Goal: Transaction & Acquisition: Purchase product/service

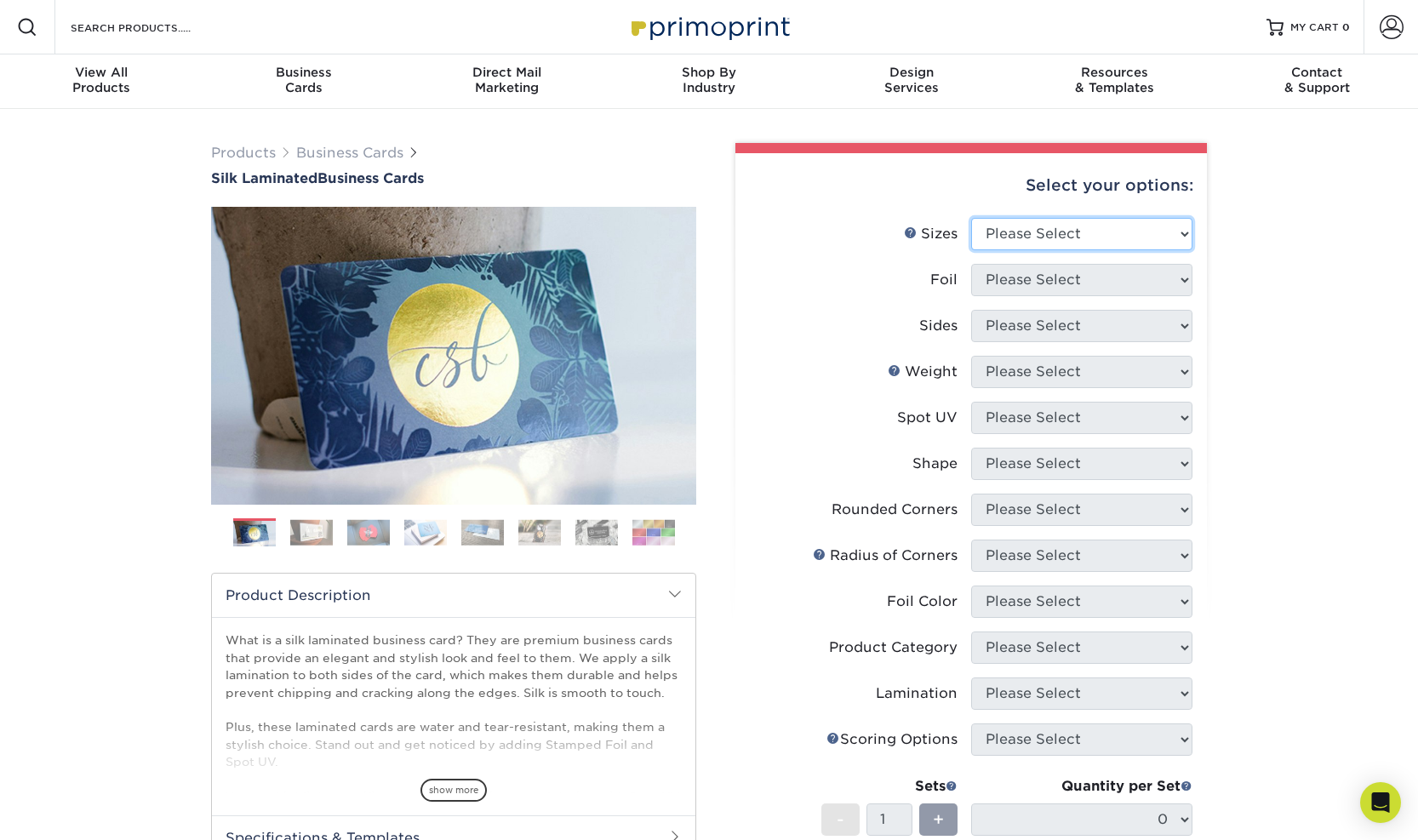
click at [1085, 236] on select "Please Select 1.5" x 3.5" - Mini 1.75" x 3.5" - Mini 2" x 2" - Square 2" x 3" -…" at bounding box center [1081, 234] width 221 height 32
select select "2.00x3.50"
click at [1086, 291] on select "Please Select Yes No" at bounding box center [1081, 280] width 221 height 32
select select "0"
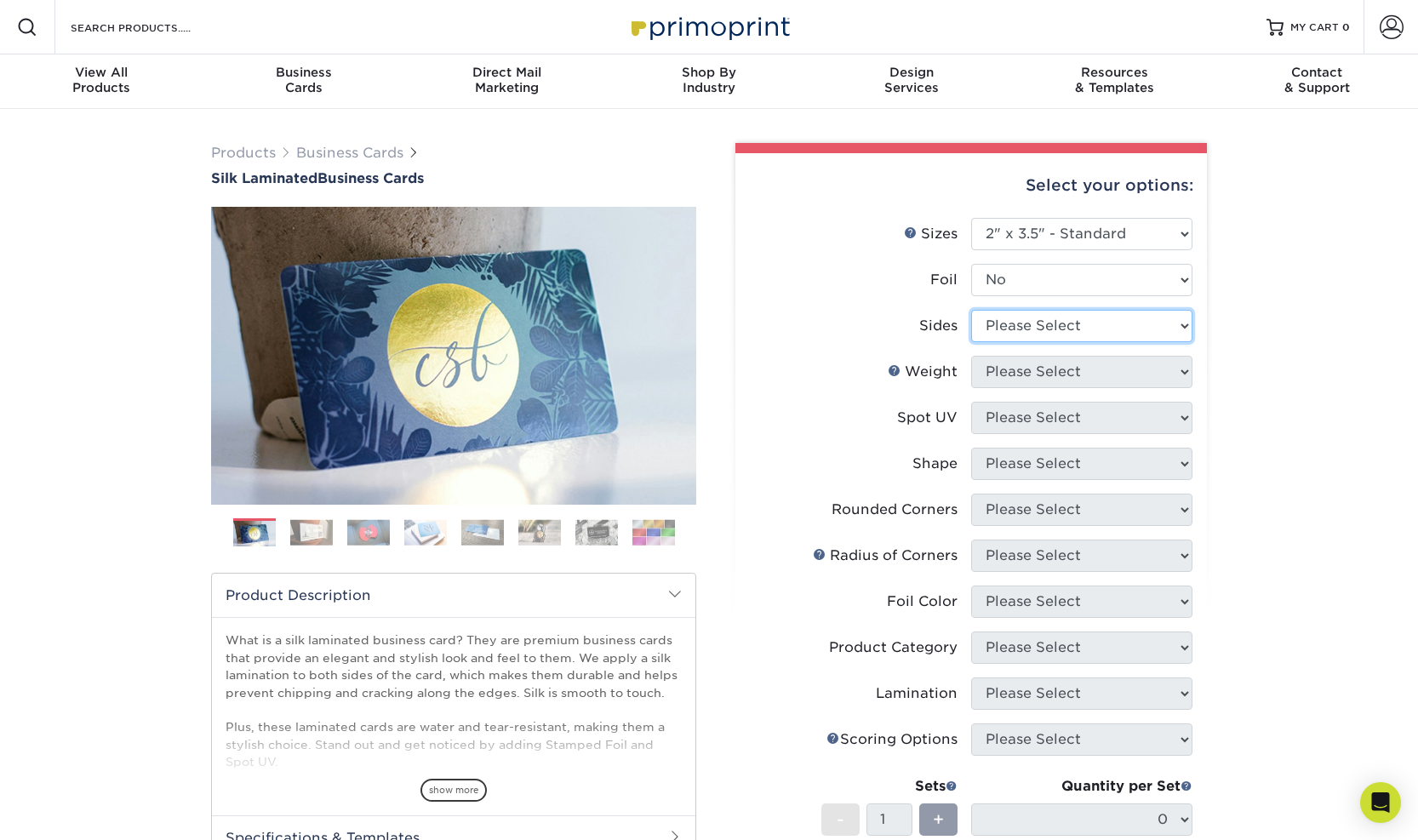
click at [1059, 330] on select "Please Select Print Both Sides Print Front Only" at bounding box center [1081, 326] width 221 height 32
select select "13abbda7-1d64-4f25-8bb2-c179b224825d"
click at [1064, 369] on select "Please Select 16PT" at bounding box center [1081, 372] width 221 height 32
select select "16PT"
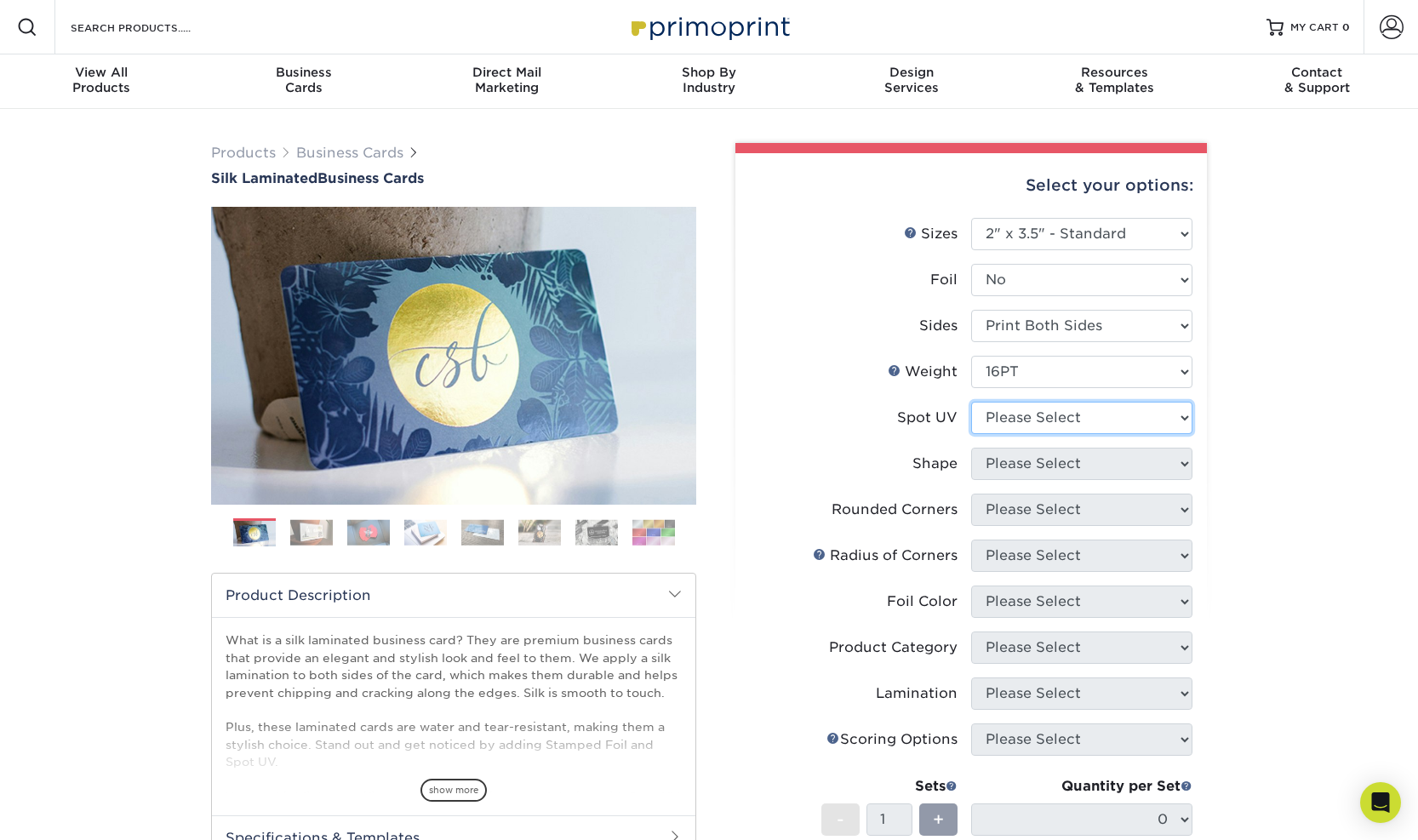
click at [1077, 417] on select "Please Select No Spot UV Front and Back (Both Sides) Front Only Back Only" at bounding box center [1081, 418] width 221 height 32
select select "0"
click at [1088, 466] on select "Please Select Standard" at bounding box center [1081, 464] width 221 height 32
select select "standard"
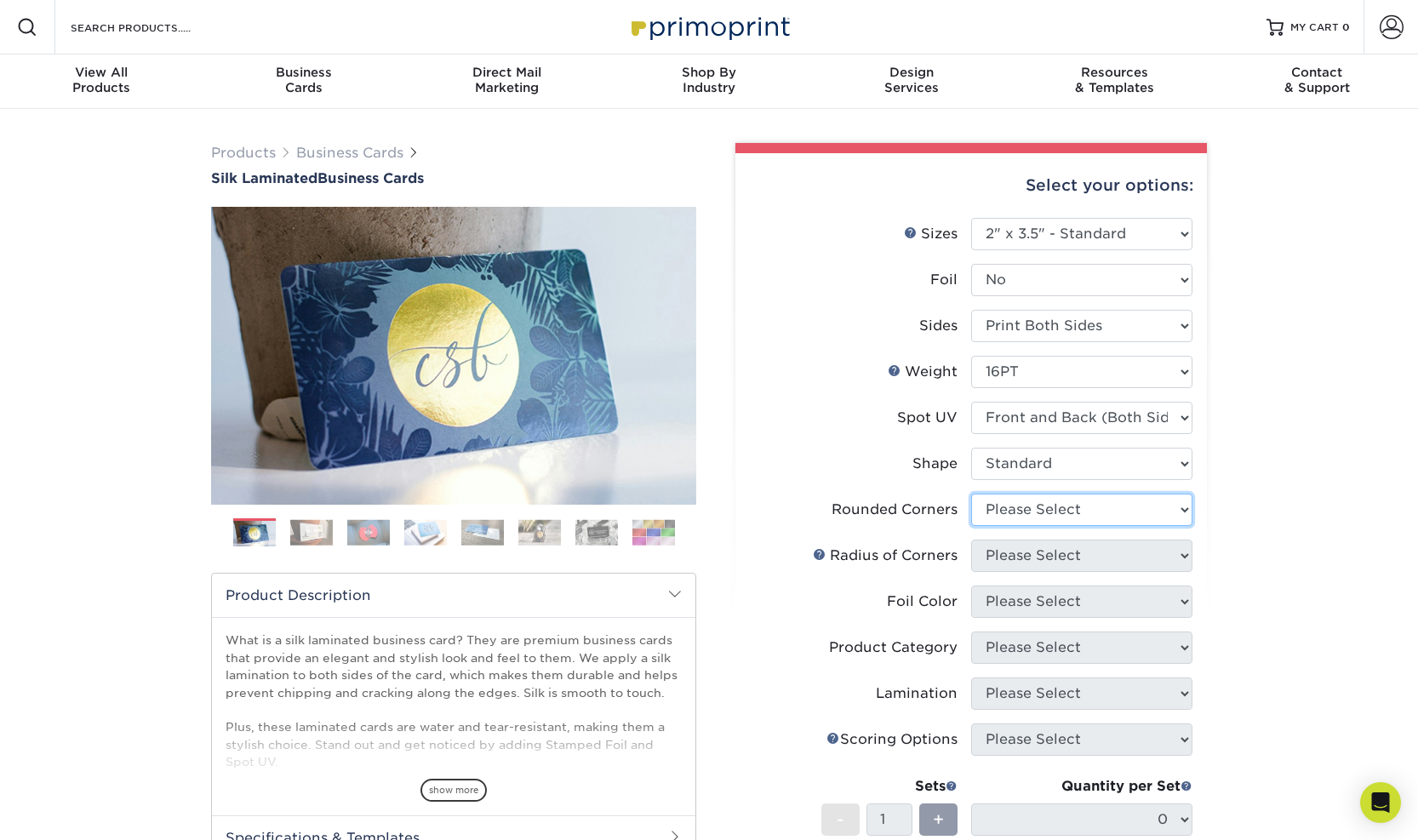
click at [1079, 493] on select "Please Select Yes - Round 2 Corners Yes - Round 4 Corners No" at bounding box center [1081, 509] width 221 height 32
select select "7672df9e-0e0a-464d-8e1f-920c575e4da3"
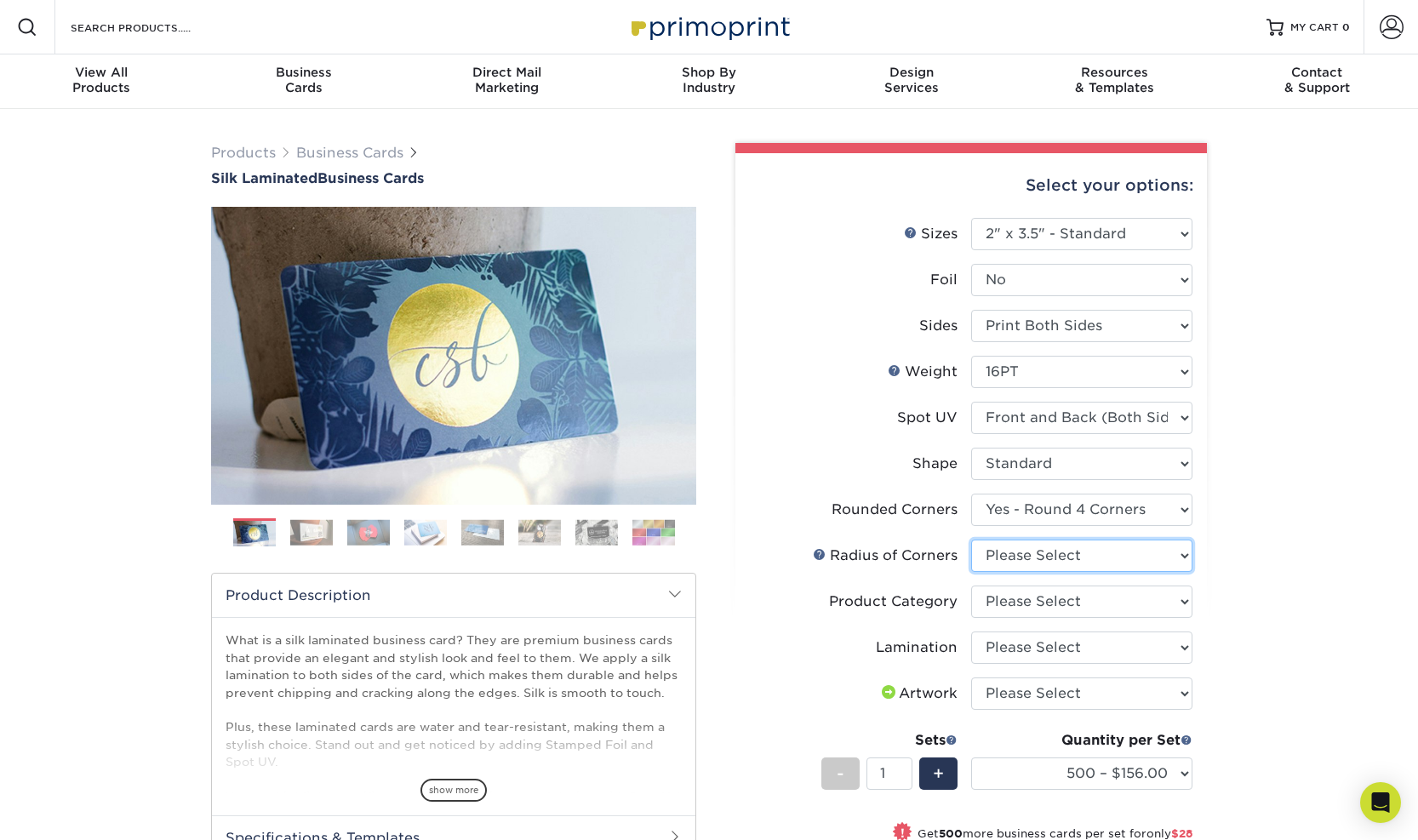
click at [1143, 553] on select "Please Select Rounded 1/8" Rounded 1/4"" at bounding box center [1081, 555] width 221 height 32
select select "589680c7-ee9a-431b-9d12-d7aeb1386a97"
click at [1142, 596] on select "Please Select Business Cards" at bounding box center [1081, 601] width 221 height 32
select select "3b5148f1-0588-4f88-a218-97bcfdce65c1"
click at [1124, 638] on select "Please Select Silk" at bounding box center [1081, 648] width 221 height 32
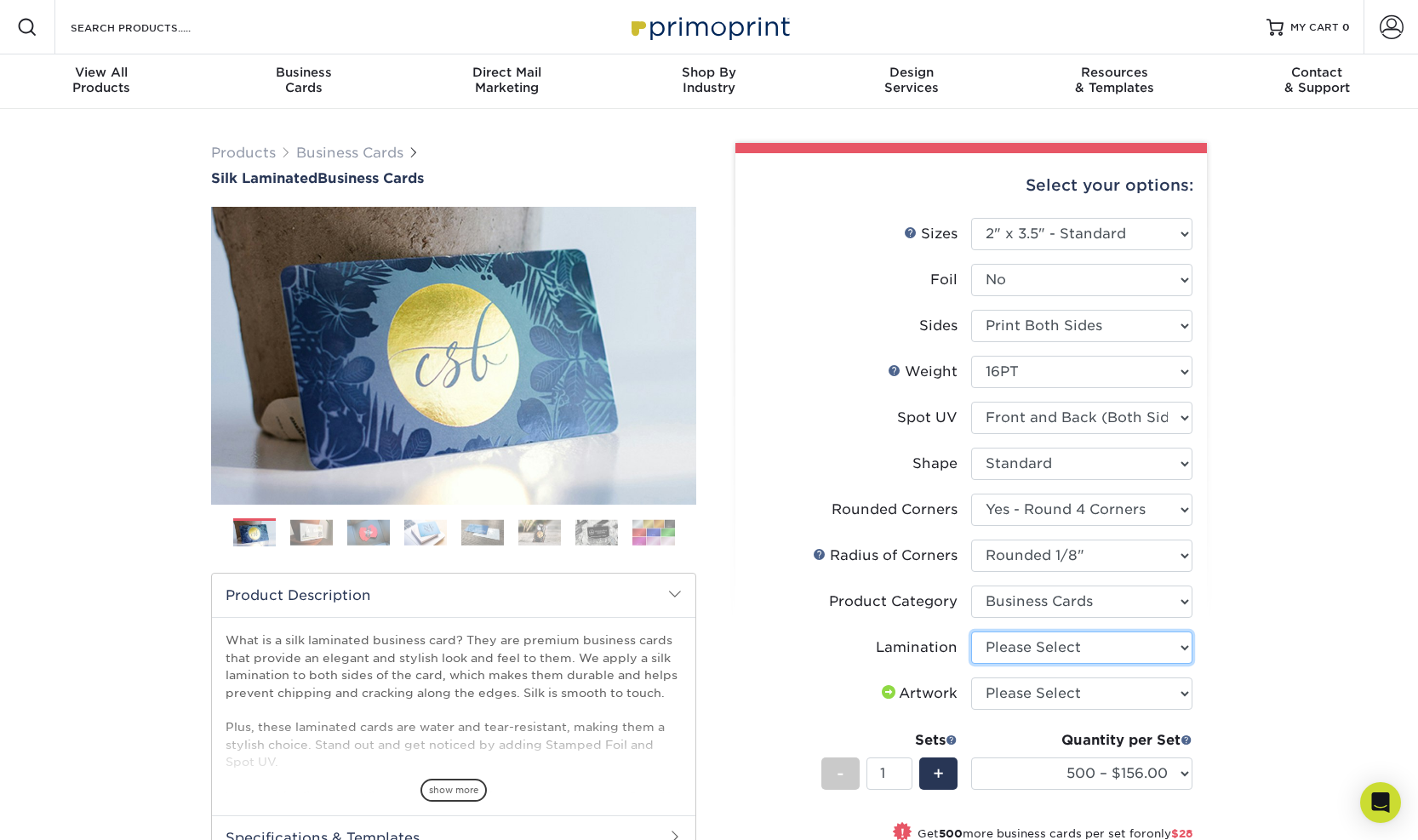
select select "ccacb42f-45f7-42d3-bbd3-7c8421cf37f0"
click at [1123, 689] on select "Please Select I will upload files I need a design - $100" at bounding box center [1081, 694] width 221 height 32
select select "upload"
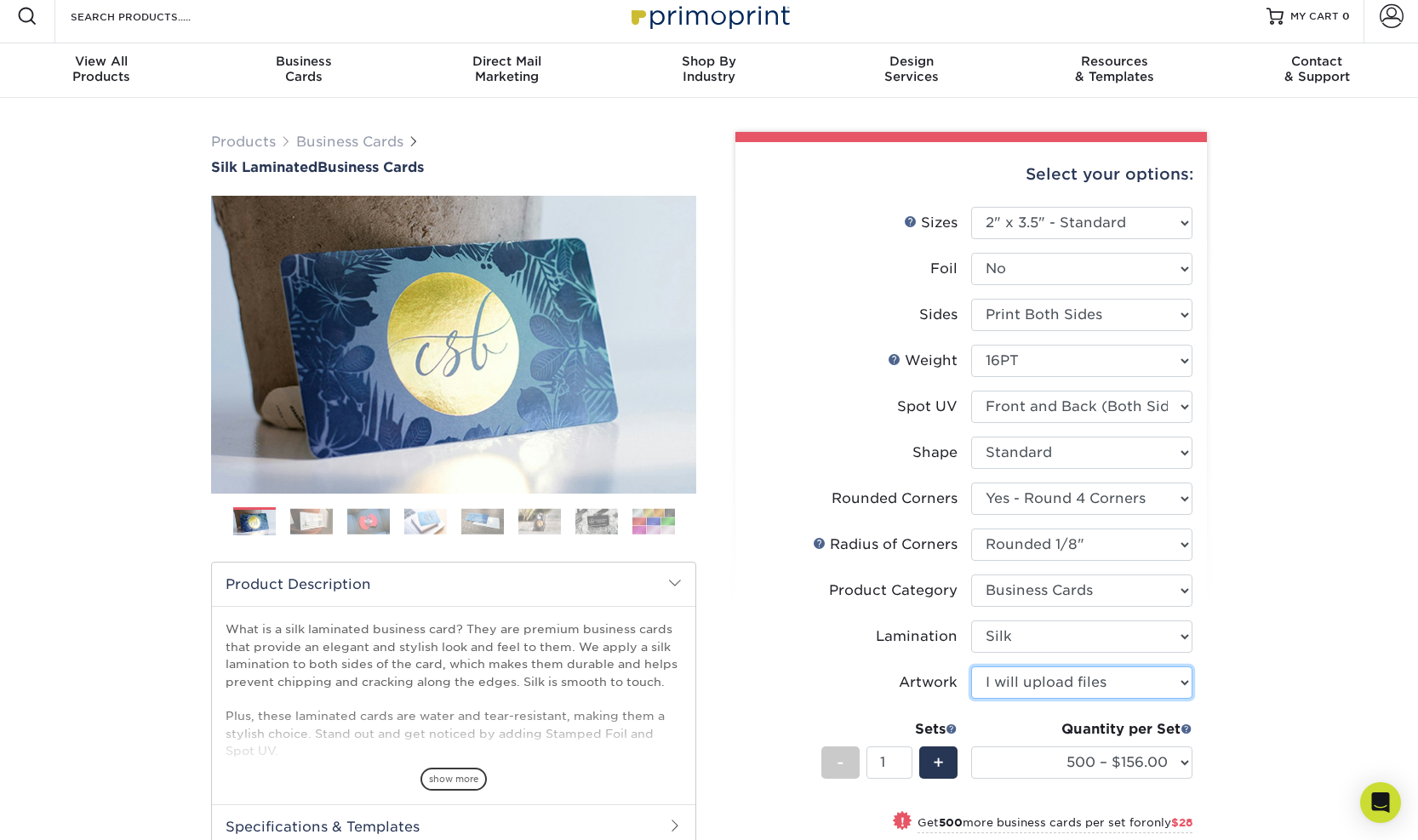
scroll to position [164, 0]
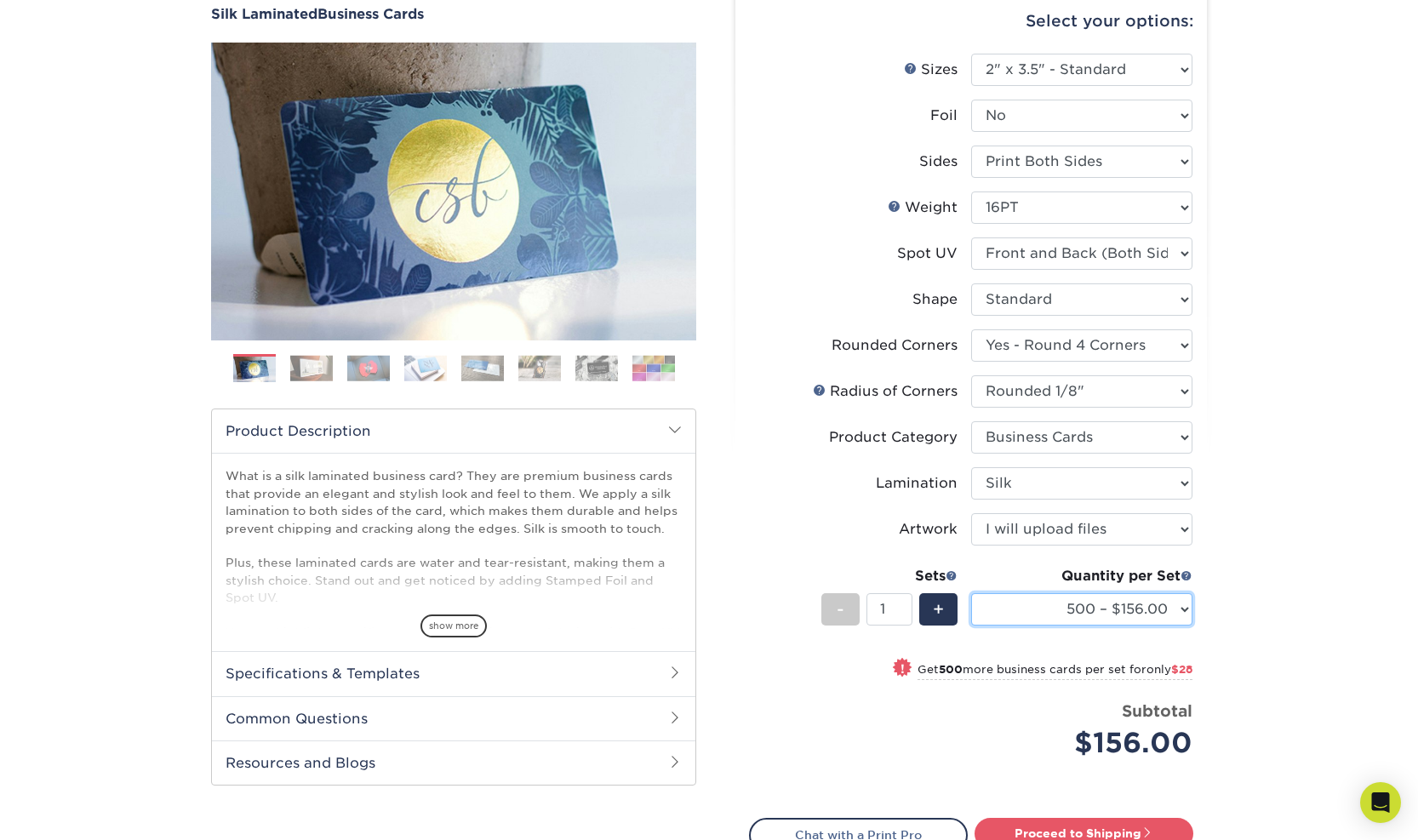
click at [1170, 620] on select "500 – $156.00 1000 – $184.00 2500 – $447.00 5000 – $754.00 10000 – $1375.00" at bounding box center [1081, 609] width 221 height 32
select select "1000 – $184.00"
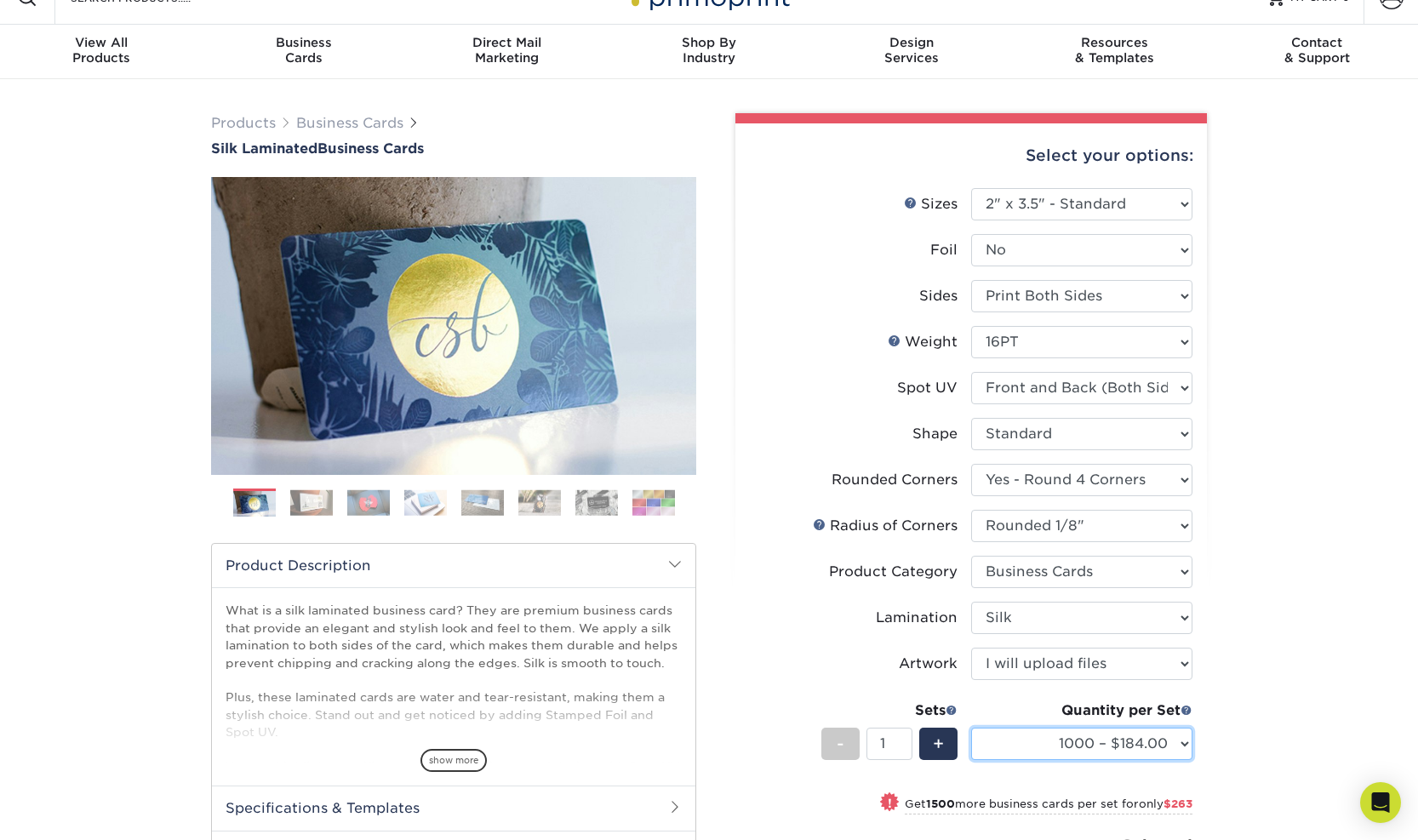
scroll to position [0, 0]
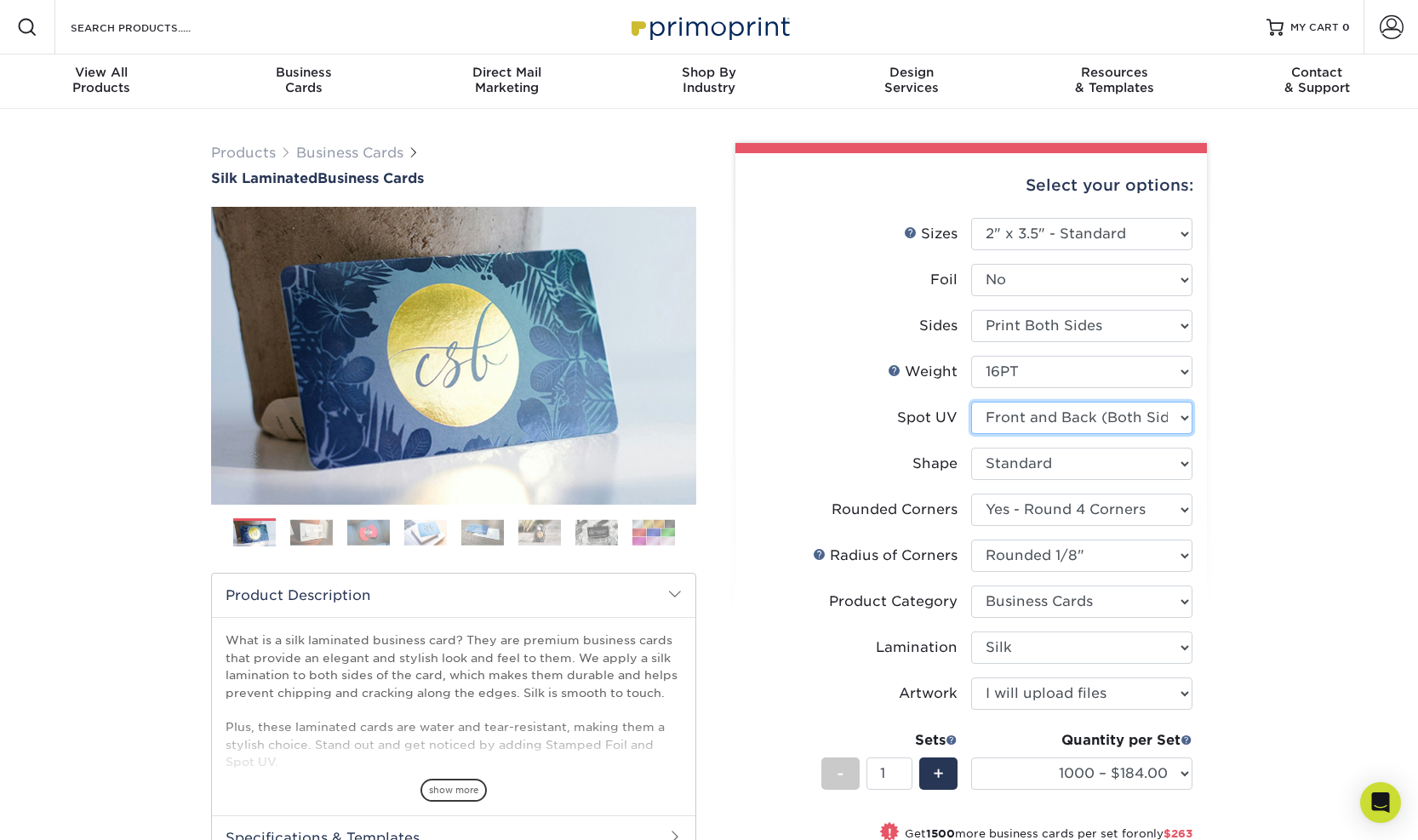
click at [1136, 425] on select "Please Select No Spot UV Front and Back (Both Sides) Front Only Back Only" at bounding box center [1081, 418] width 221 height 32
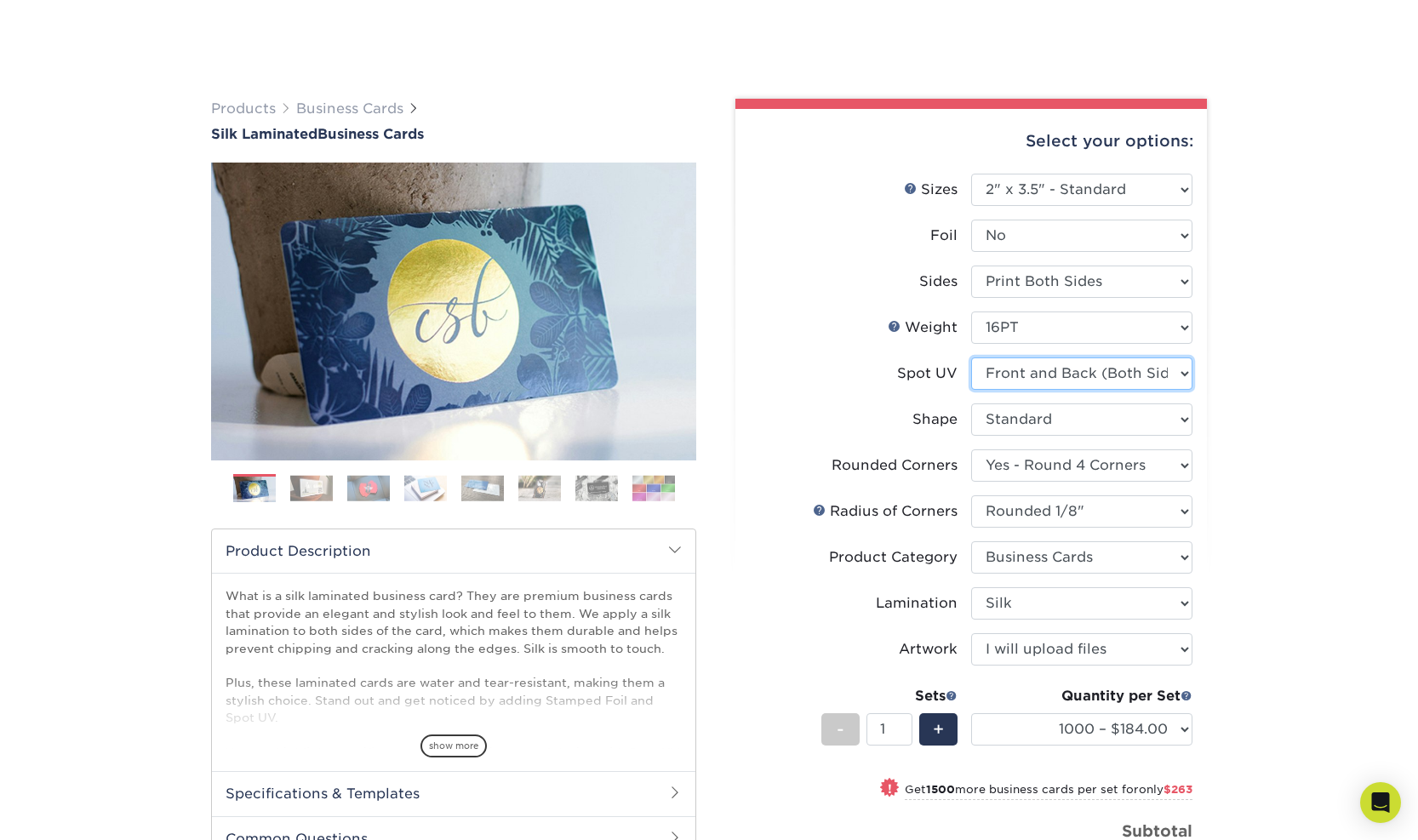
scroll to position [206, 0]
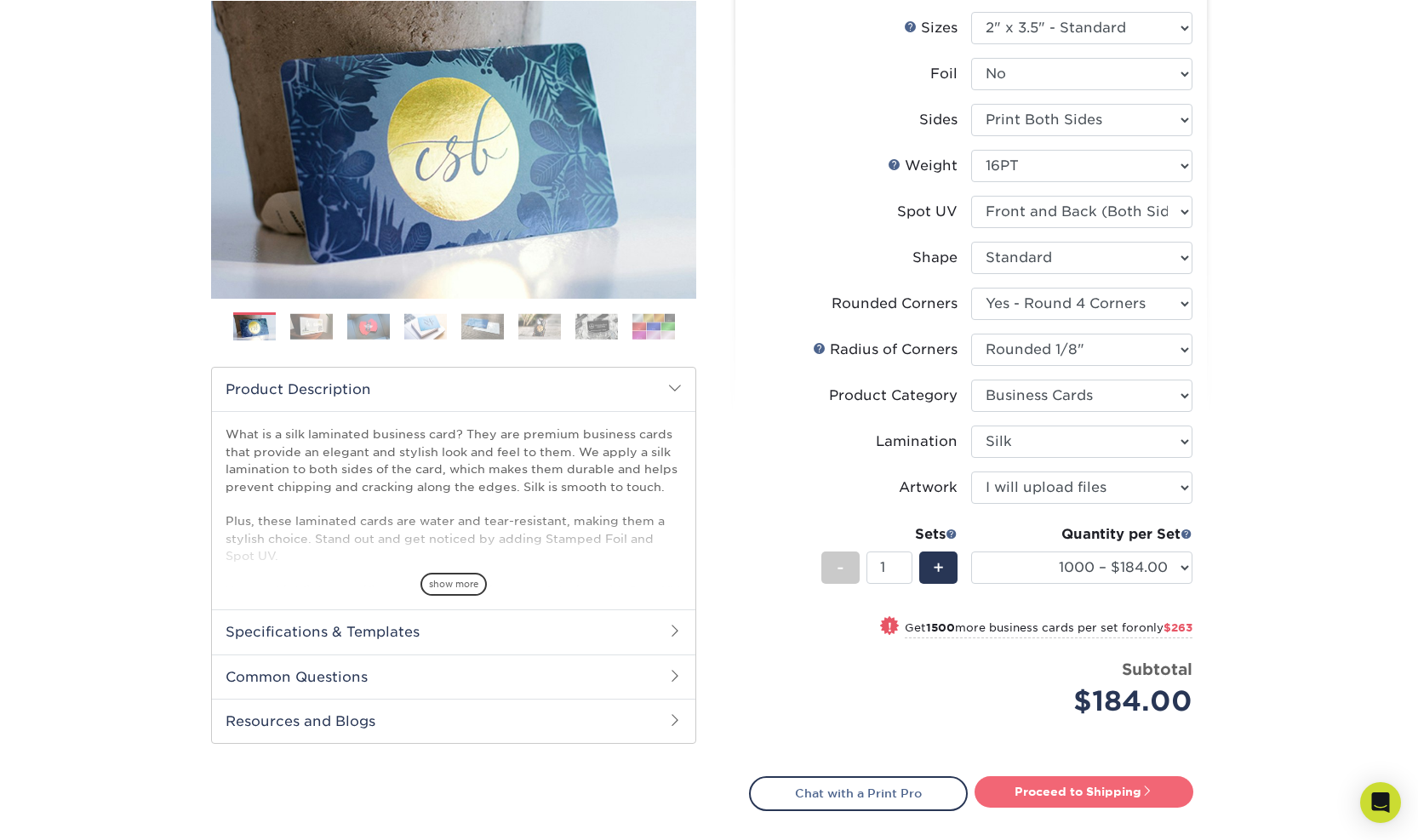
click at [1100, 782] on link "Proceed to Shipping" at bounding box center [1083, 791] width 218 height 31
type input "Set 1"
select select "eac151dc-5db9-4b99-b896-4e2ac55ddf4a"
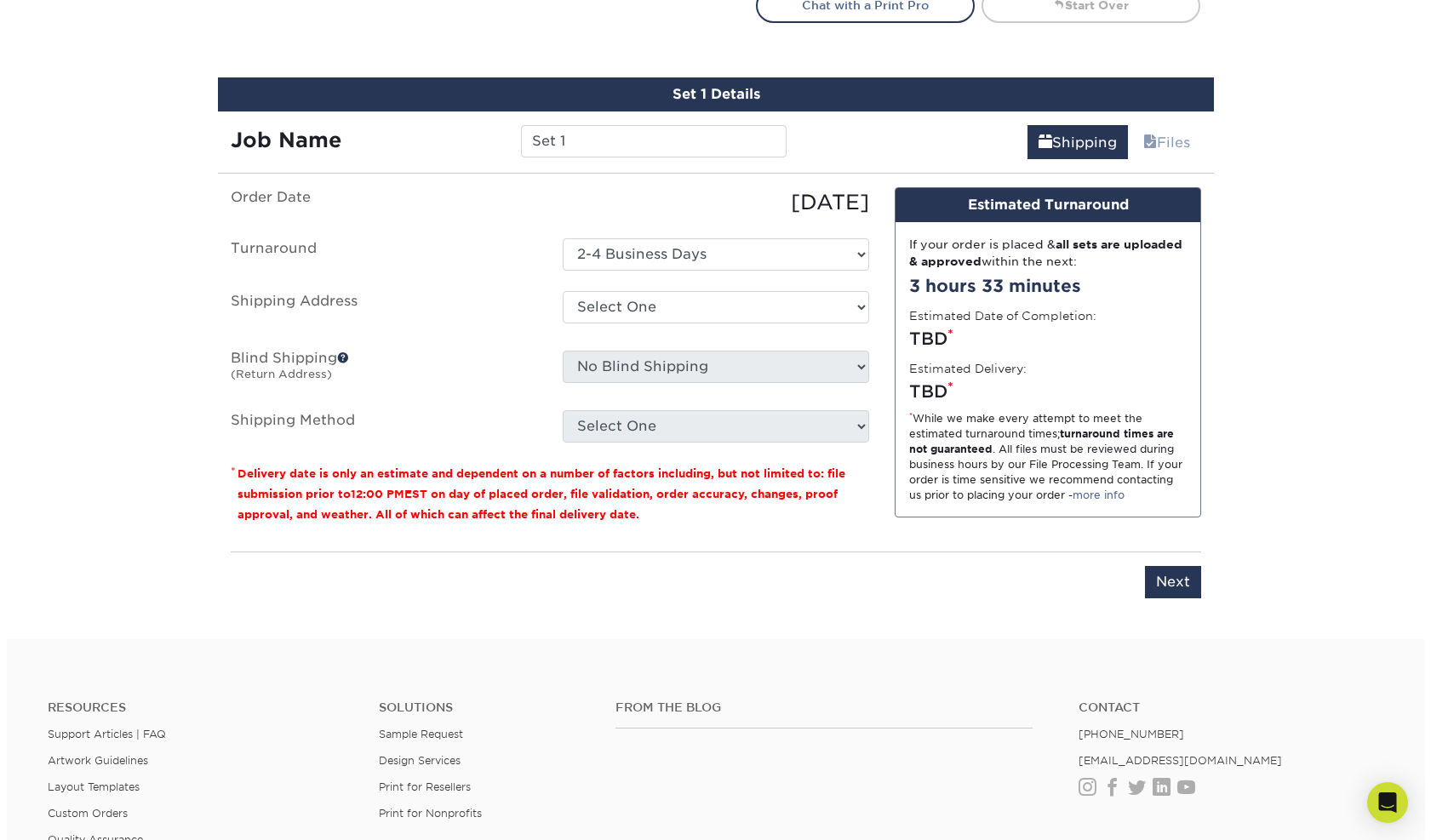
scroll to position [1028, 0]
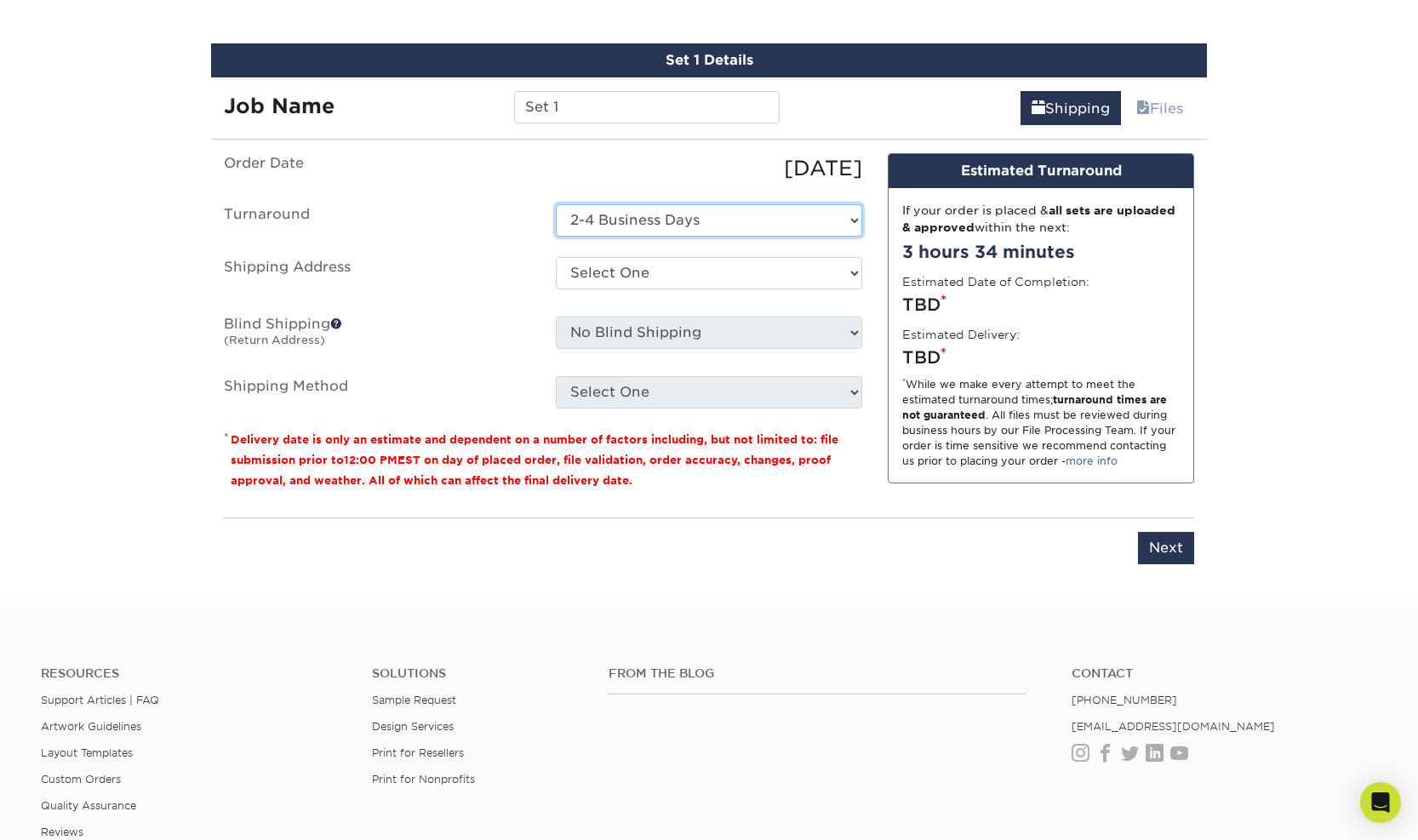
click at [758, 231] on select "Select One 2-4 Business Days" at bounding box center [708, 220] width 306 height 32
click at [642, 264] on select "Select One + Add New Address - Login" at bounding box center [708, 273] width 306 height 32
select select "newaddress"
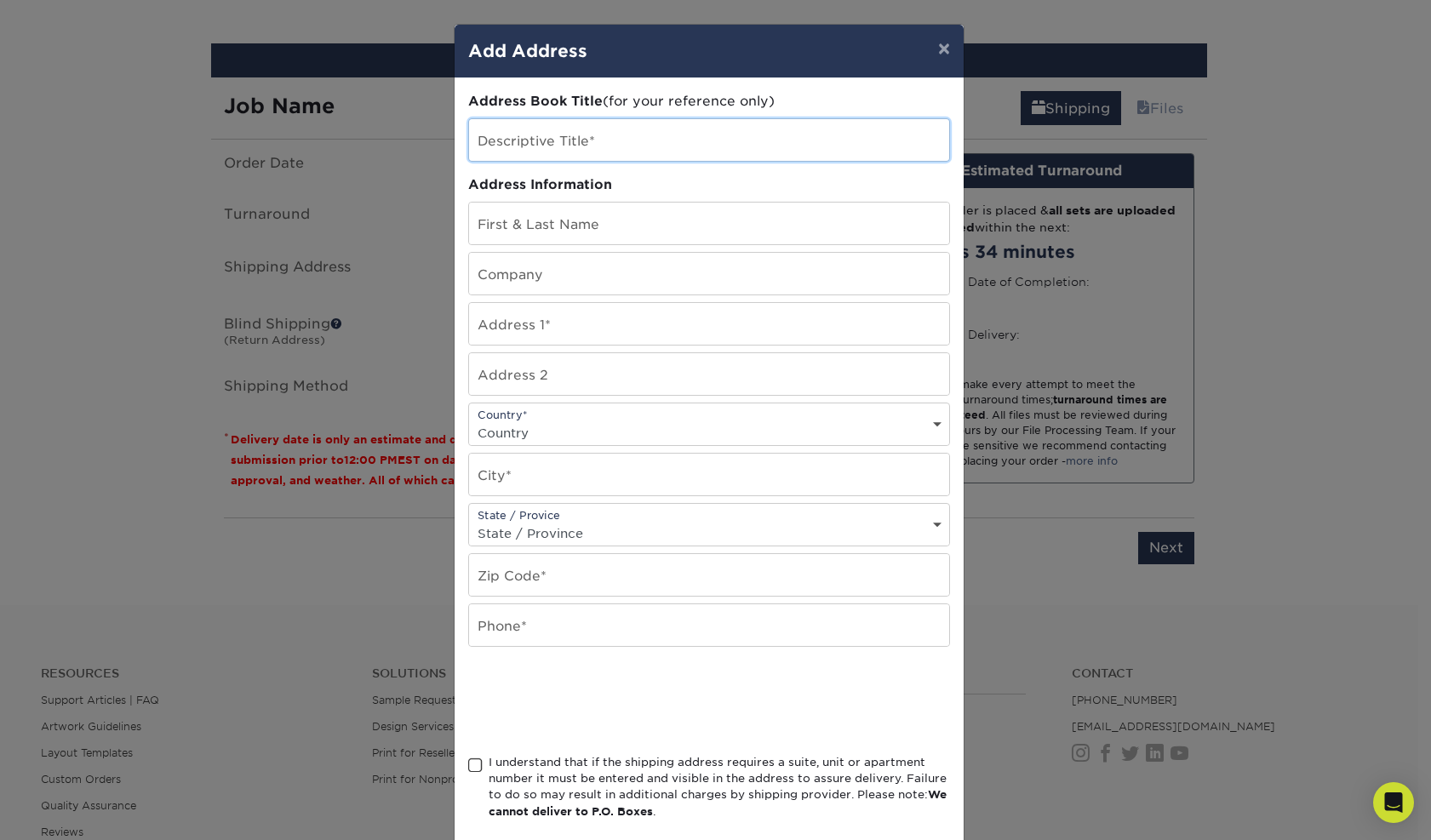
click at [535, 146] on input "text" at bounding box center [709, 140] width 480 height 41
type input "Home"
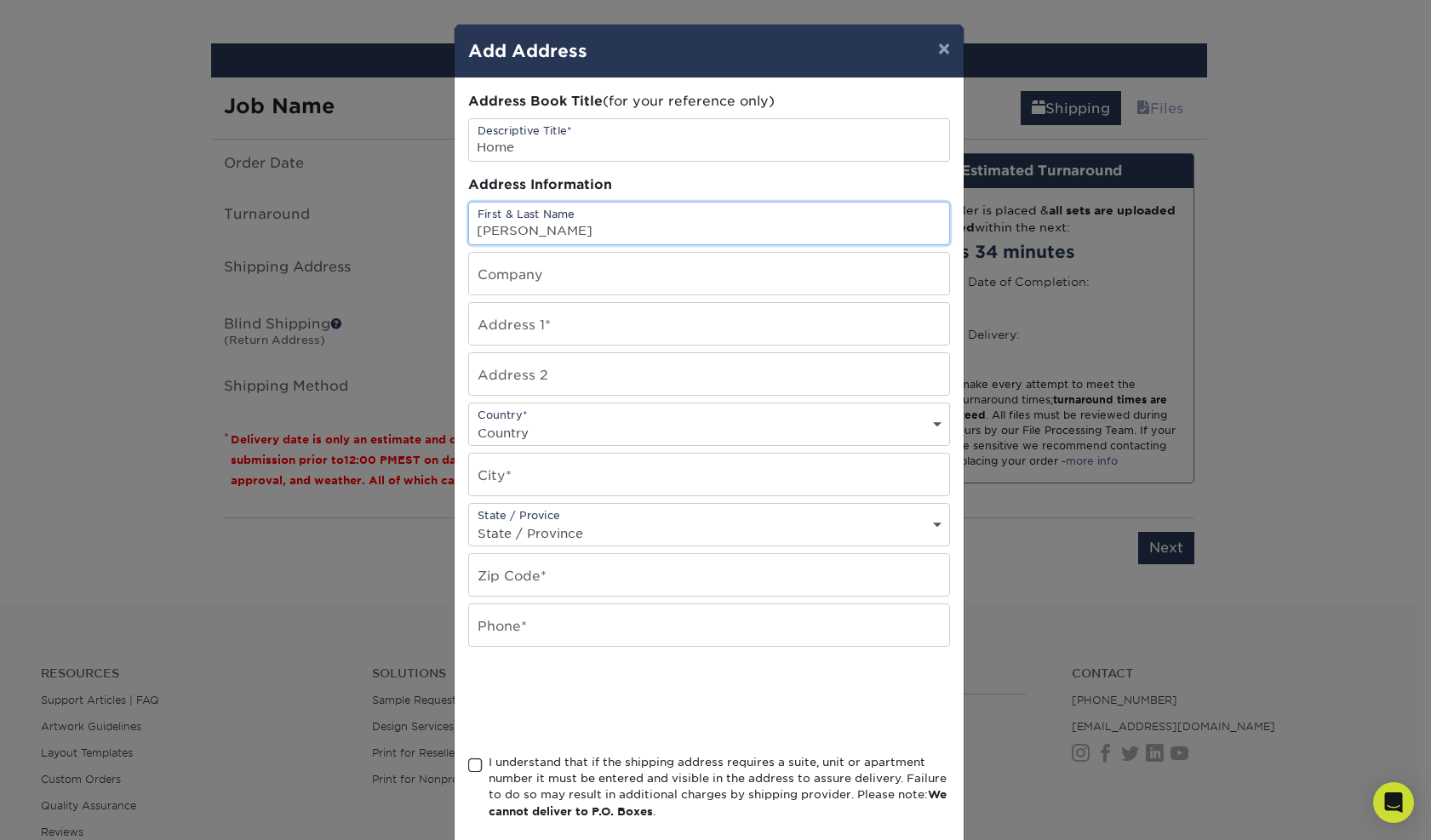
type input "Eric Dunn"
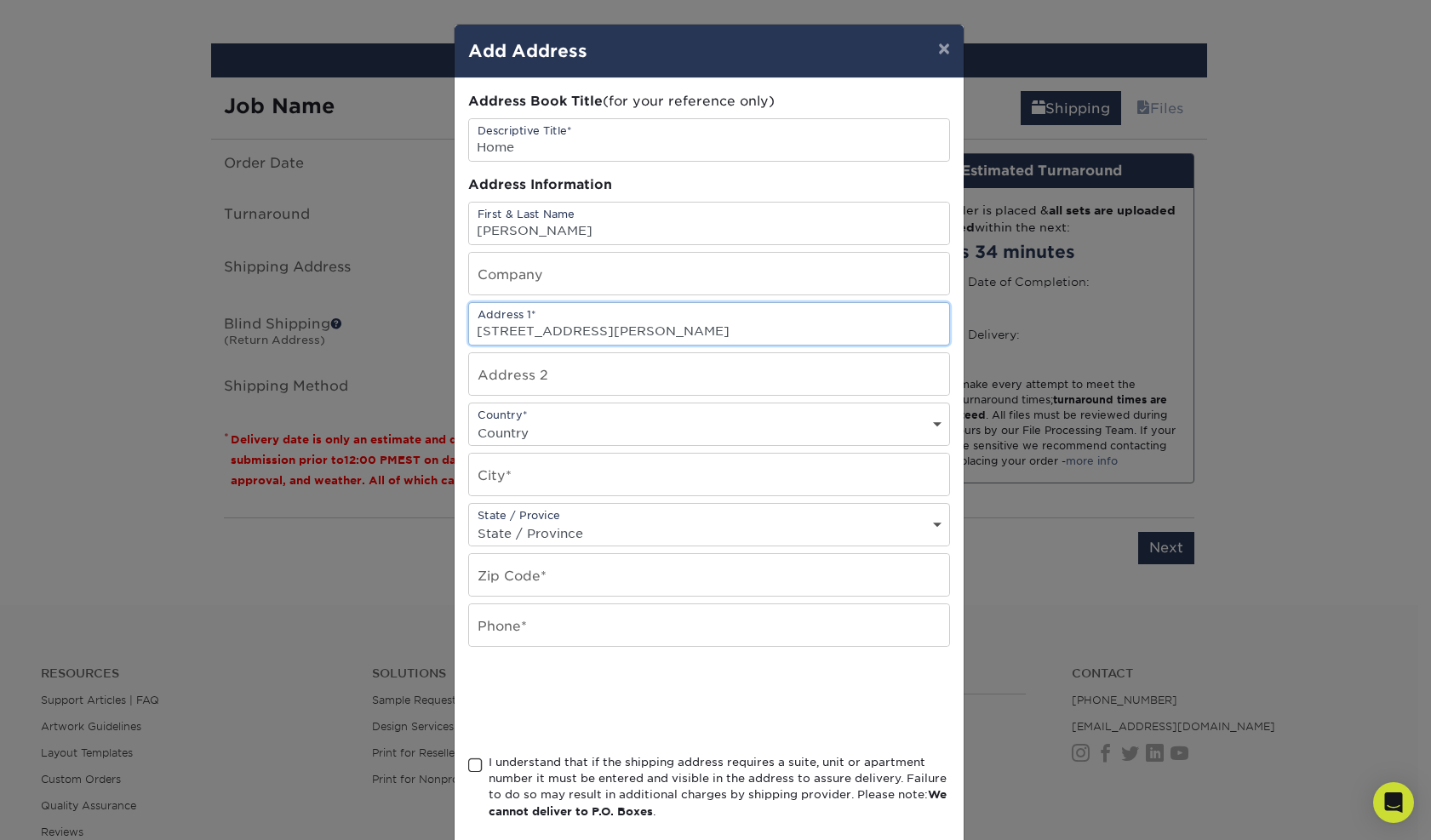
type input "104 Ragon Ln"
select select "US"
type input "Greenville"
select select "SC"
type input "29609"
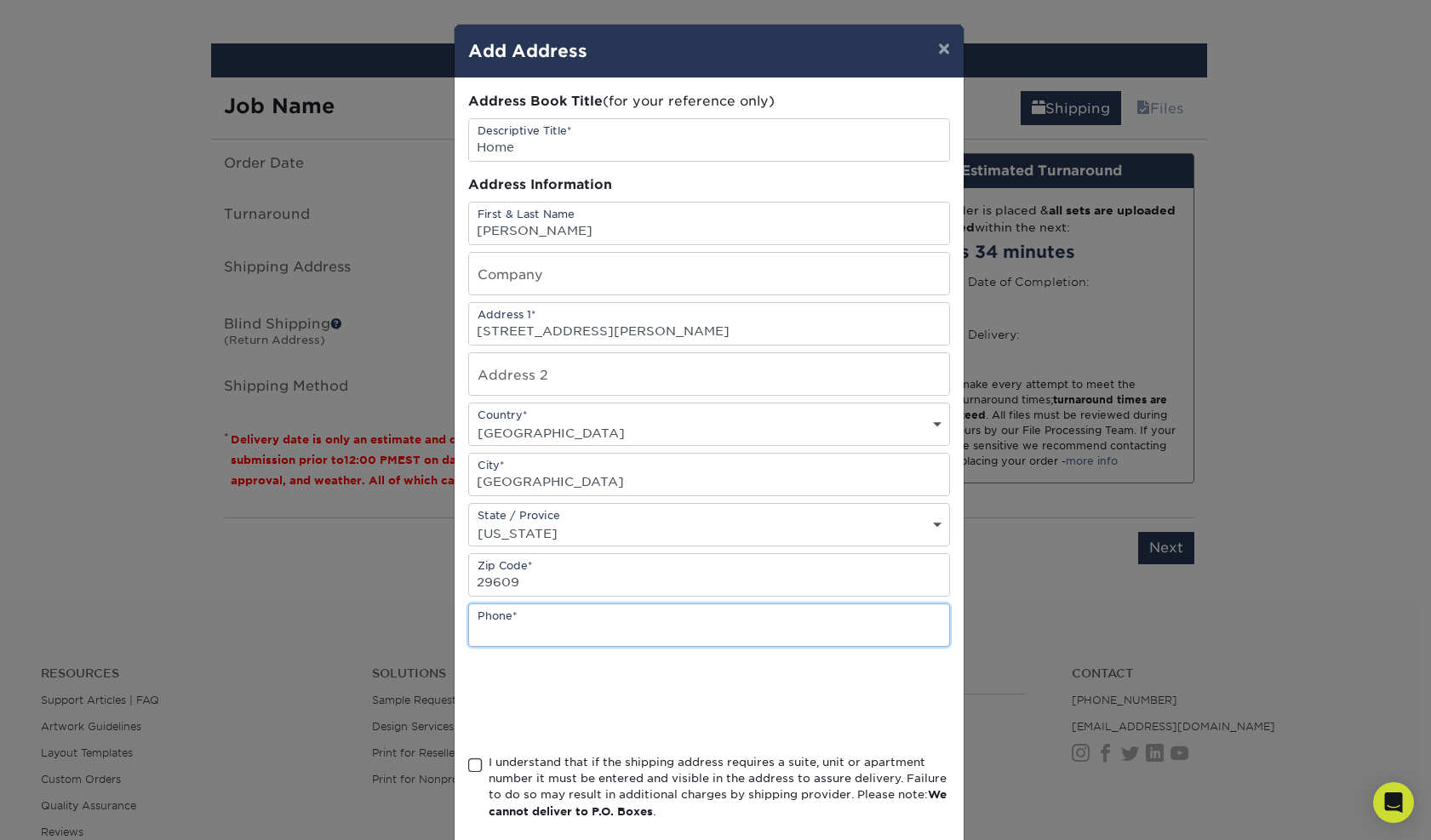
click at [543, 630] on input "text" at bounding box center [709, 624] width 480 height 41
type input "8032400810"
click at [471, 764] on span at bounding box center [476, 765] width 14 height 16
click at [0, 0] on input "I understand that if the shipping address requires a suite, unit or apartment n…" at bounding box center [0, 0] width 0 height 0
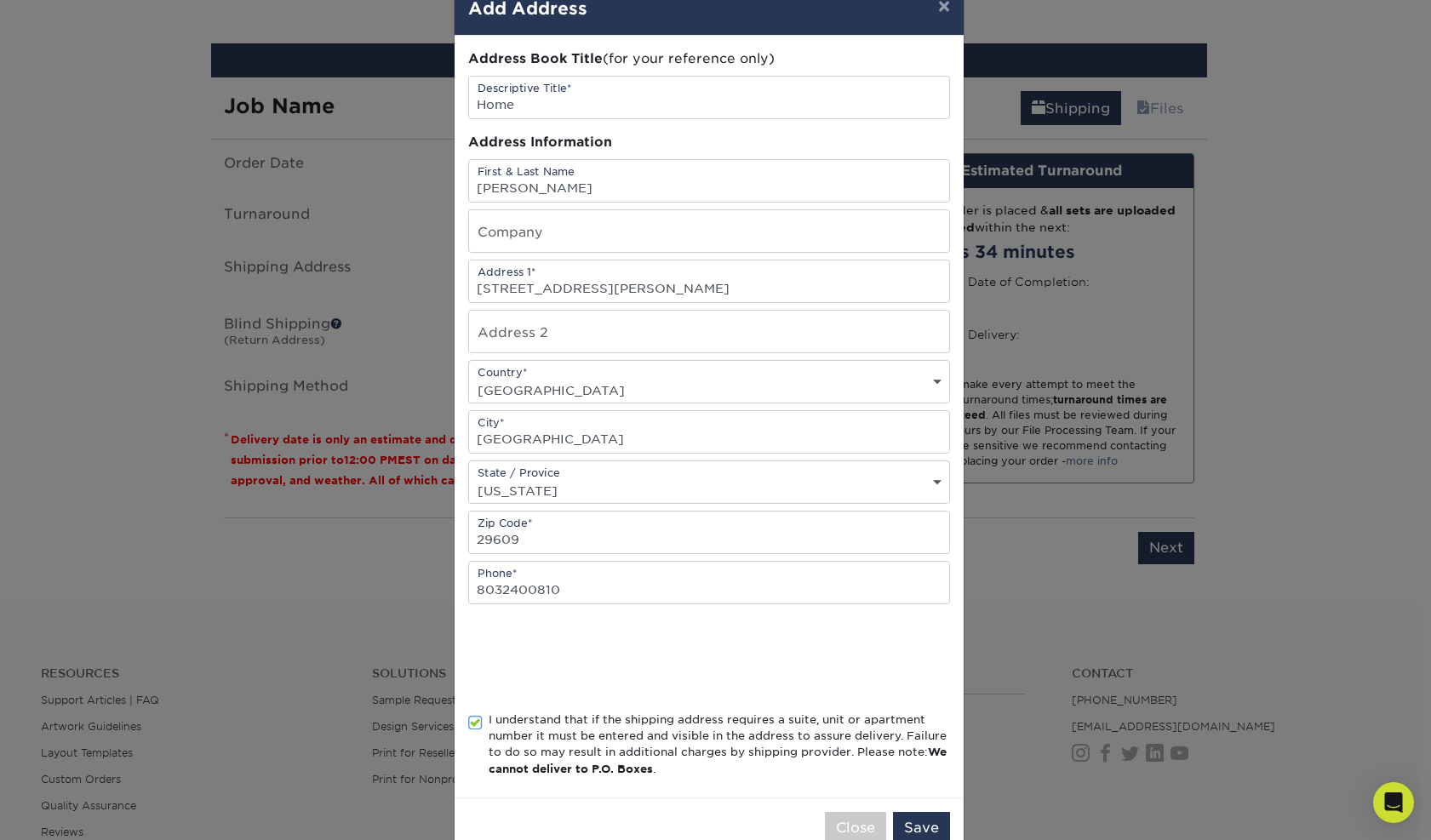
scroll to position [65, 0]
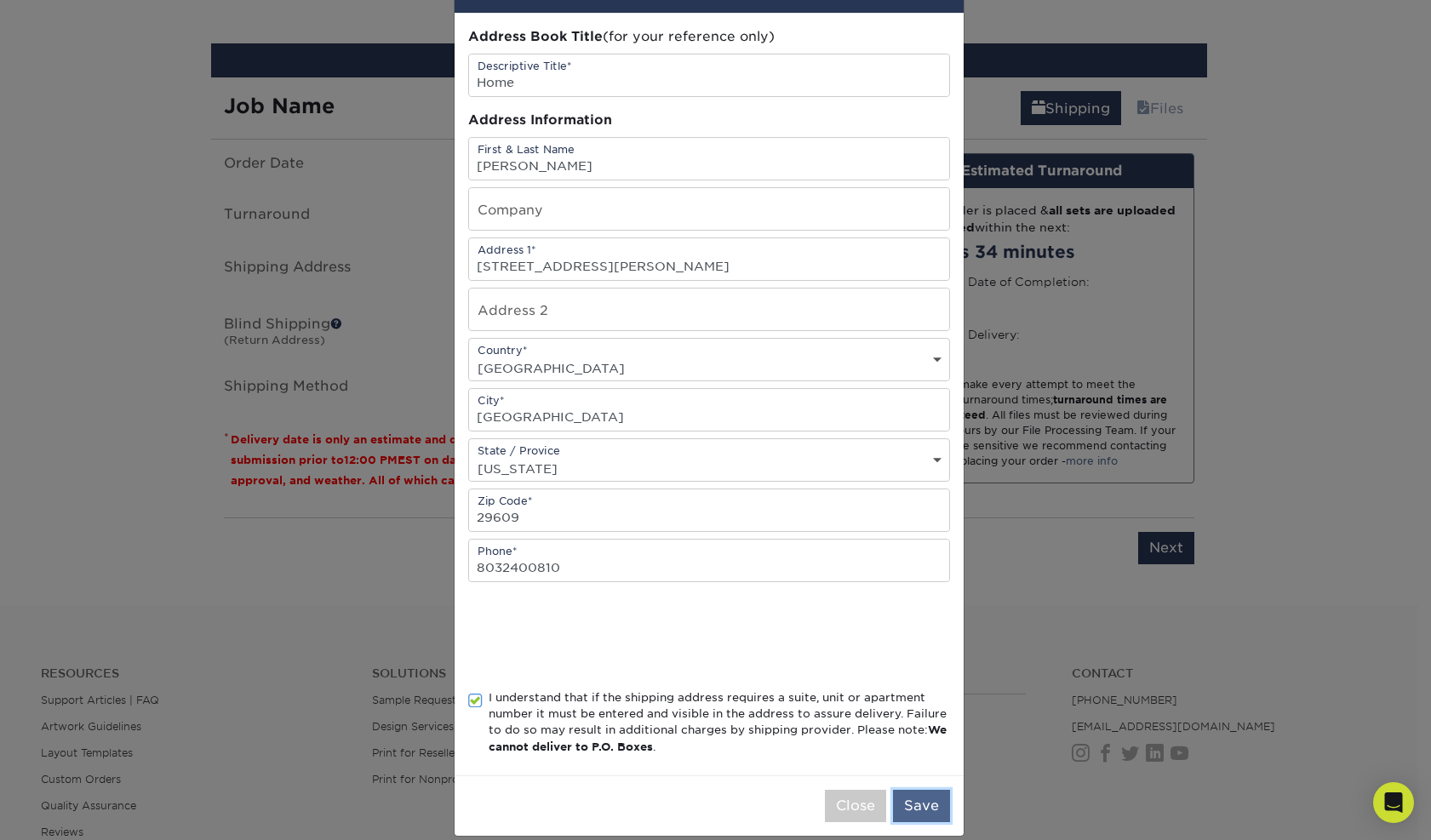
click at [921, 802] on button "Save" at bounding box center [920, 806] width 57 height 32
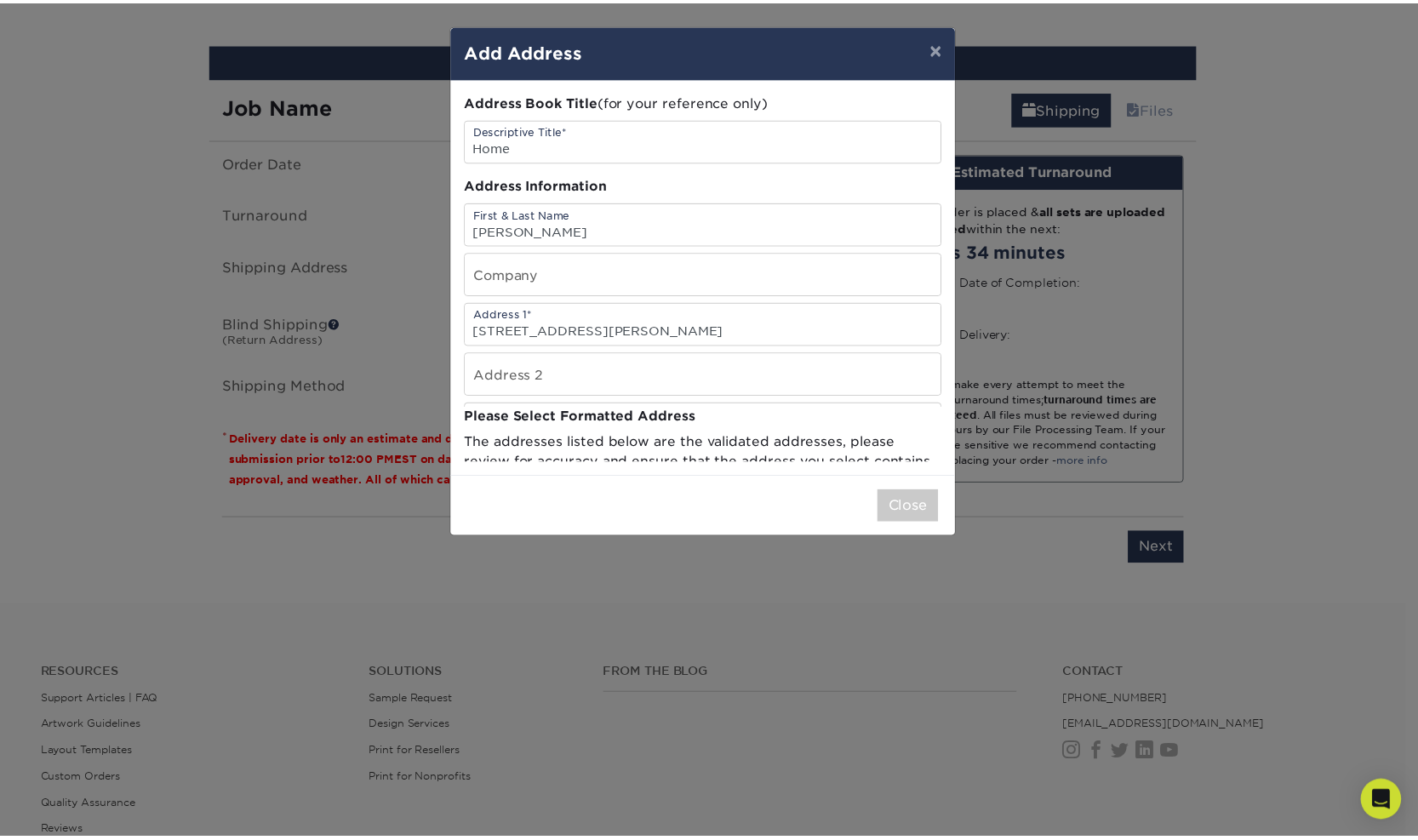
scroll to position [0, 0]
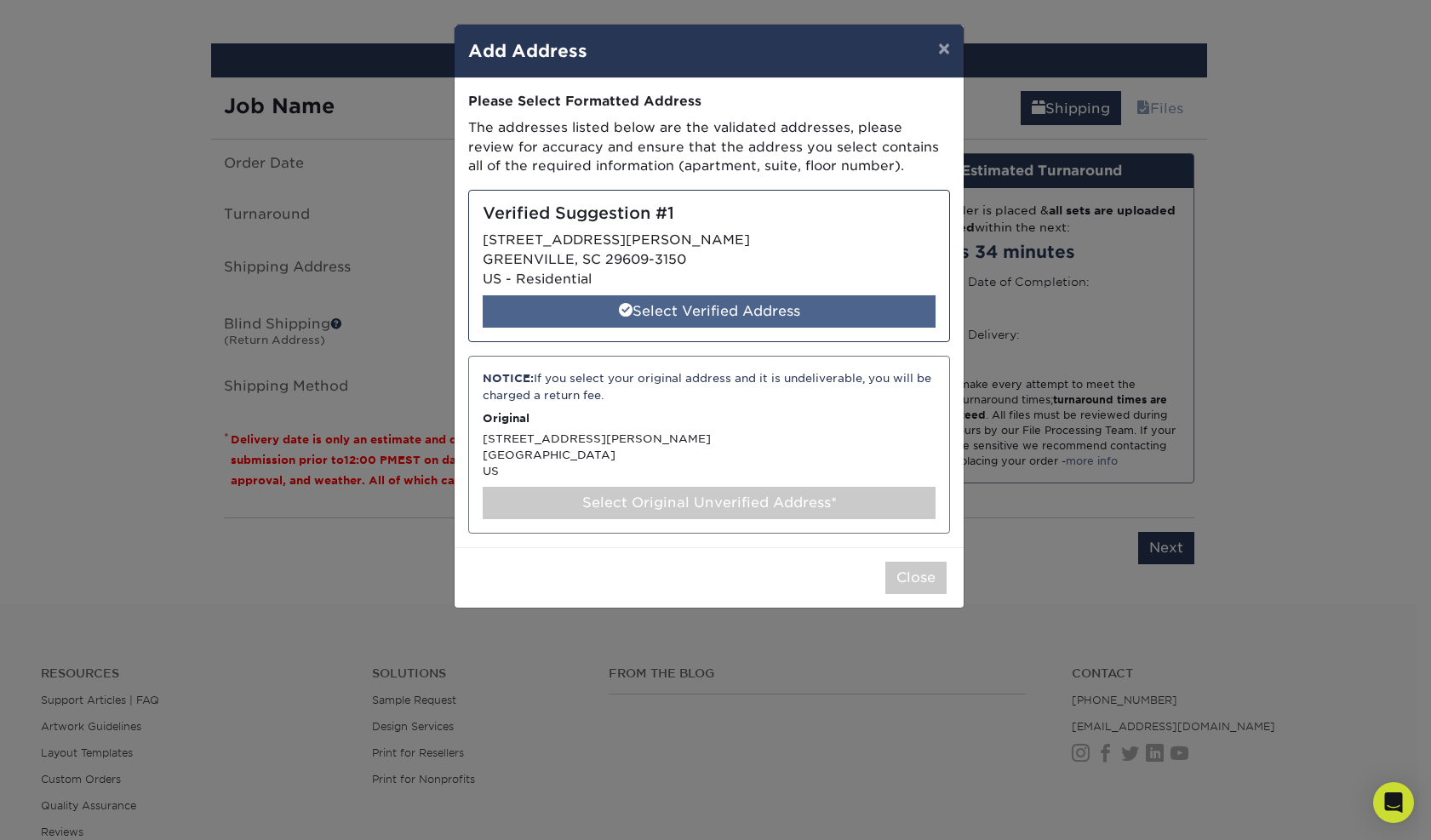
click at [717, 302] on div "Select Verified Address" at bounding box center [709, 312] width 453 height 32
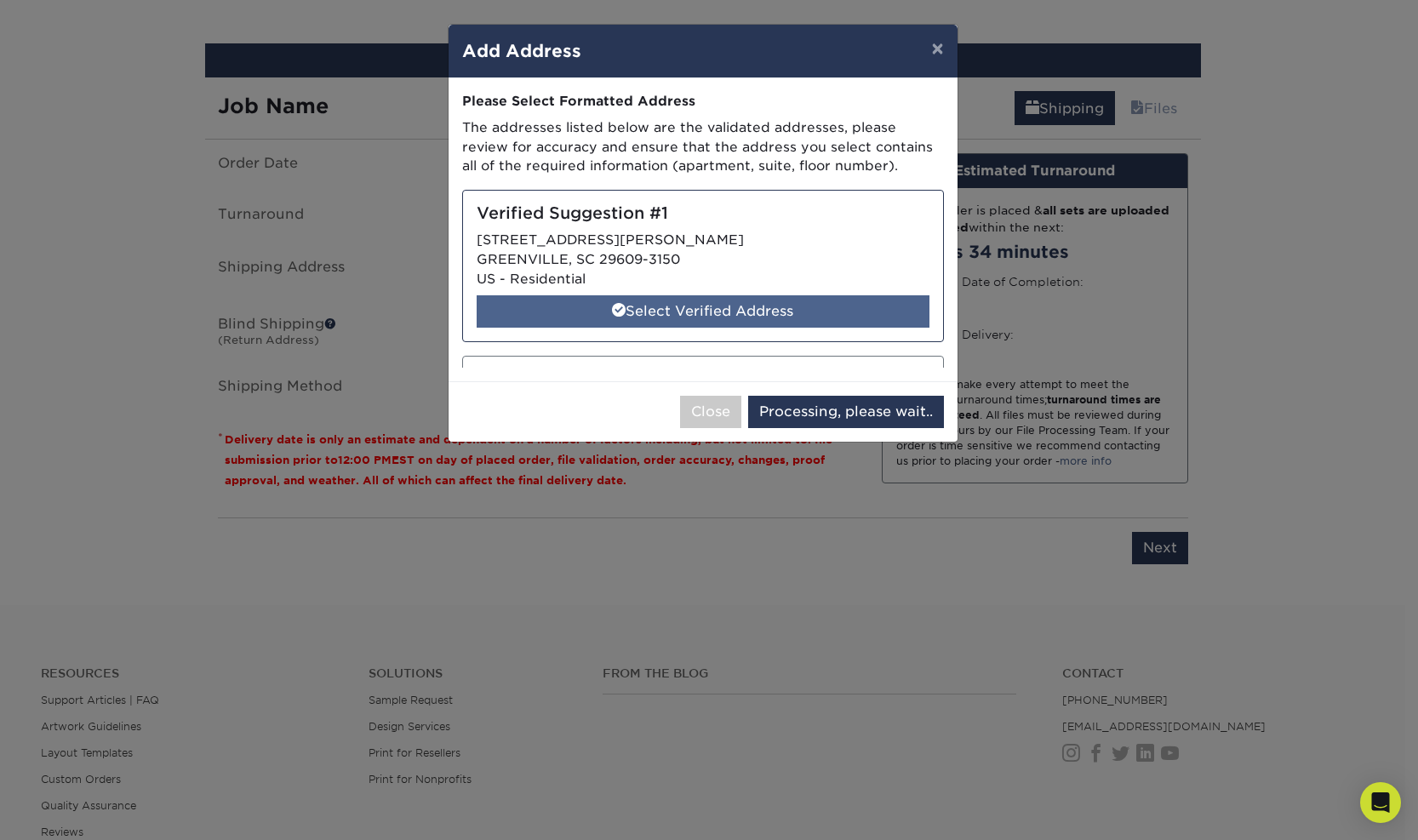
select select "284978"
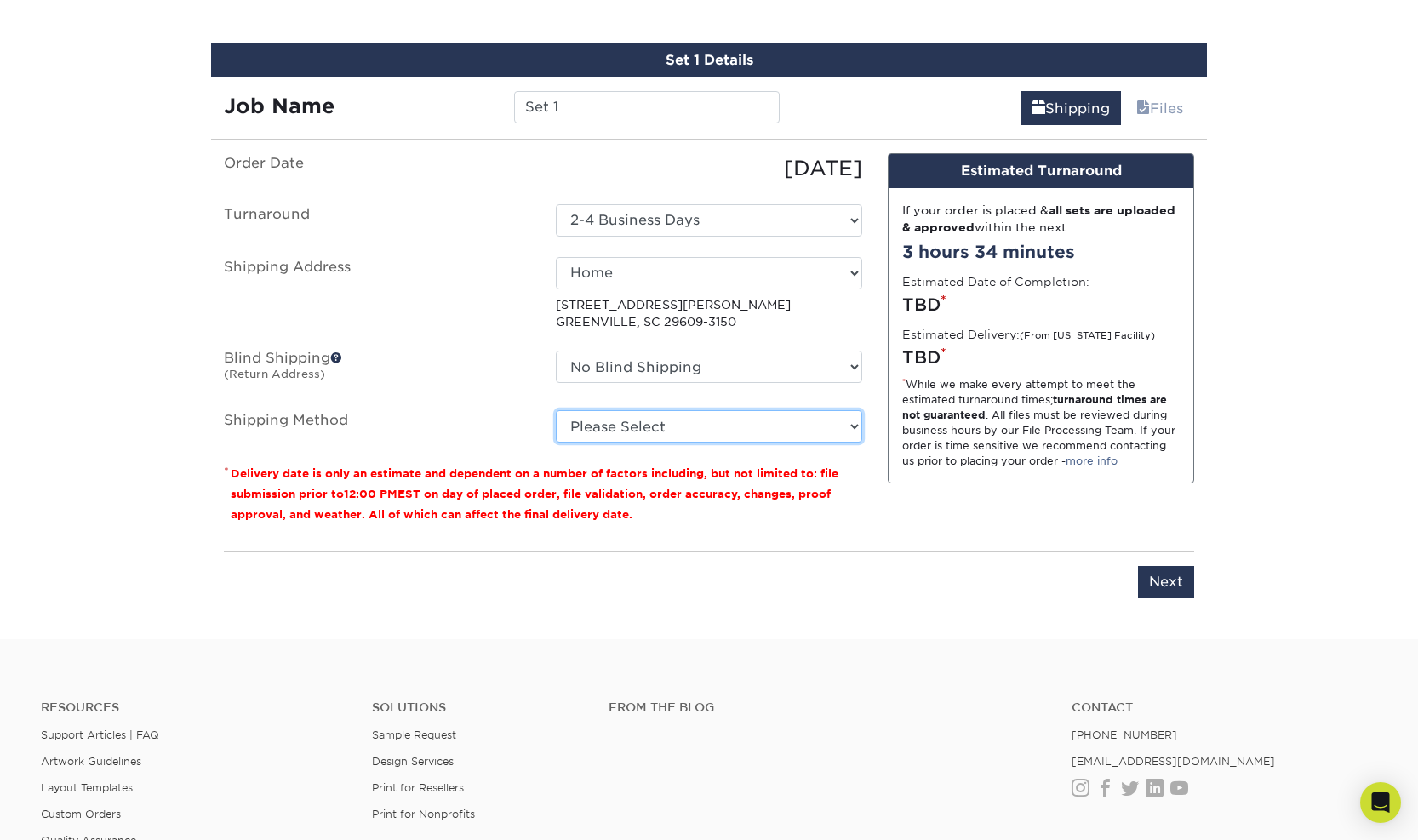
click at [718, 424] on select "Please Select Ground Shipping (+$8.96) 3 Day Shipping Service (+$21.30) 2 Day A…" at bounding box center [708, 426] width 306 height 32
select select "03"
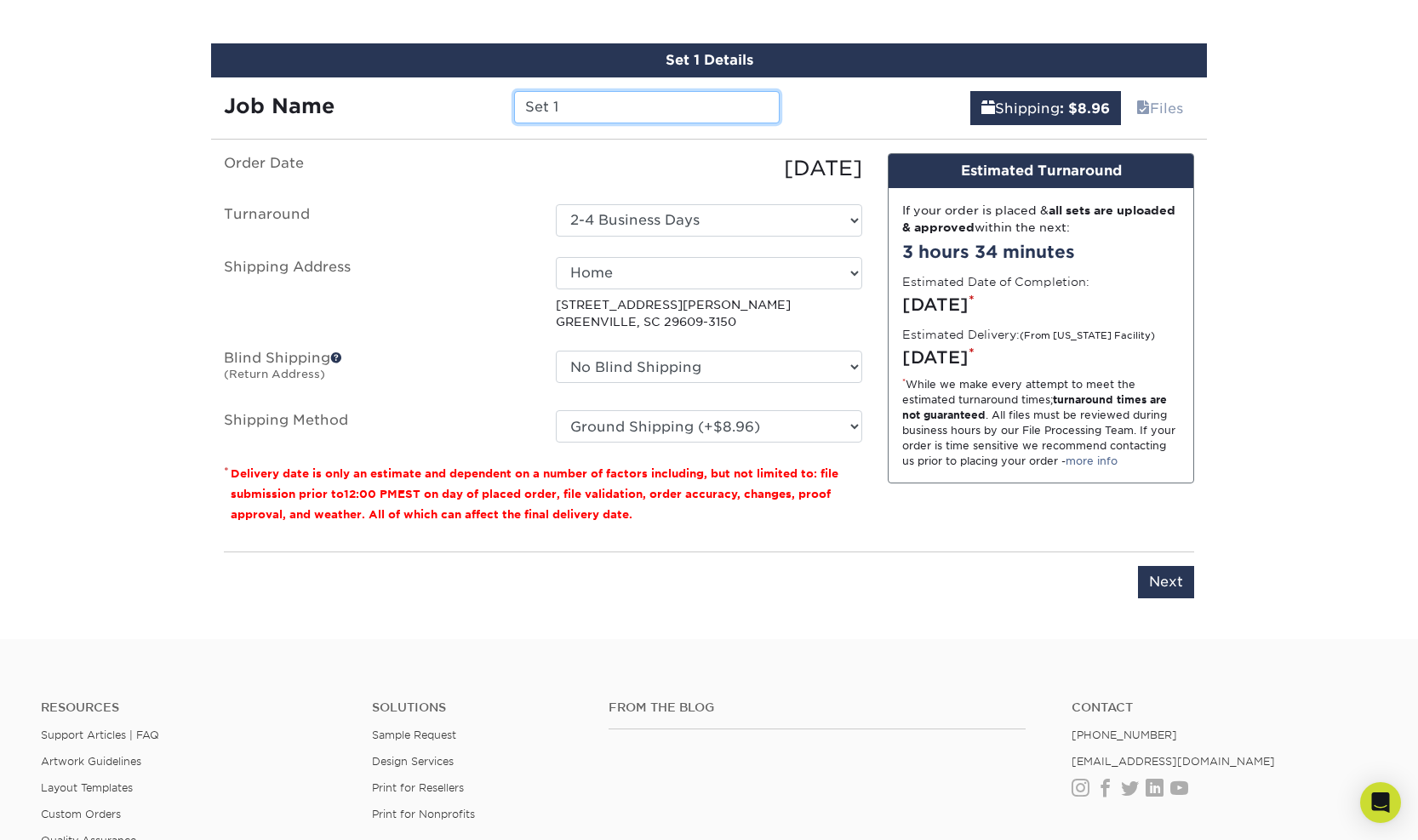
drag, startPoint x: 603, startPoint y: 116, endPoint x: 470, endPoint y: 86, distance: 136.3
click at [470, 86] on div "Job Name Set 1" at bounding box center [501, 101] width 581 height 48
type input "Business Cards"
click at [1148, 588] on input "Next" at bounding box center [1165, 582] width 56 height 32
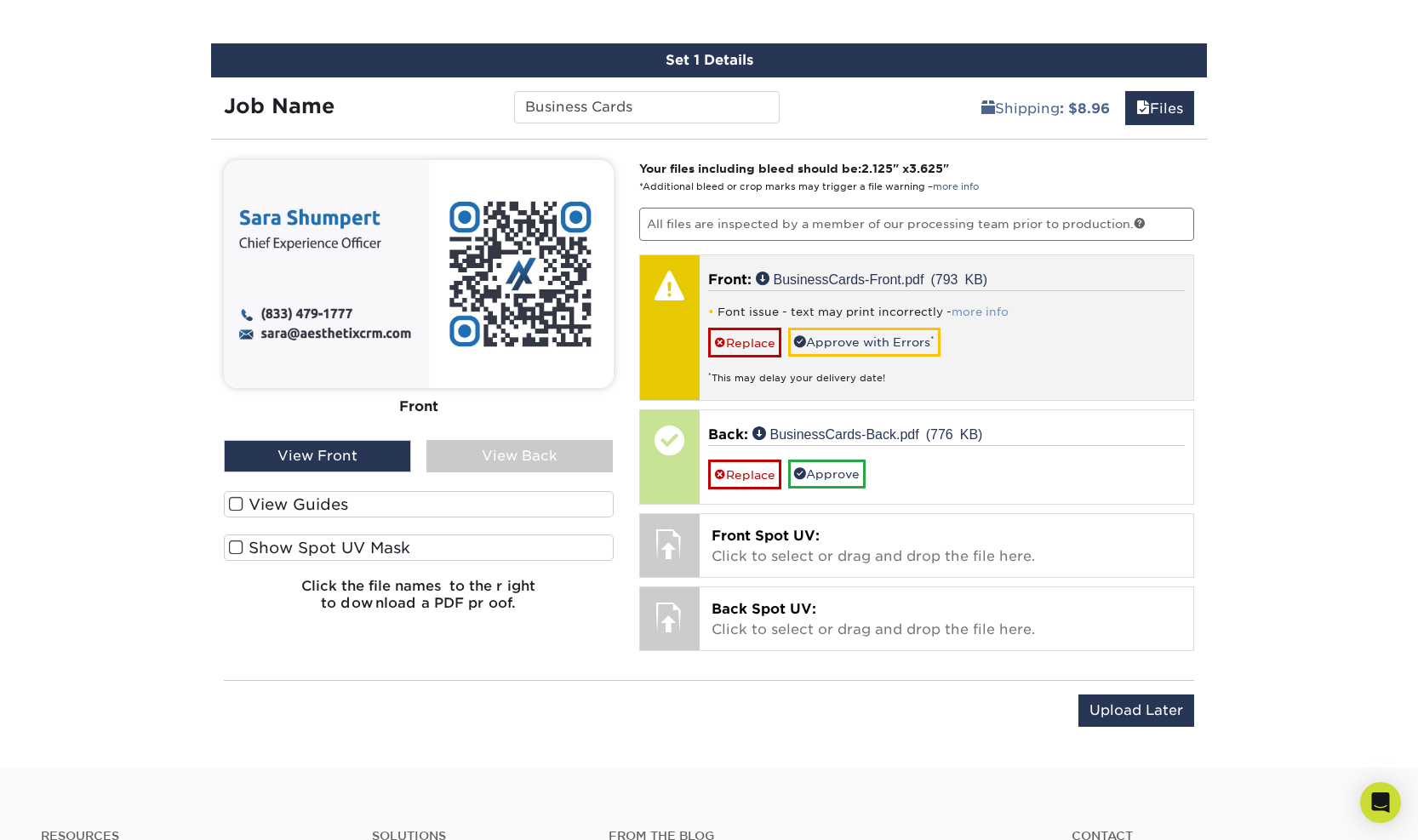
click at [980, 309] on link "more info" at bounding box center [979, 312] width 57 height 13
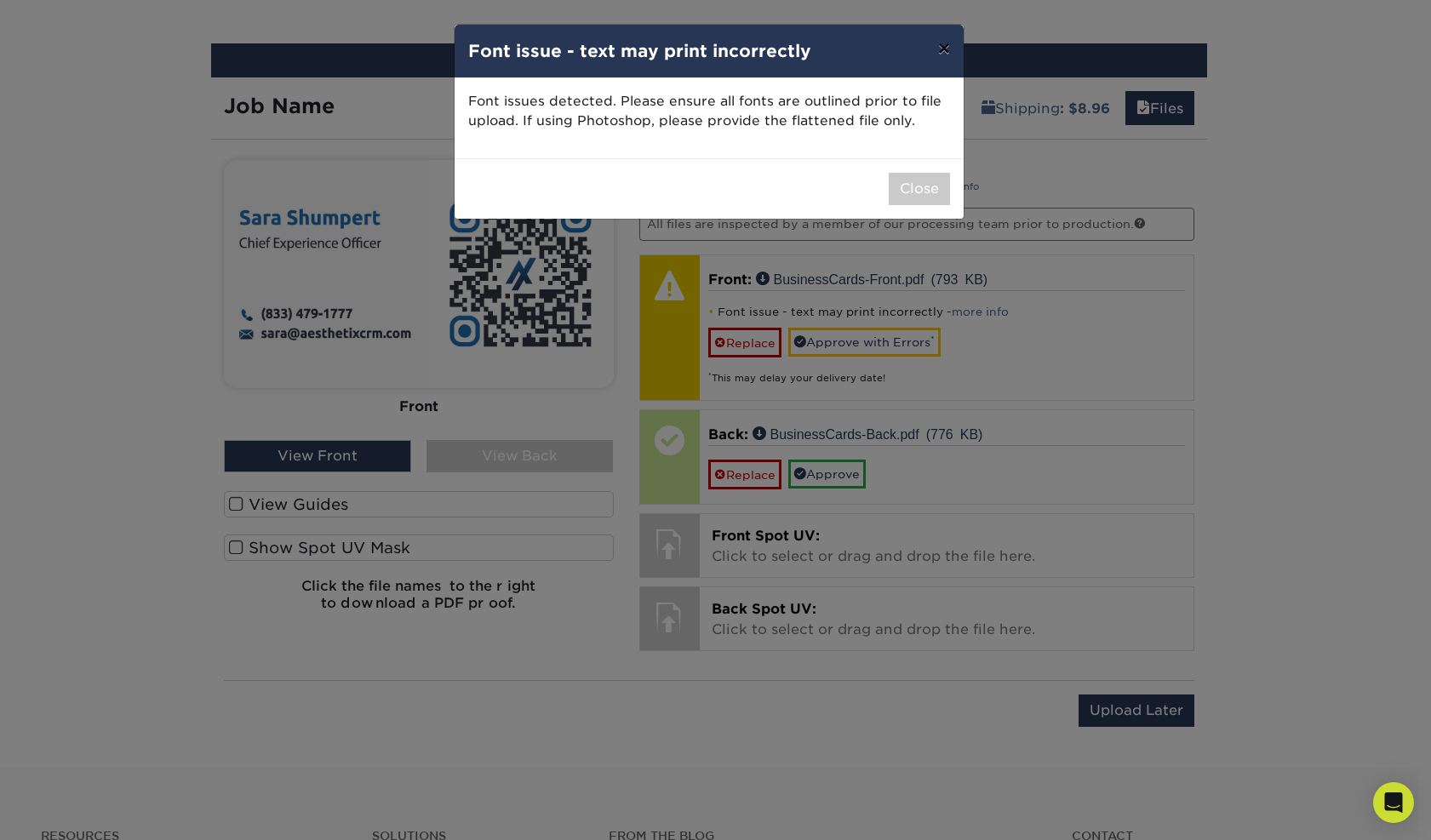
click at [939, 53] on button "×" at bounding box center [944, 48] width 40 height 48
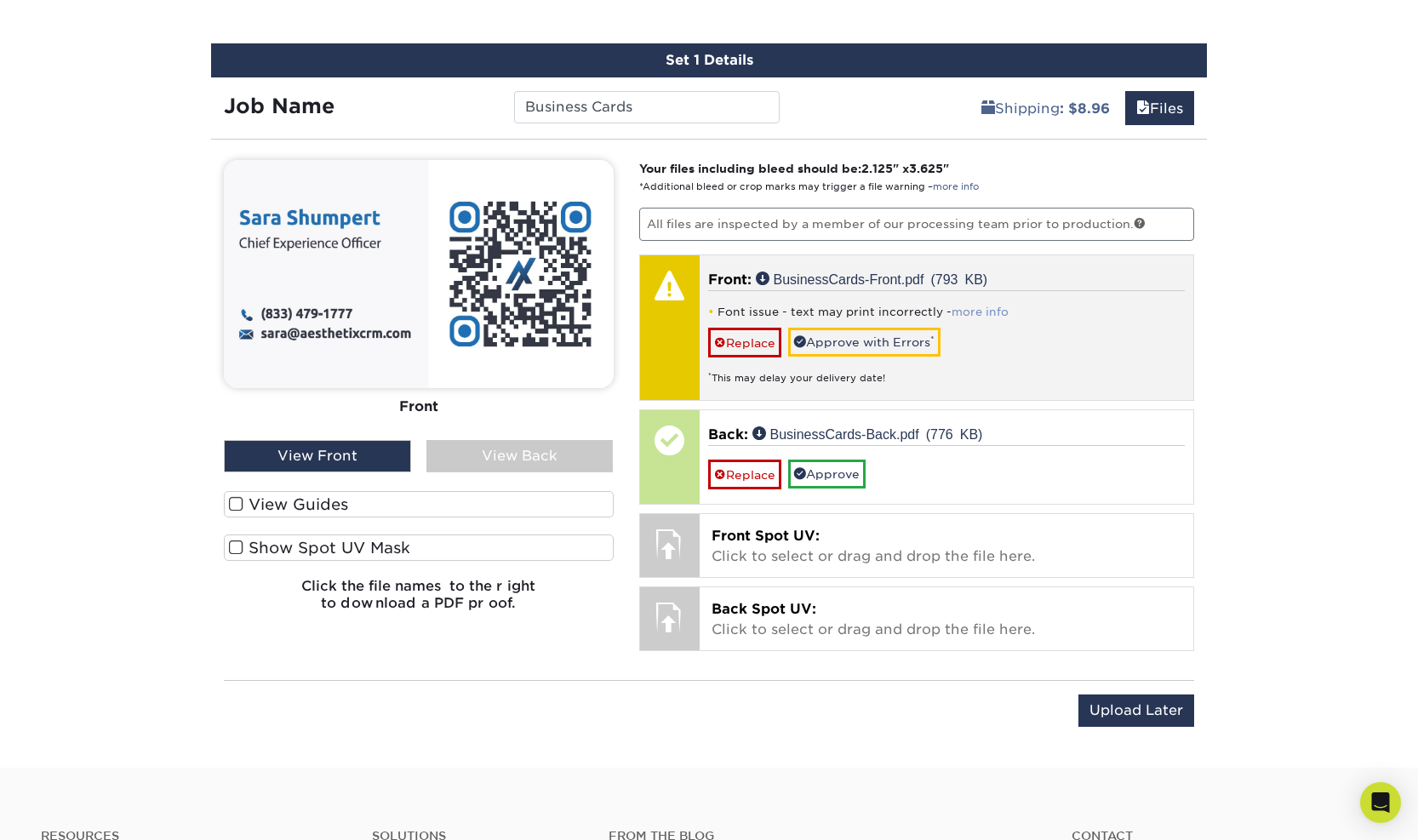
click at [984, 307] on link "more info" at bounding box center [979, 312] width 57 height 13
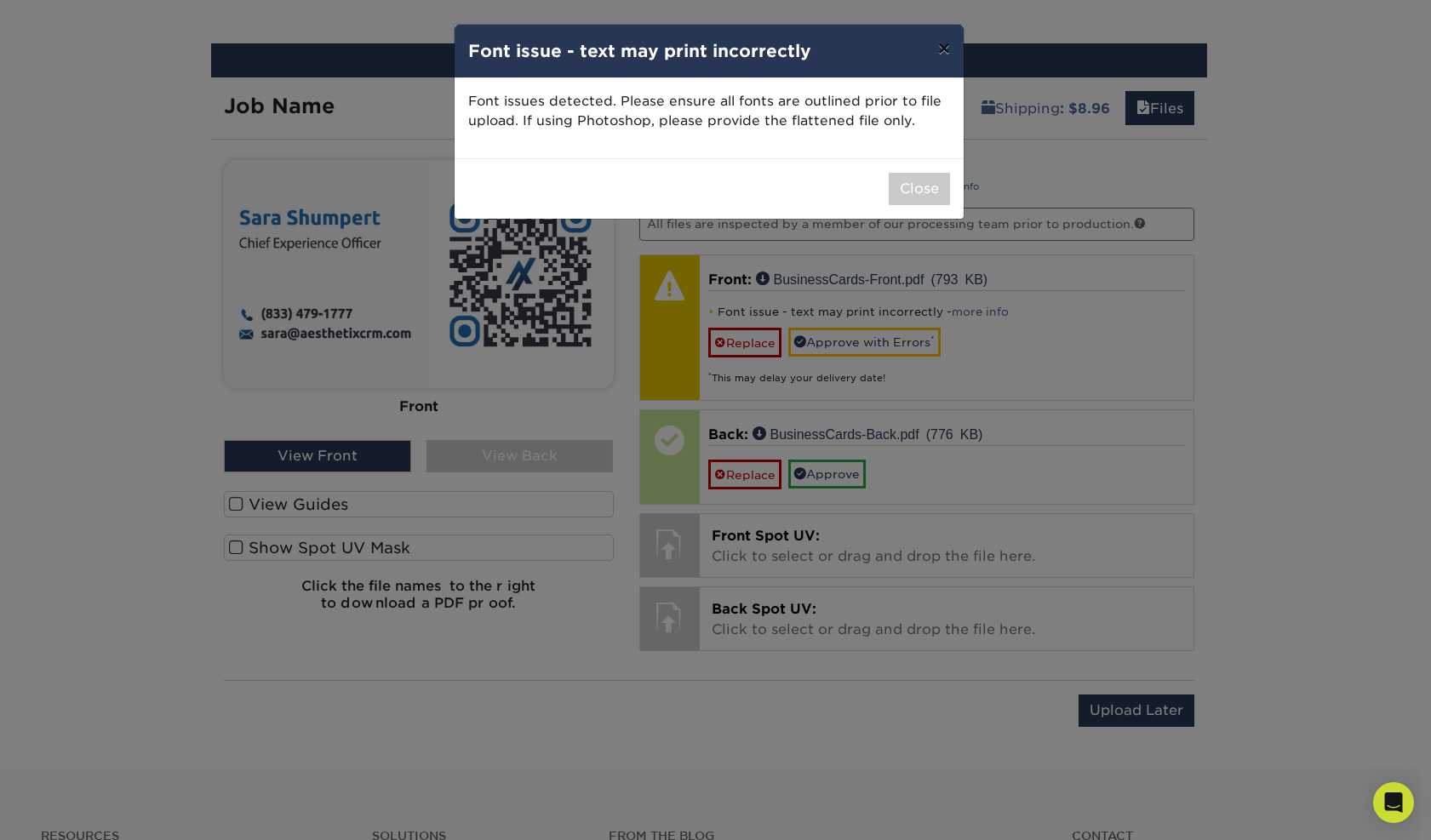
click at [944, 50] on button "×" at bounding box center [944, 48] width 40 height 48
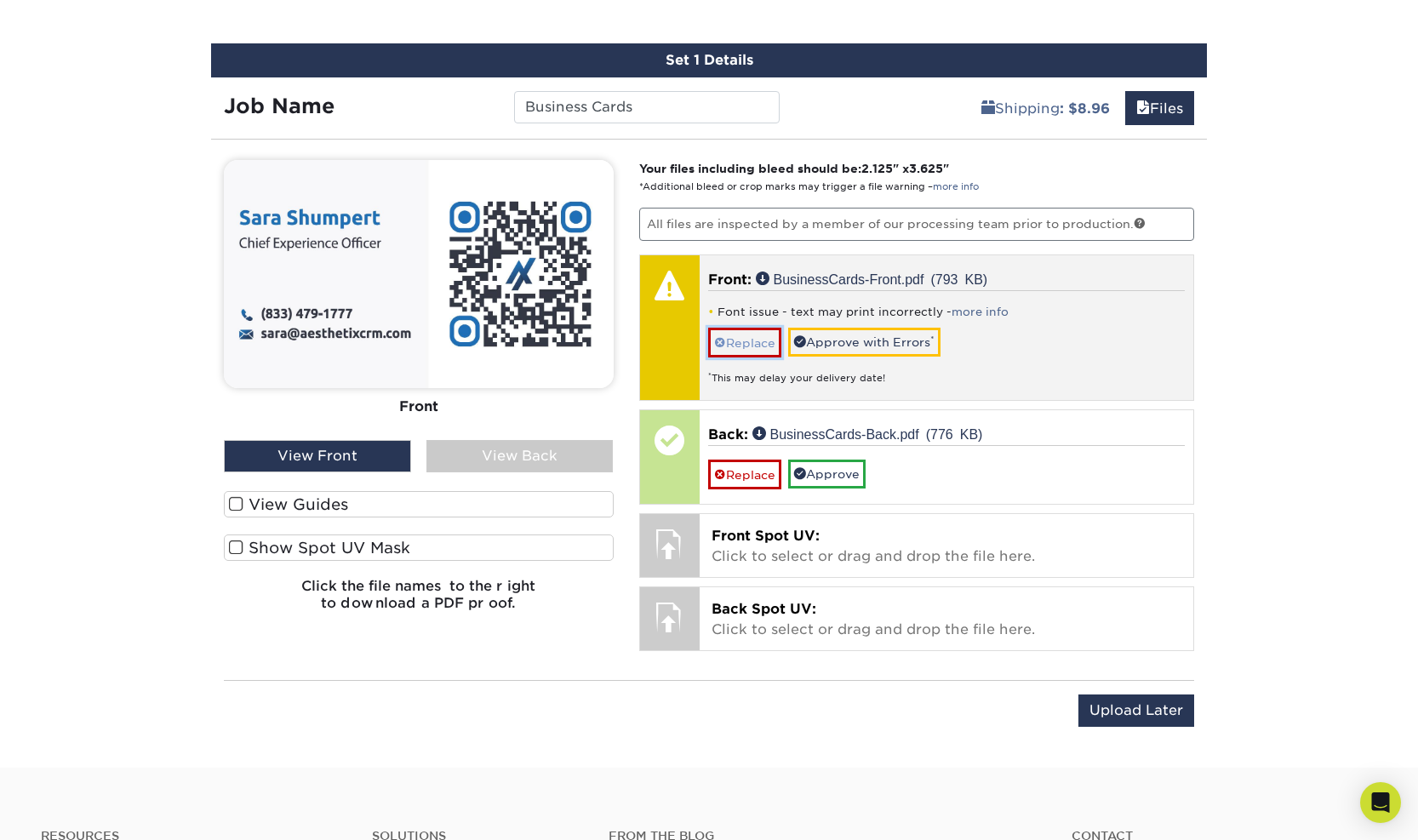
click at [735, 342] on link "Replace" at bounding box center [744, 342] width 73 height 30
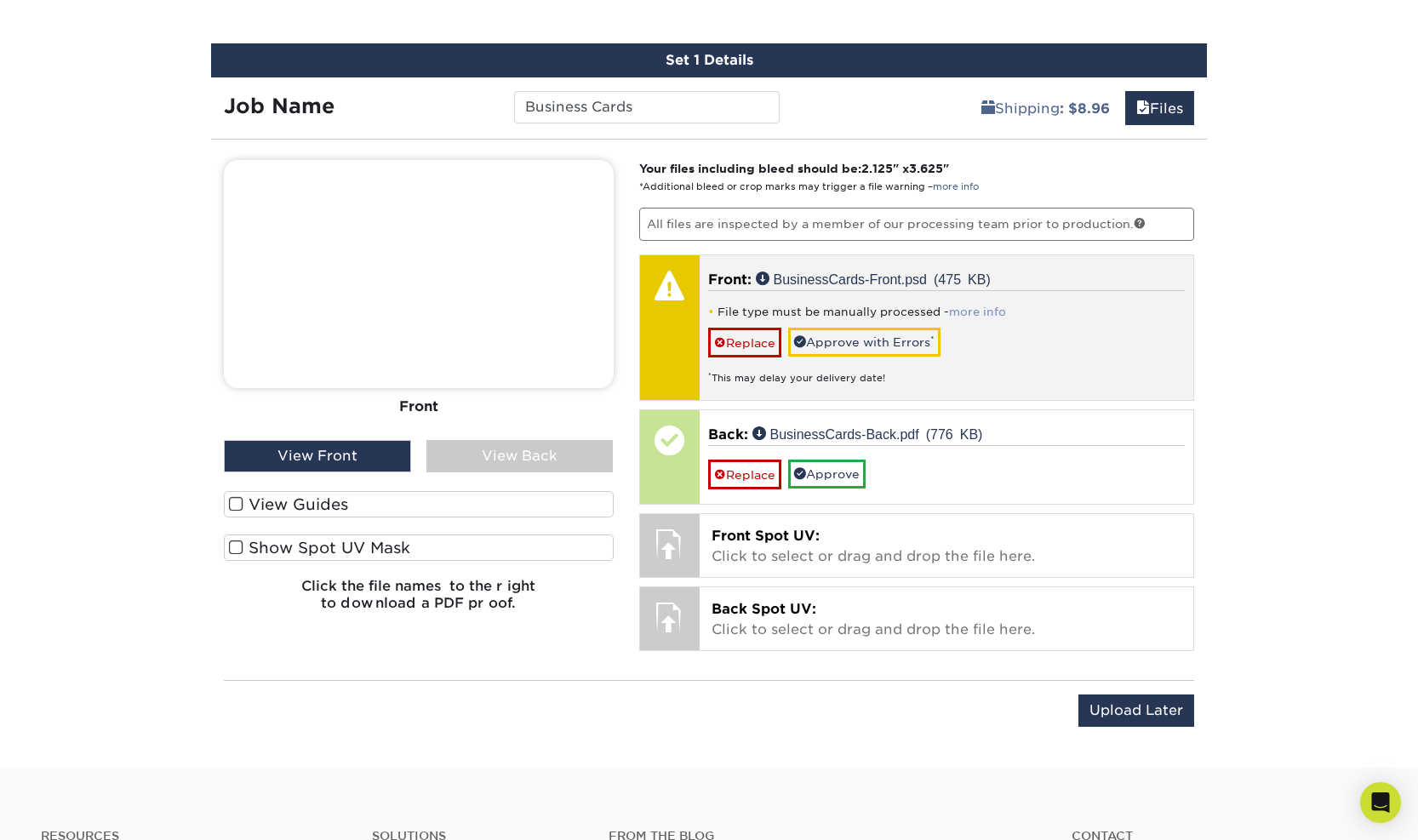
click at [980, 313] on link "more info" at bounding box center [977, 312] width 57 height 13
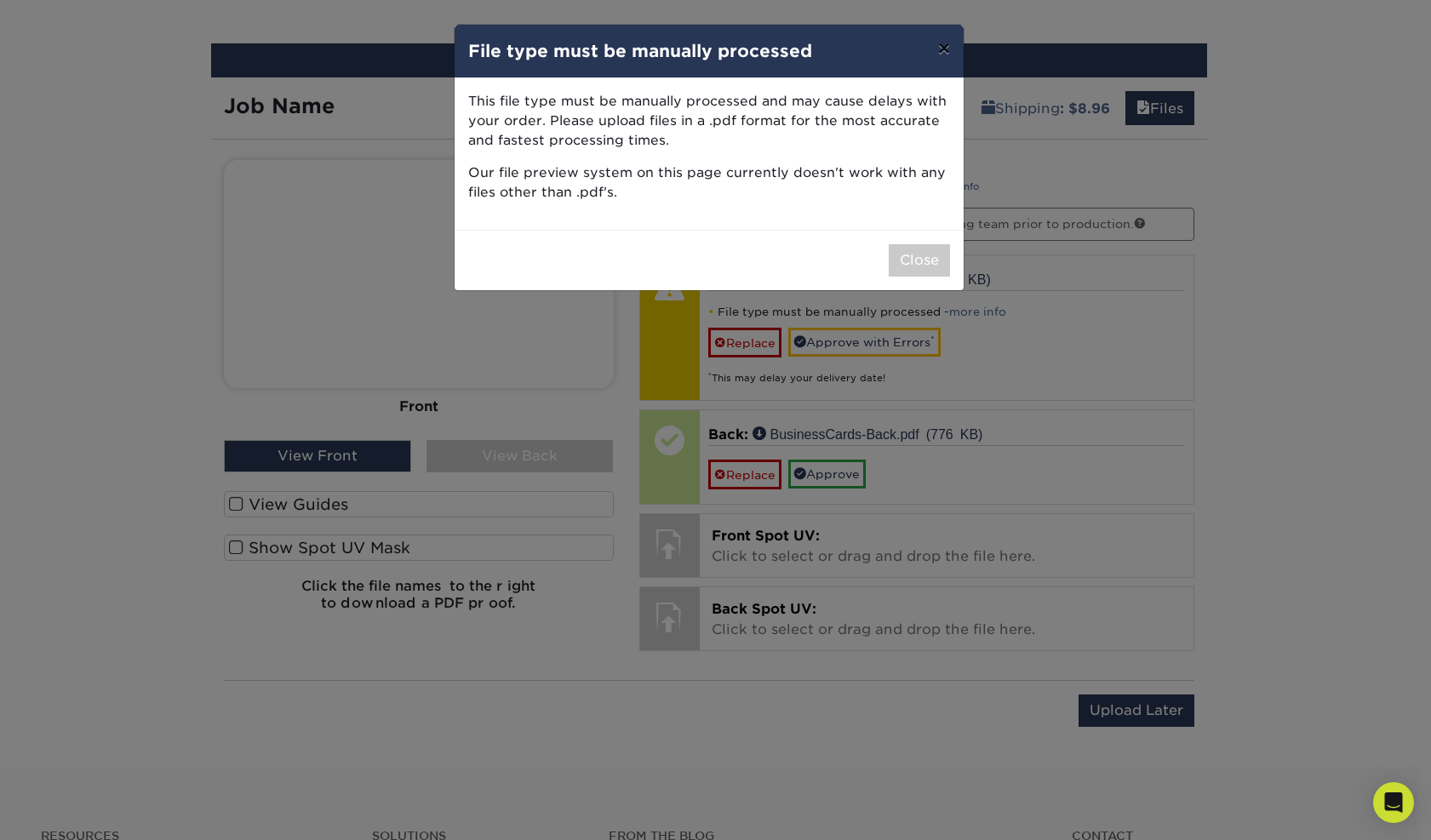
click at [946, 43] on button "×" at bounding box center [944, 48] width 40 height 48
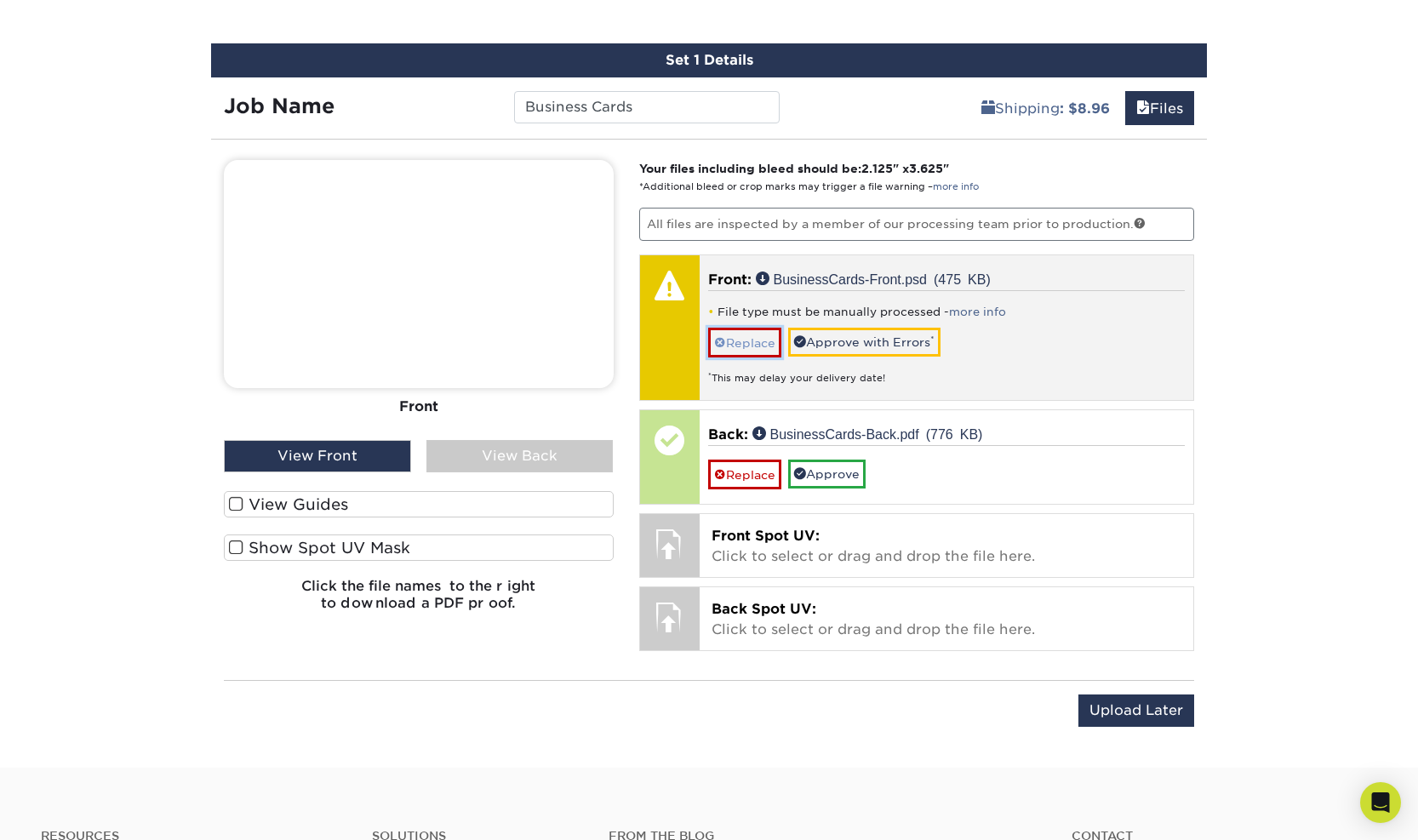
click at [759, 347] on link "Replace" at bounding box center [744, 342] width 73 height 30
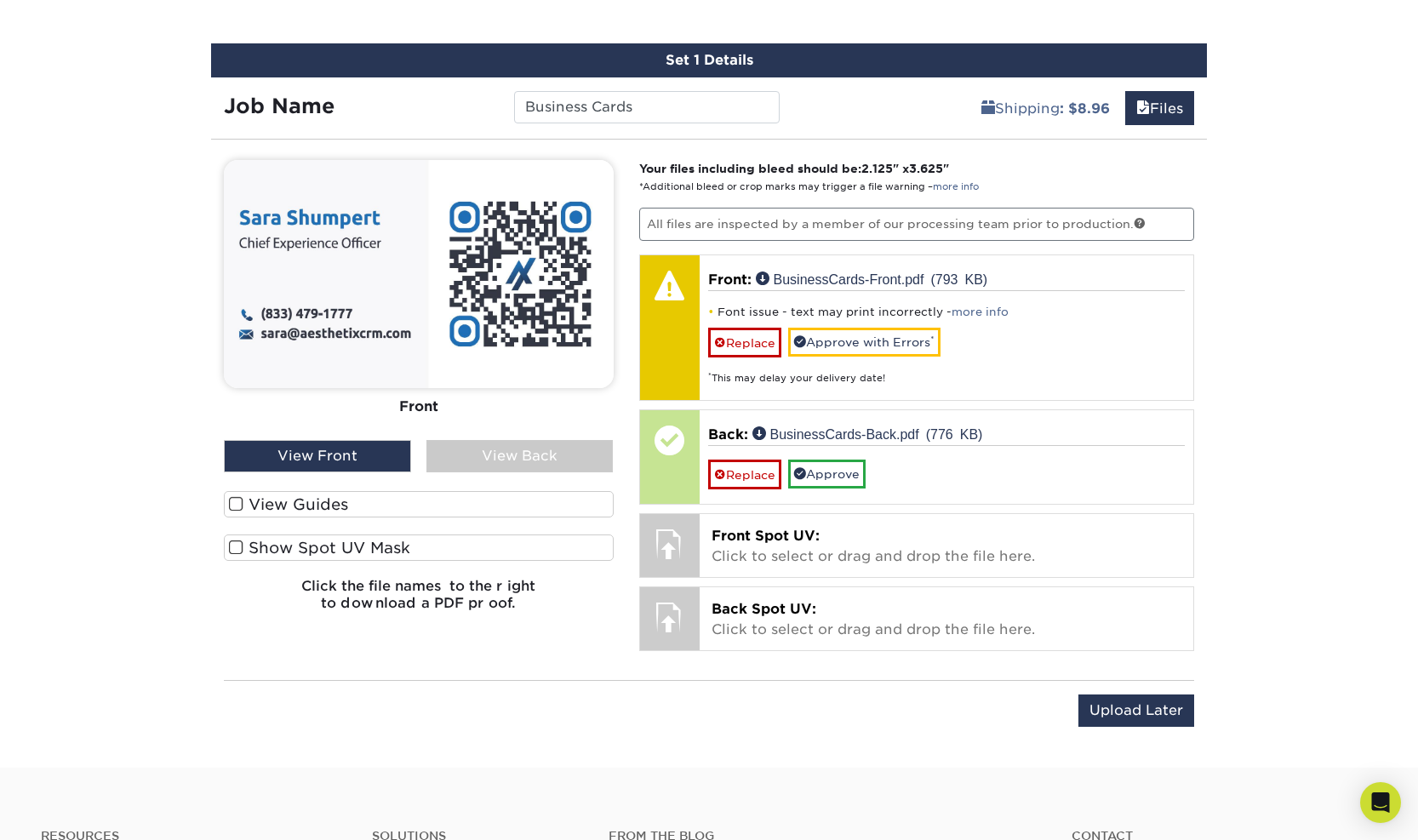
click at [244, 546] on label "Show Spot UV Mask" at bounding box center [419, 547] width 390 height 26
click at [0, 0] on input "Show Spot UV Mask" at bounding box center [0, 0] width 0 height 0
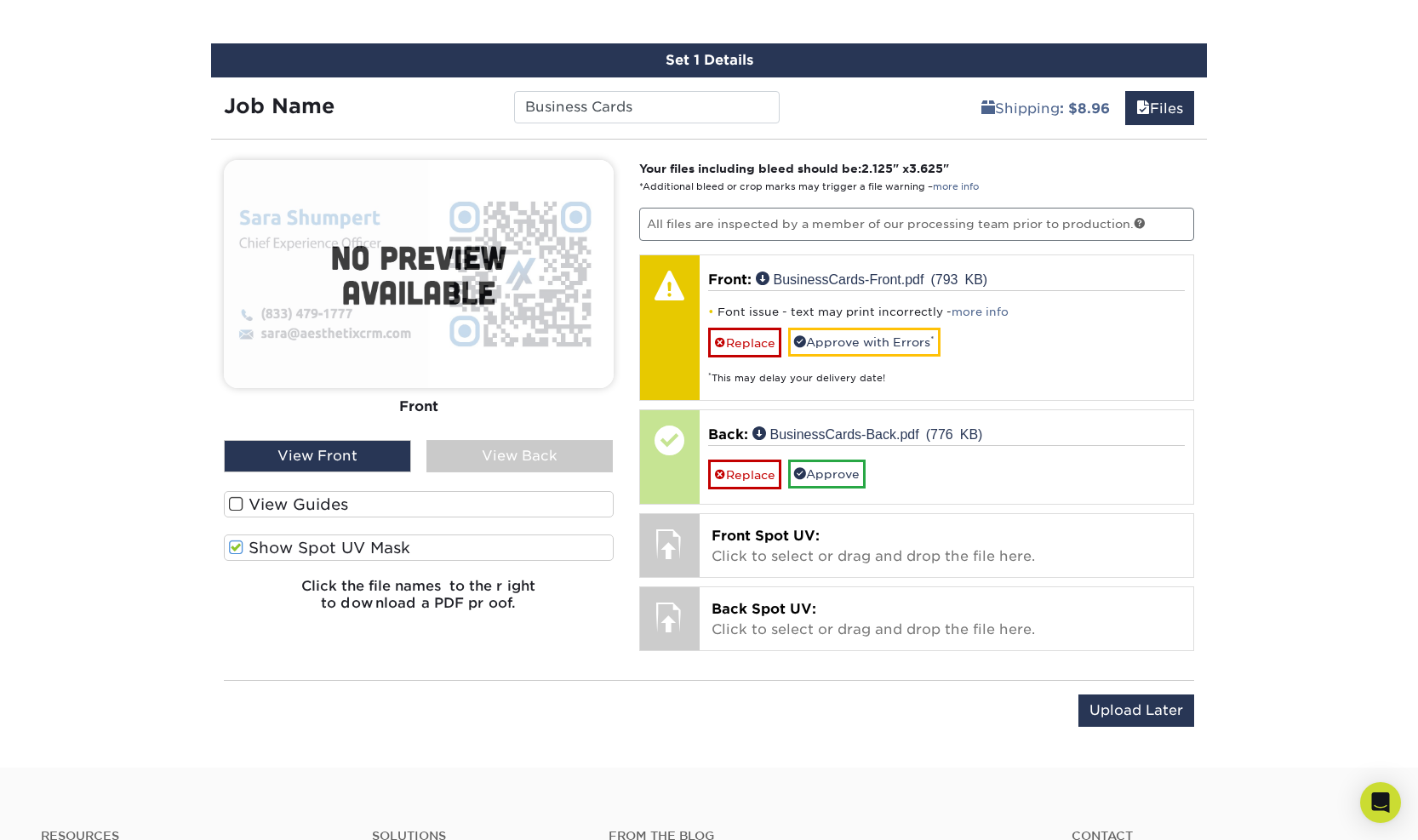
click at [244, 546] on label "Show Spot UV Mask" at bounding box center [419, 547] width 390 height 26
click at [0, 0] on input "Show Spot UV Mask" at bounding box center [0, 0] width 0 height 0
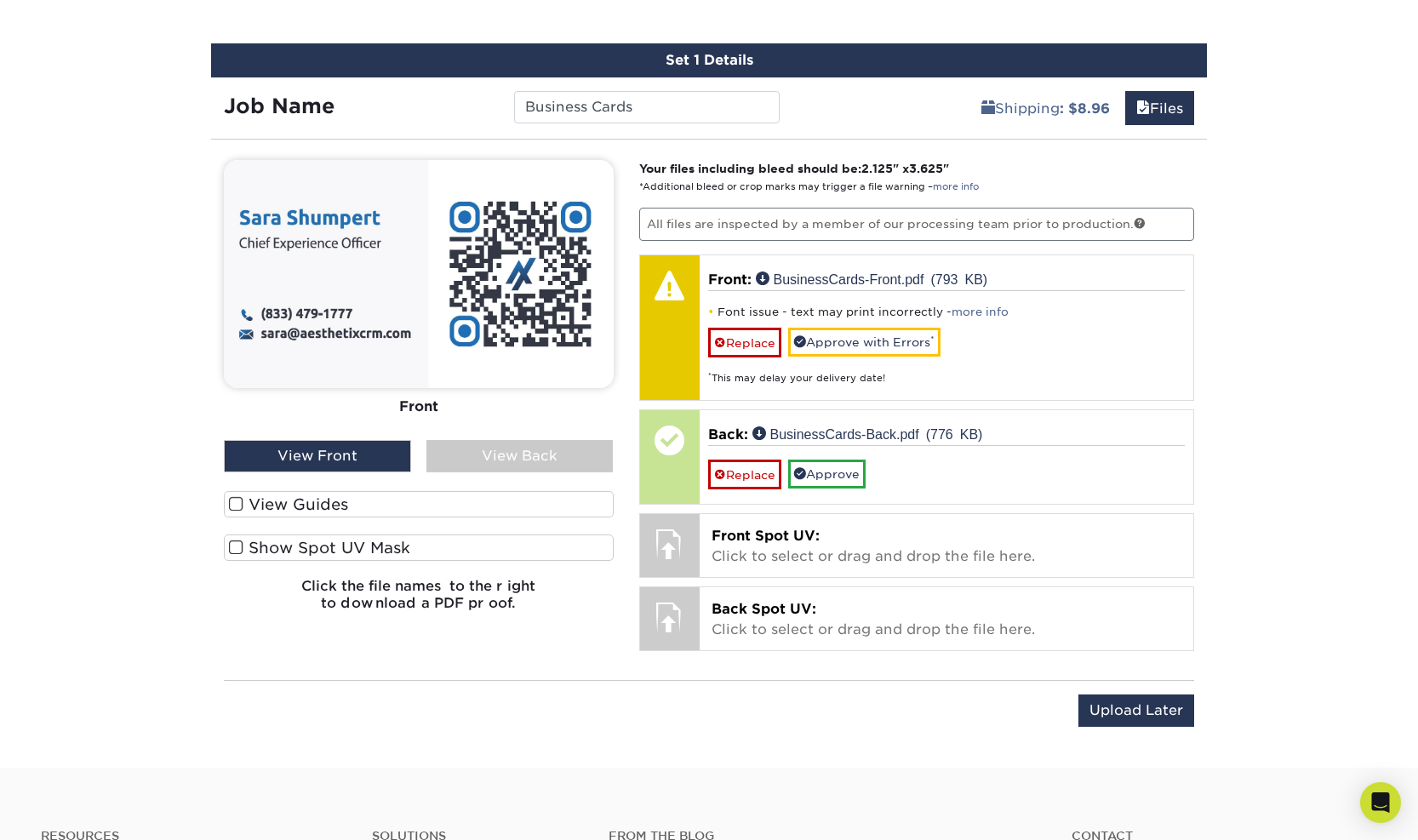
click at [521, 456] on div "View Back" at bounding box center [519, 456] width 187 height 32
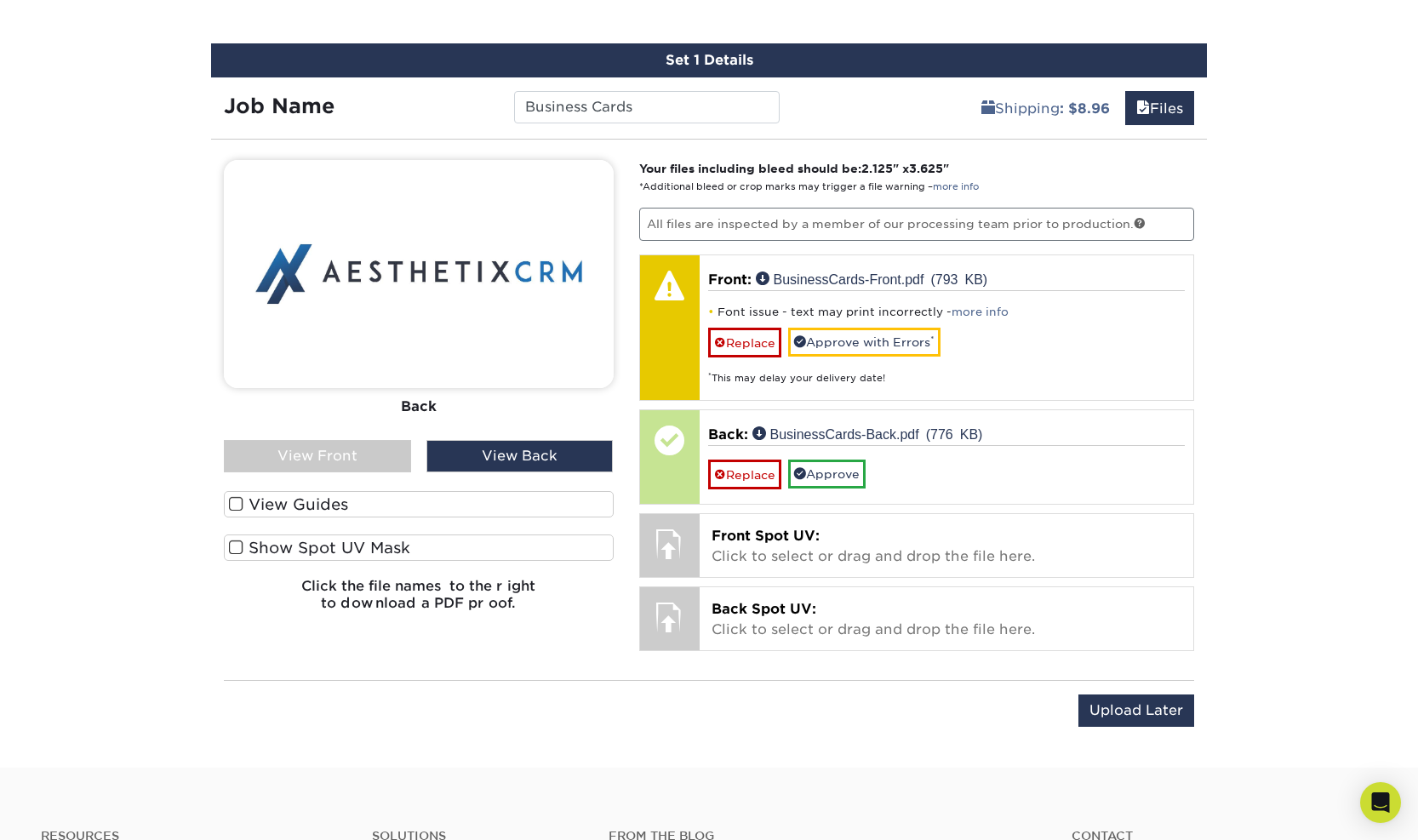
click at [313, 443] on div "View Front" at bounding box center [317, 456] width 187 height 32
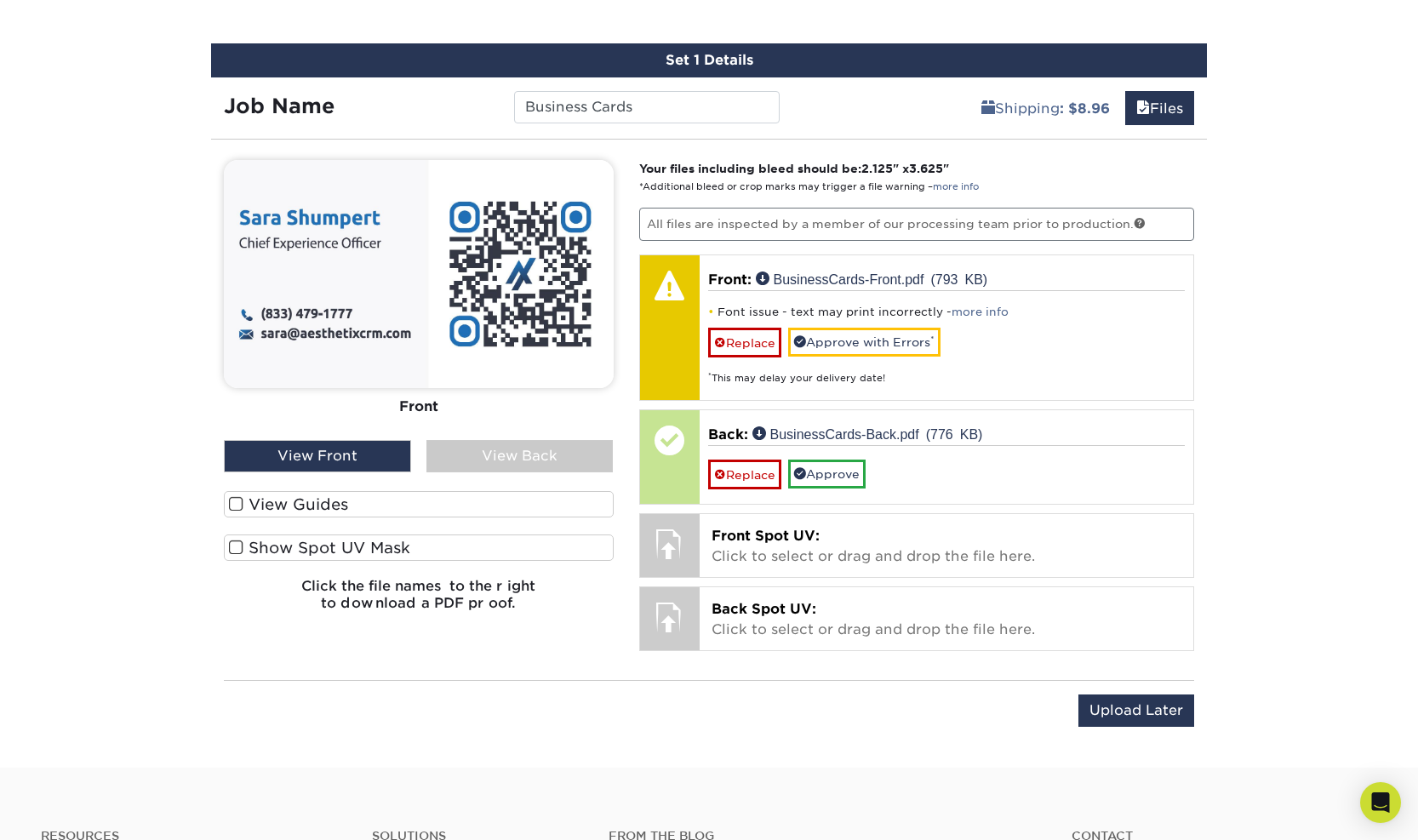
click at [355, 459] on div "View Front" at bounding box center [317, 456] width 187 height 32
click at [489, 460] on div "View Back" at bounding box center [519, 456] width 187 height 32
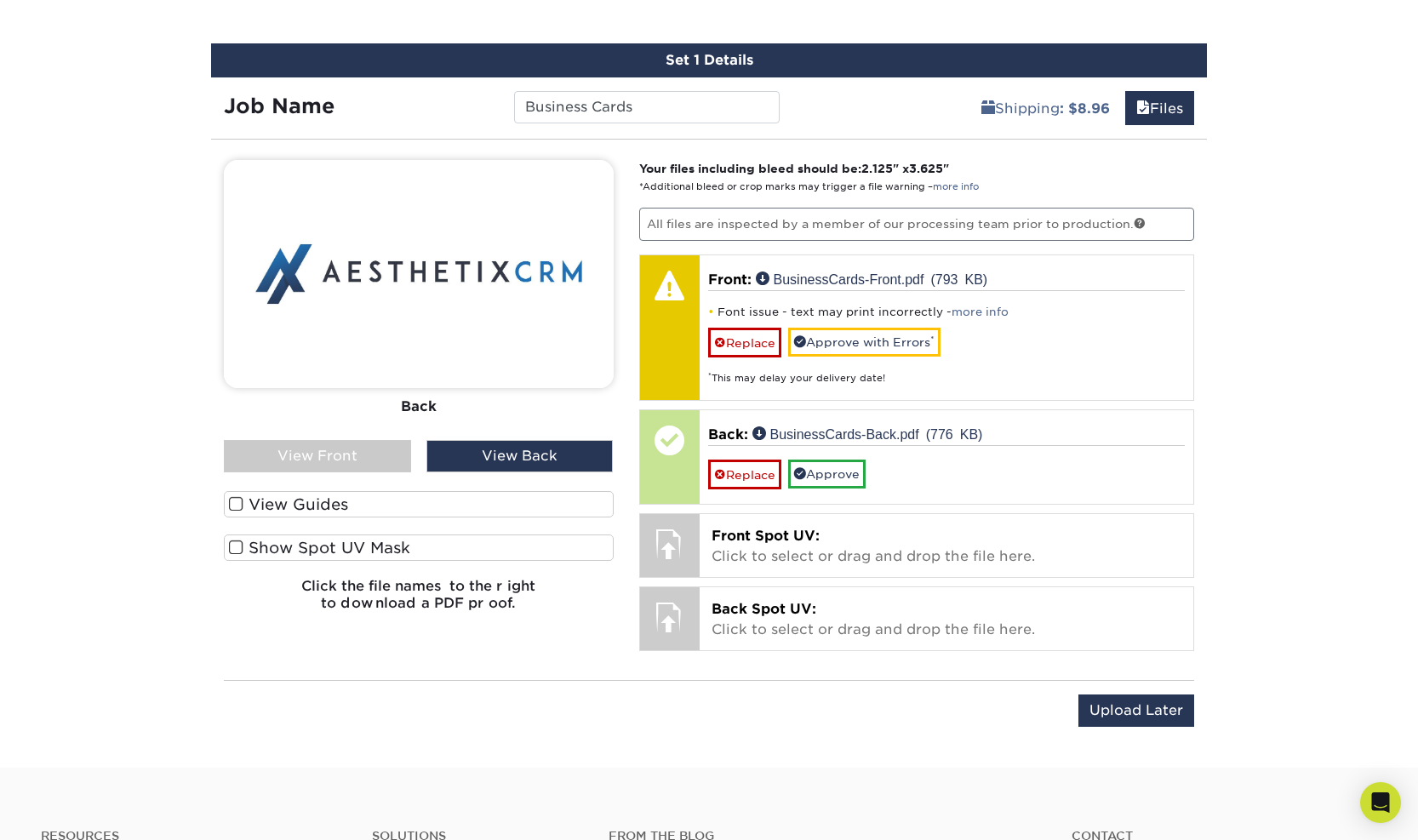
click at [379, 459] on div "View Front" at bounding box center [317, 456] width 187 height 32
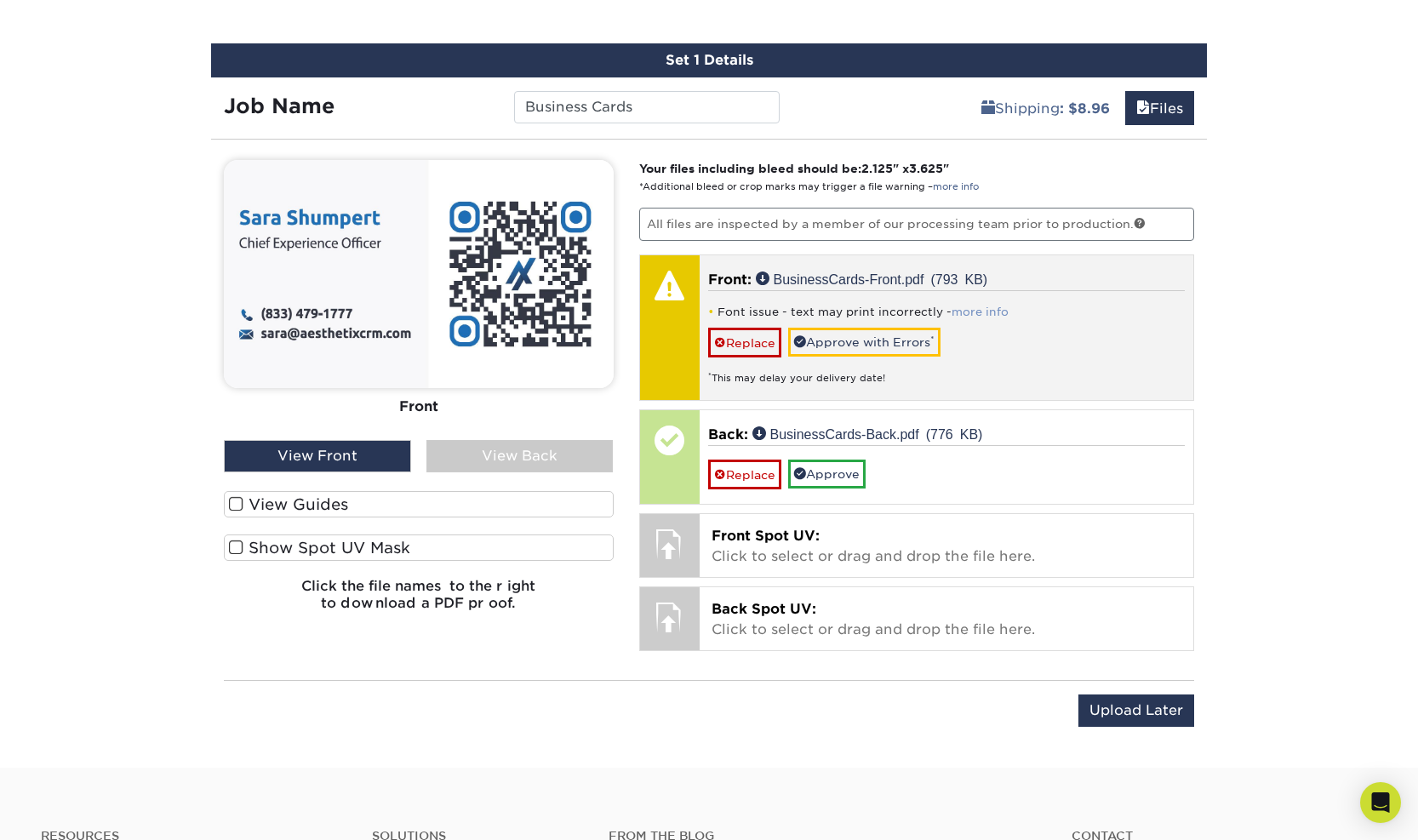
click at [970, 311] on link "more info" at bounding box center [979, 312] width 57 height 13
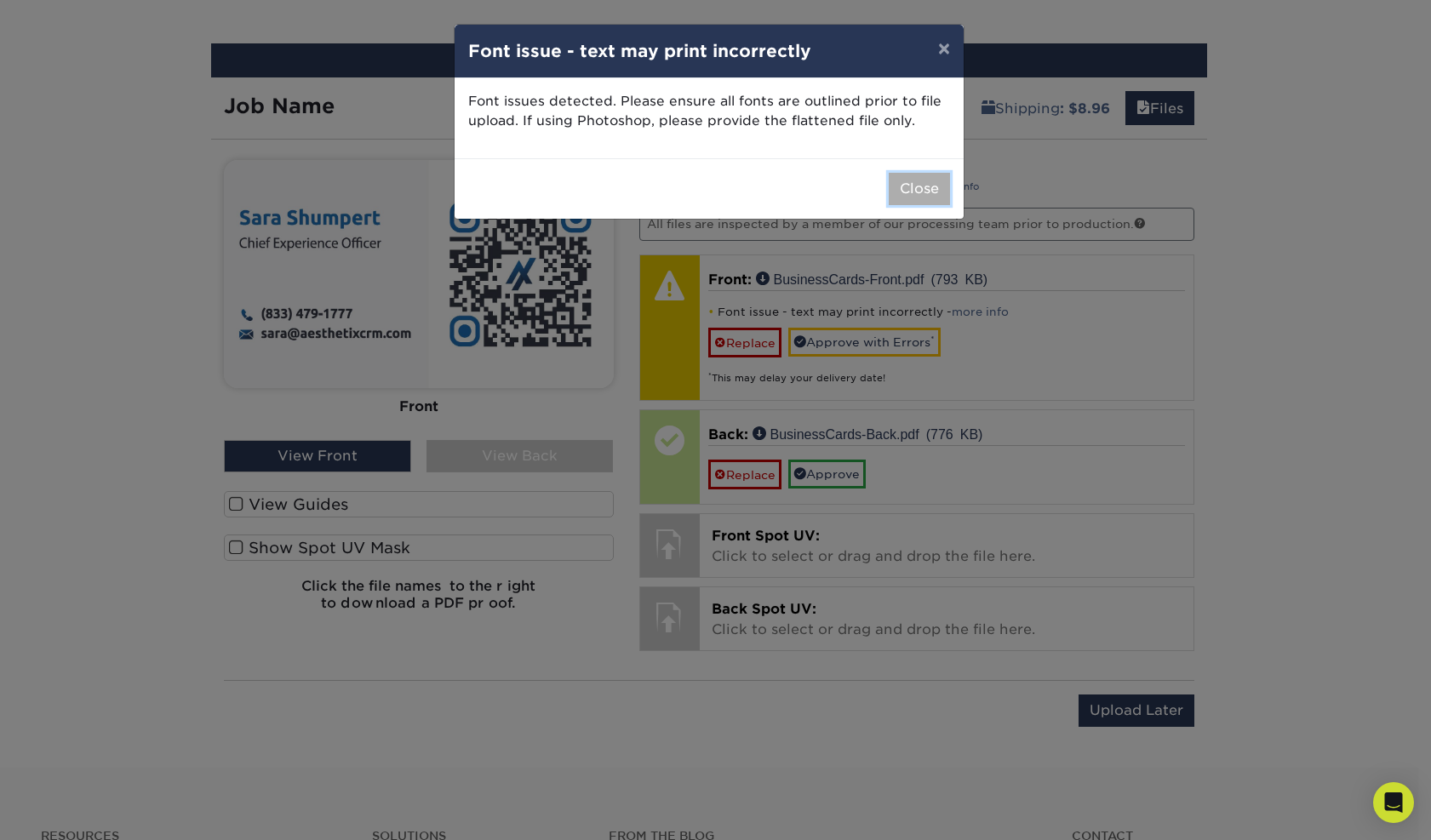
click at [905, 197] on button "Close" at bounding box center [920, 189] width 61 height 32
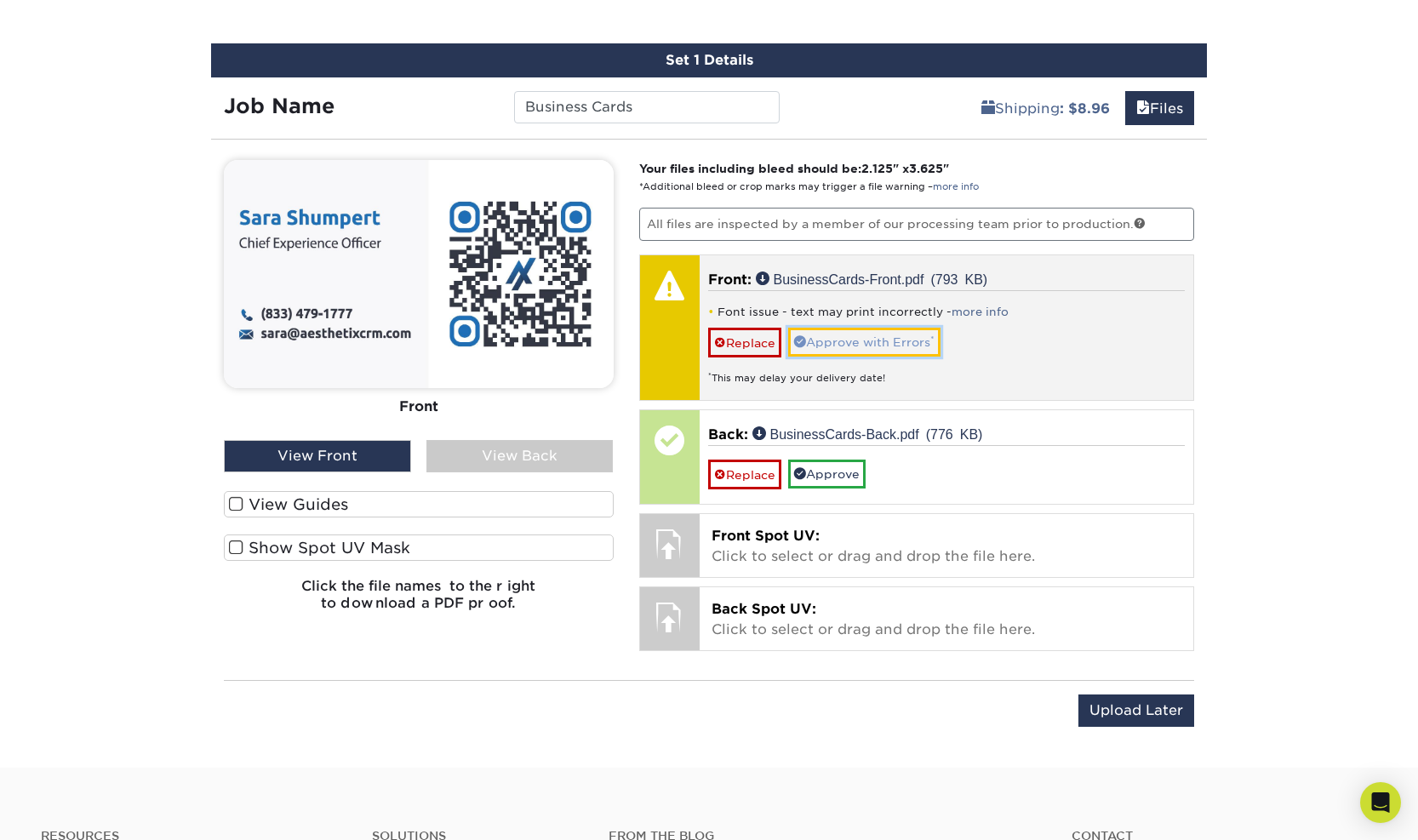
click at [889, 346] on link "Approve with Errors *" at bounding box center [864, 342] width 152 height 29
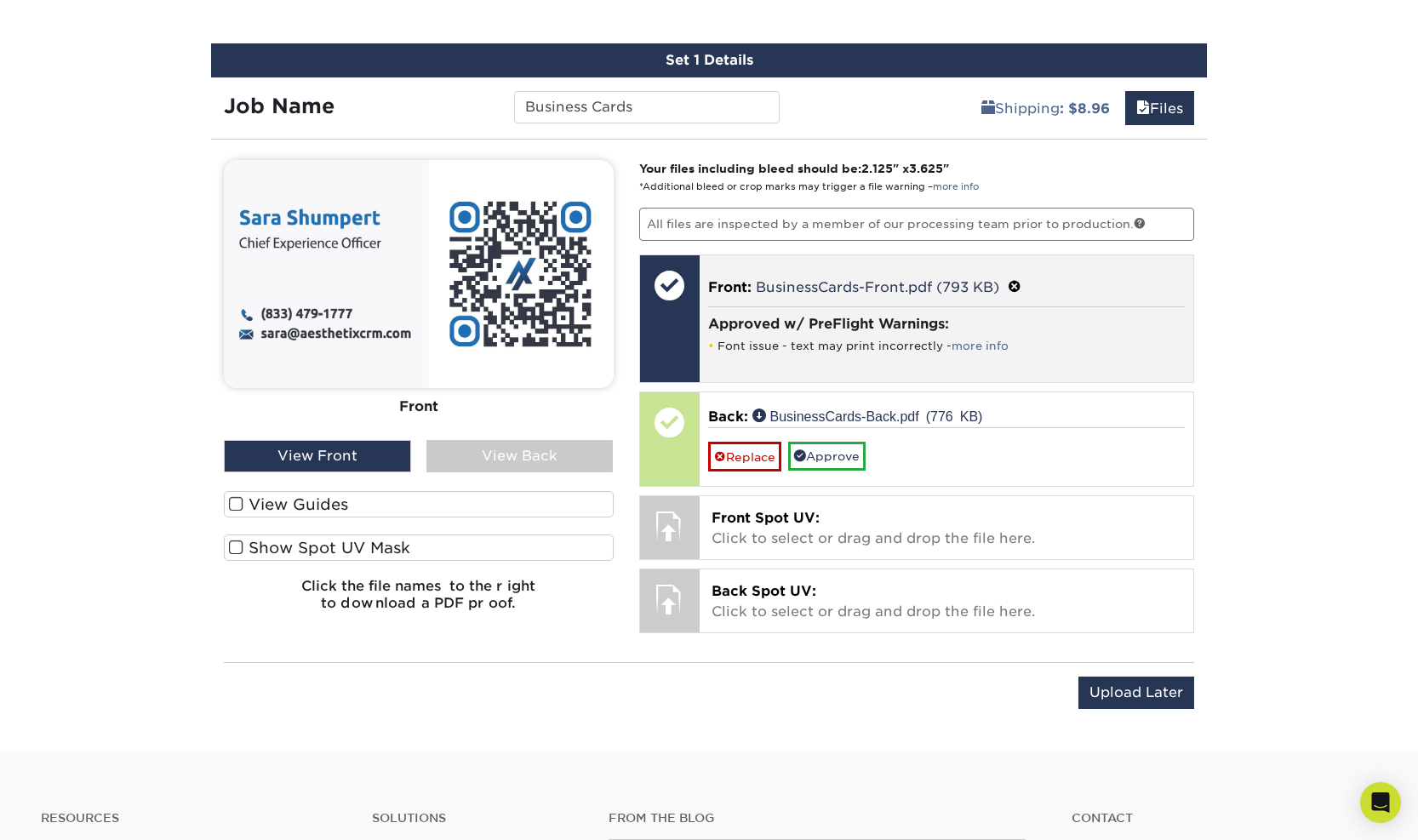
click at [992, 350] on li "Font issue - text may print incorrectly - more info" at bounding box center [946, 346] width 477 height 14
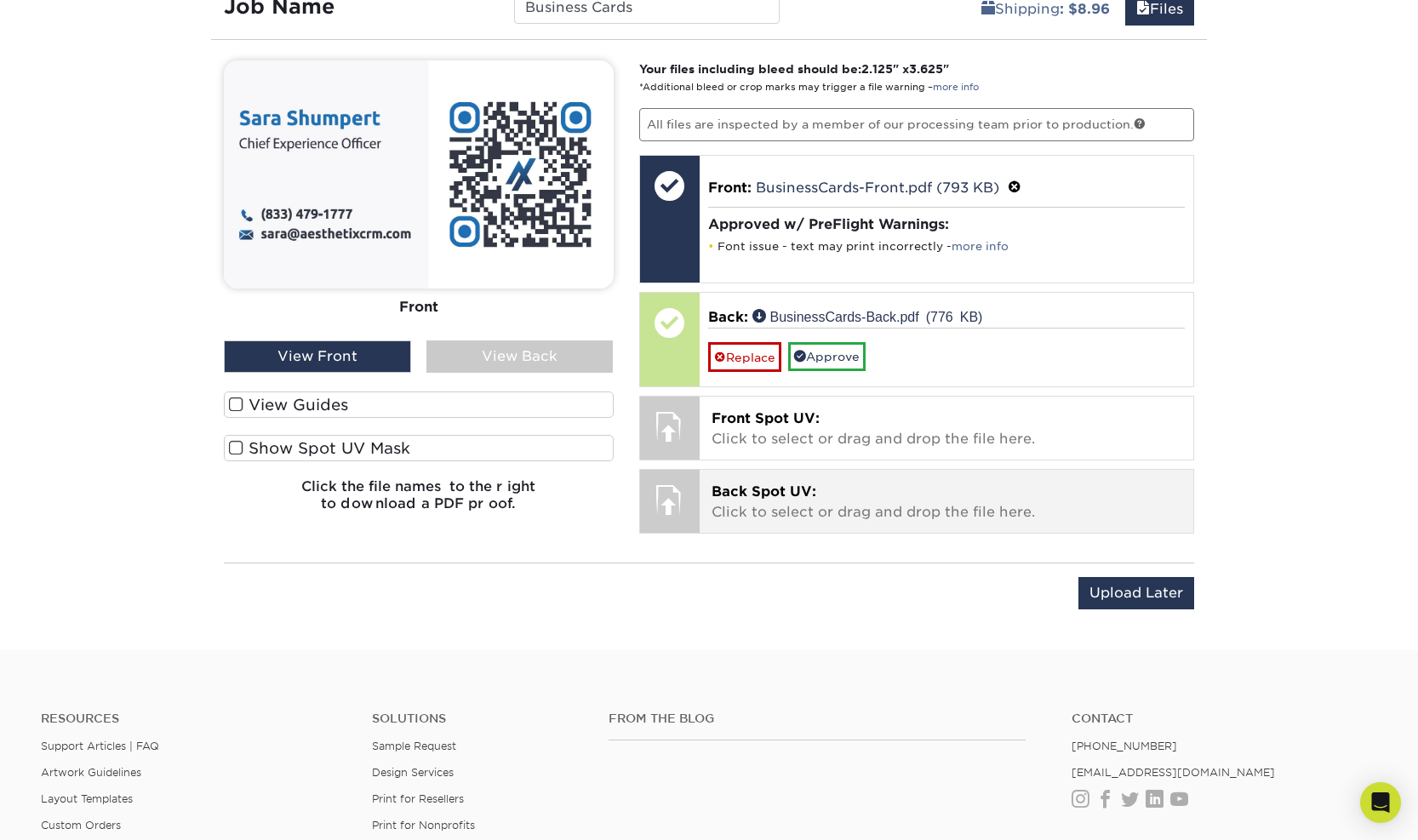
scroll to position [1117, 0]
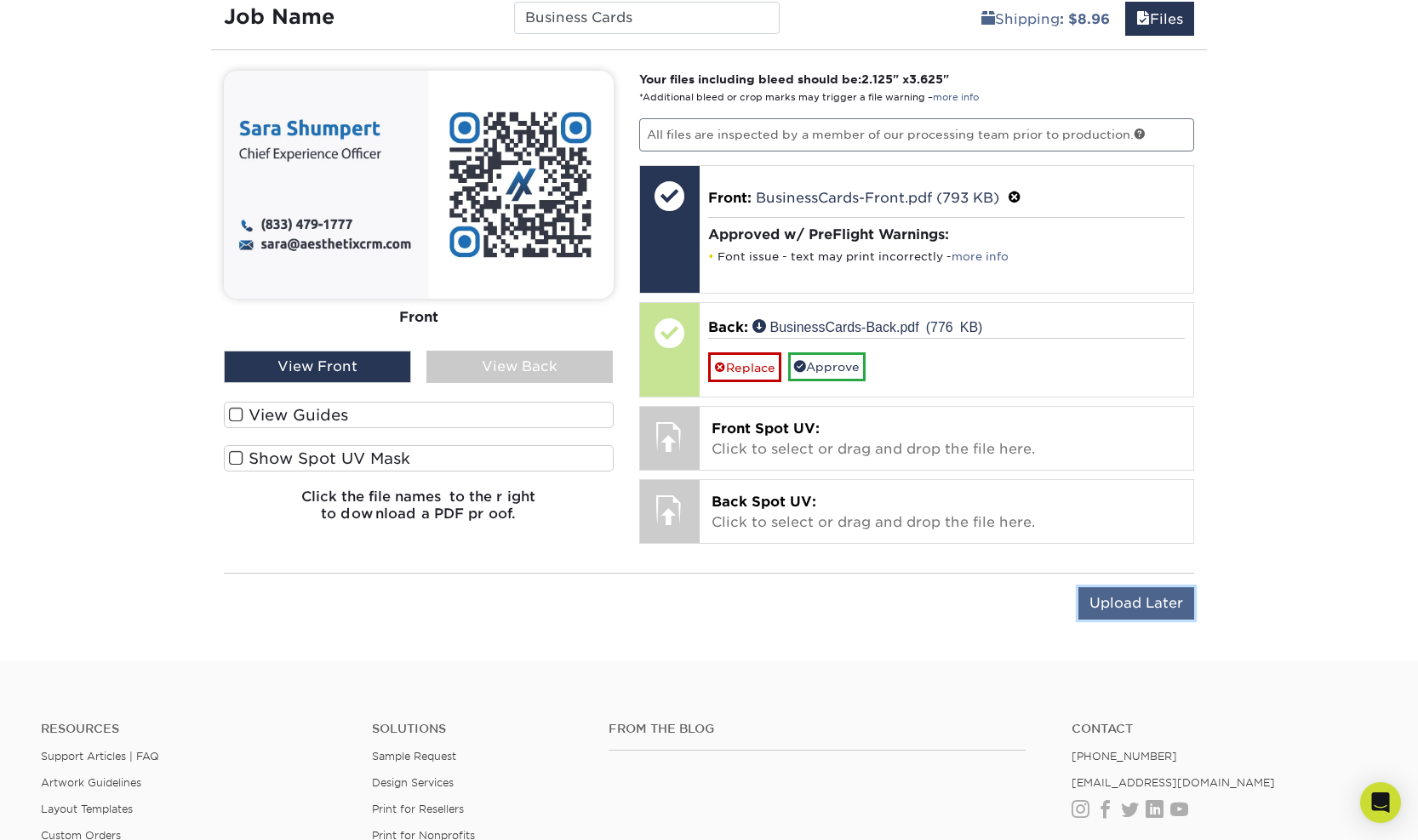
click at [1151, 609] on input "Upload Later" at bounding box center [1136, 603] width 116 height 32
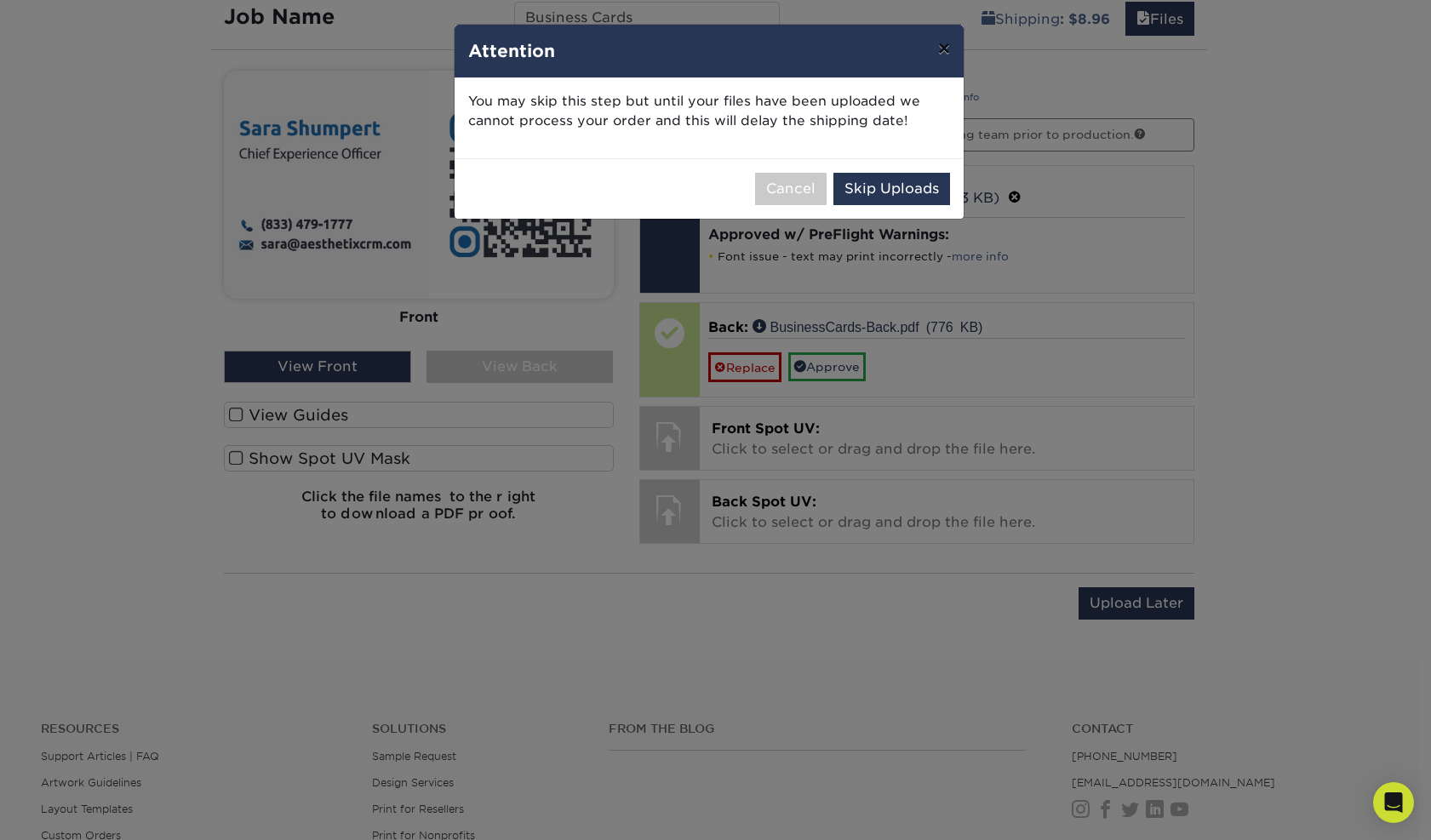
click at [936, 57] on button "×" at bounding box center [944, 48] width 40 height 48
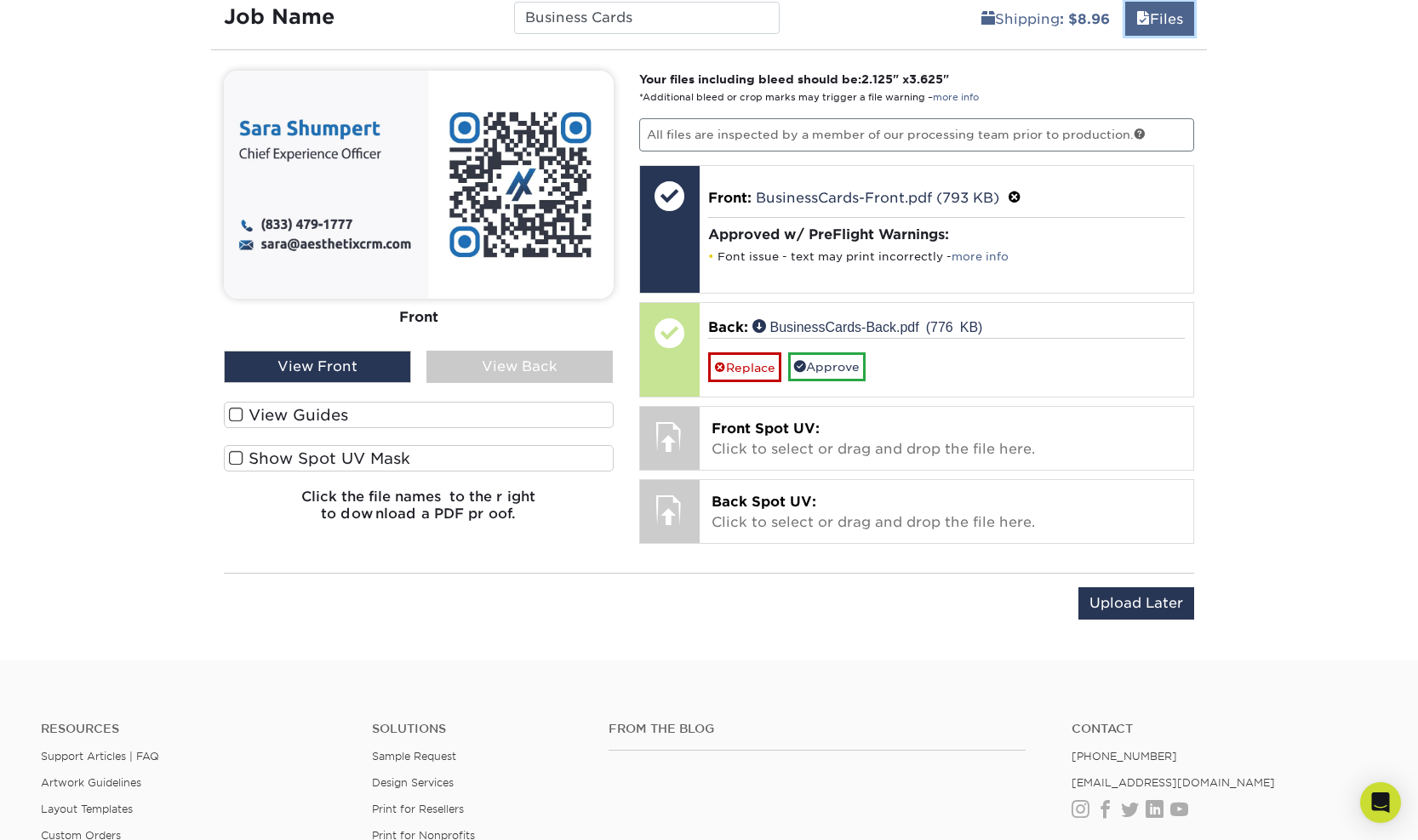
click at [1158, 23] on link "Files" at bounding box center [1159, 19] width 69 height 34
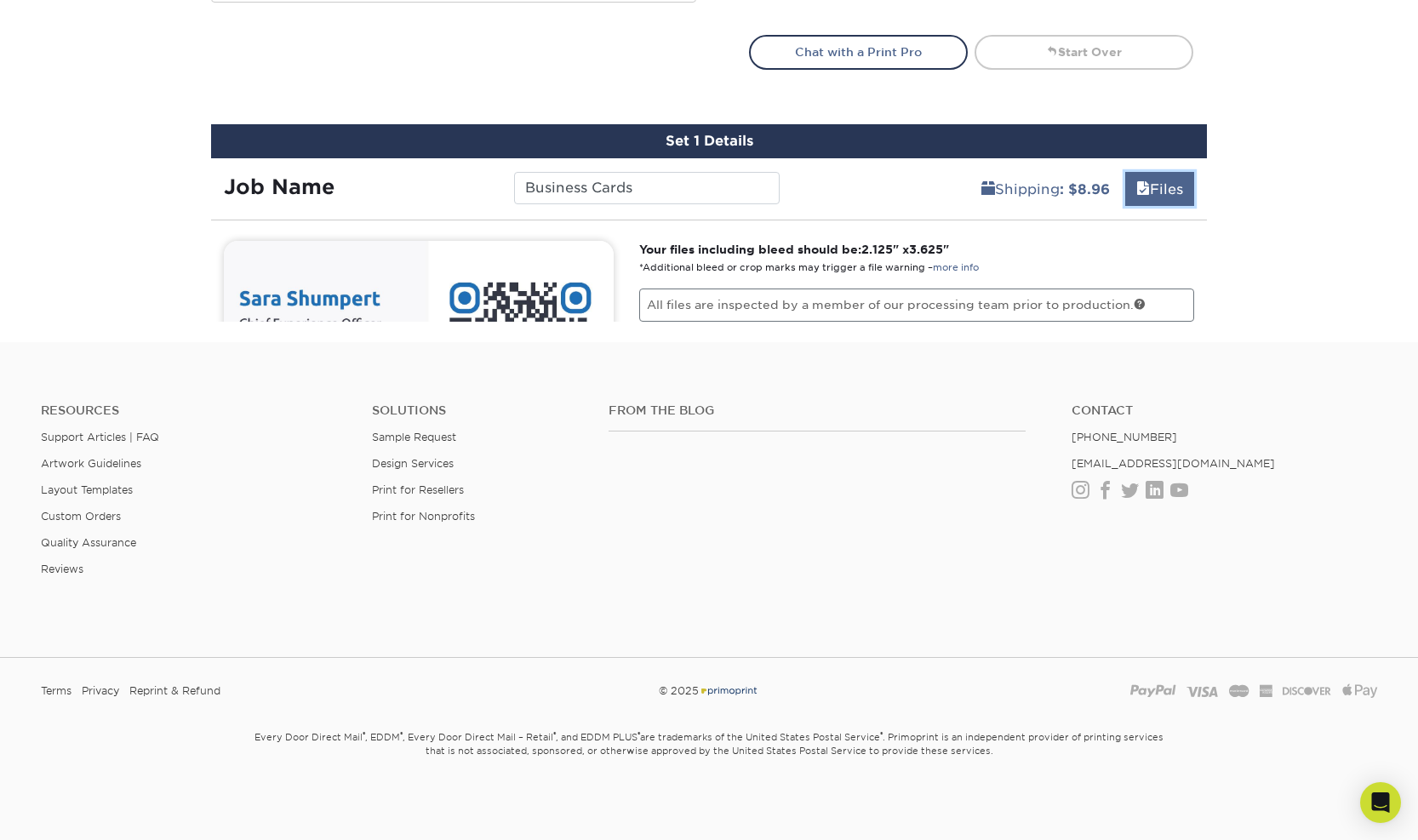
scroll to position [844, 0]
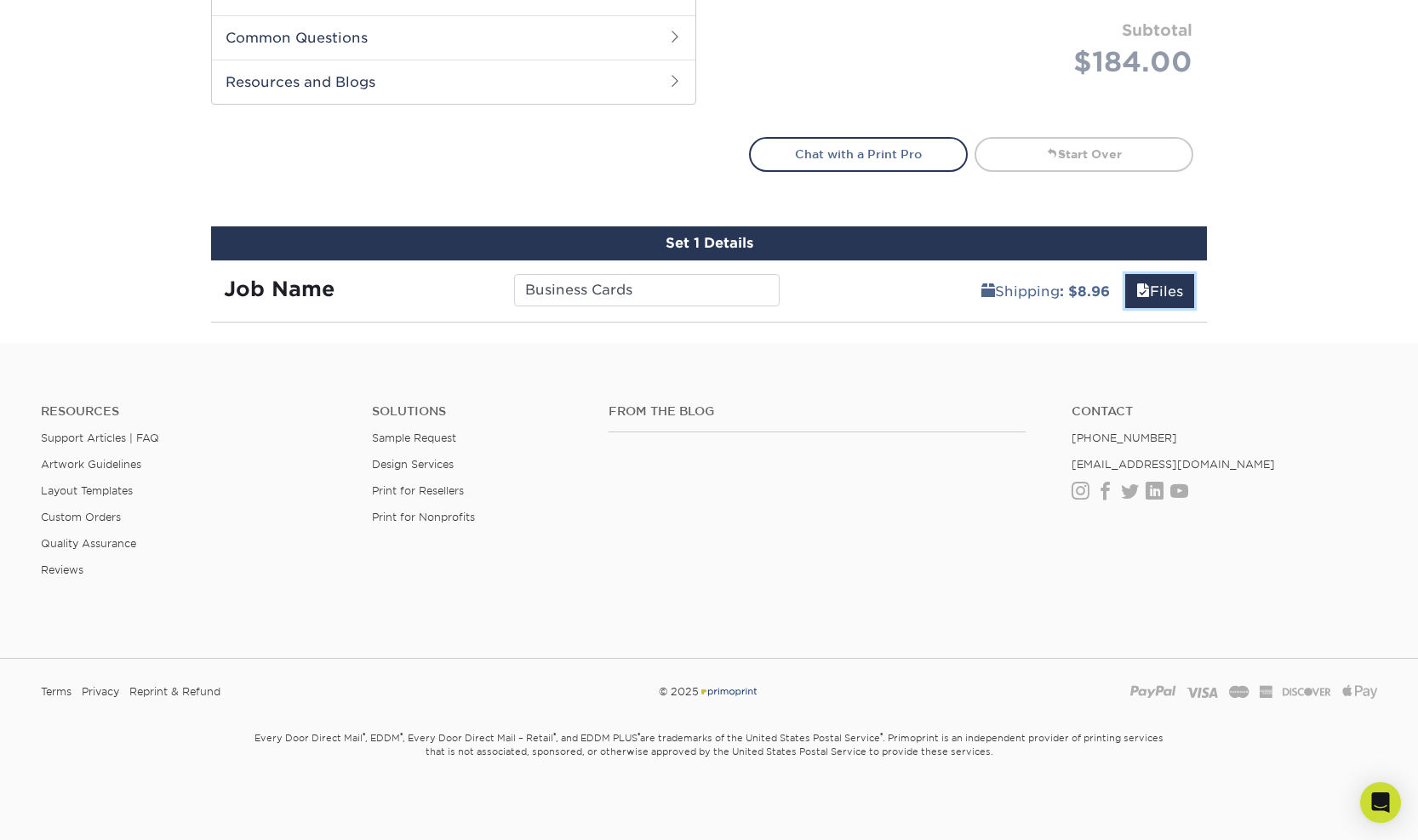
click at [1157, 296] on link "Files" at bounding box center [1159, 291] width 69 height 34
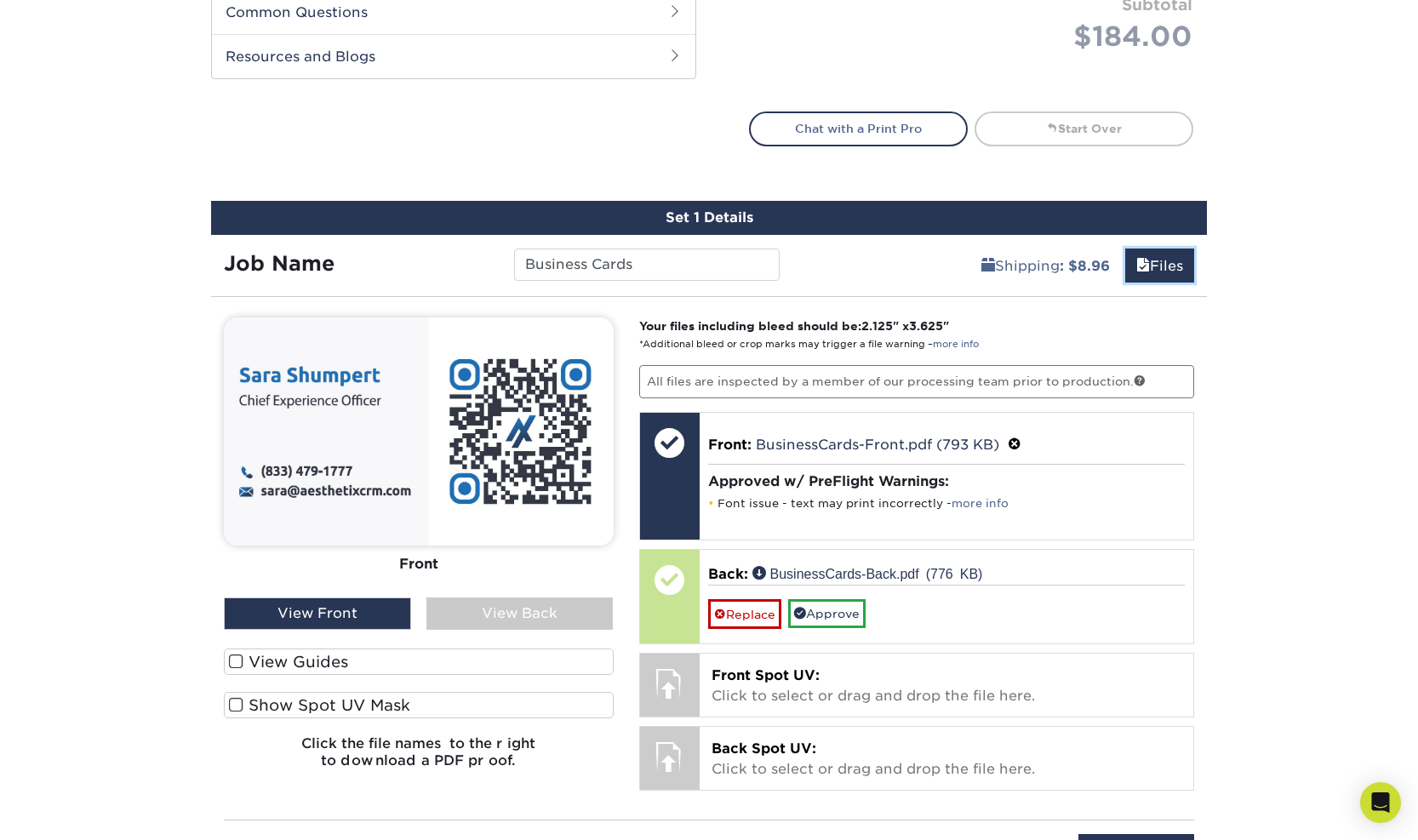
scroll to position [1132, 0]
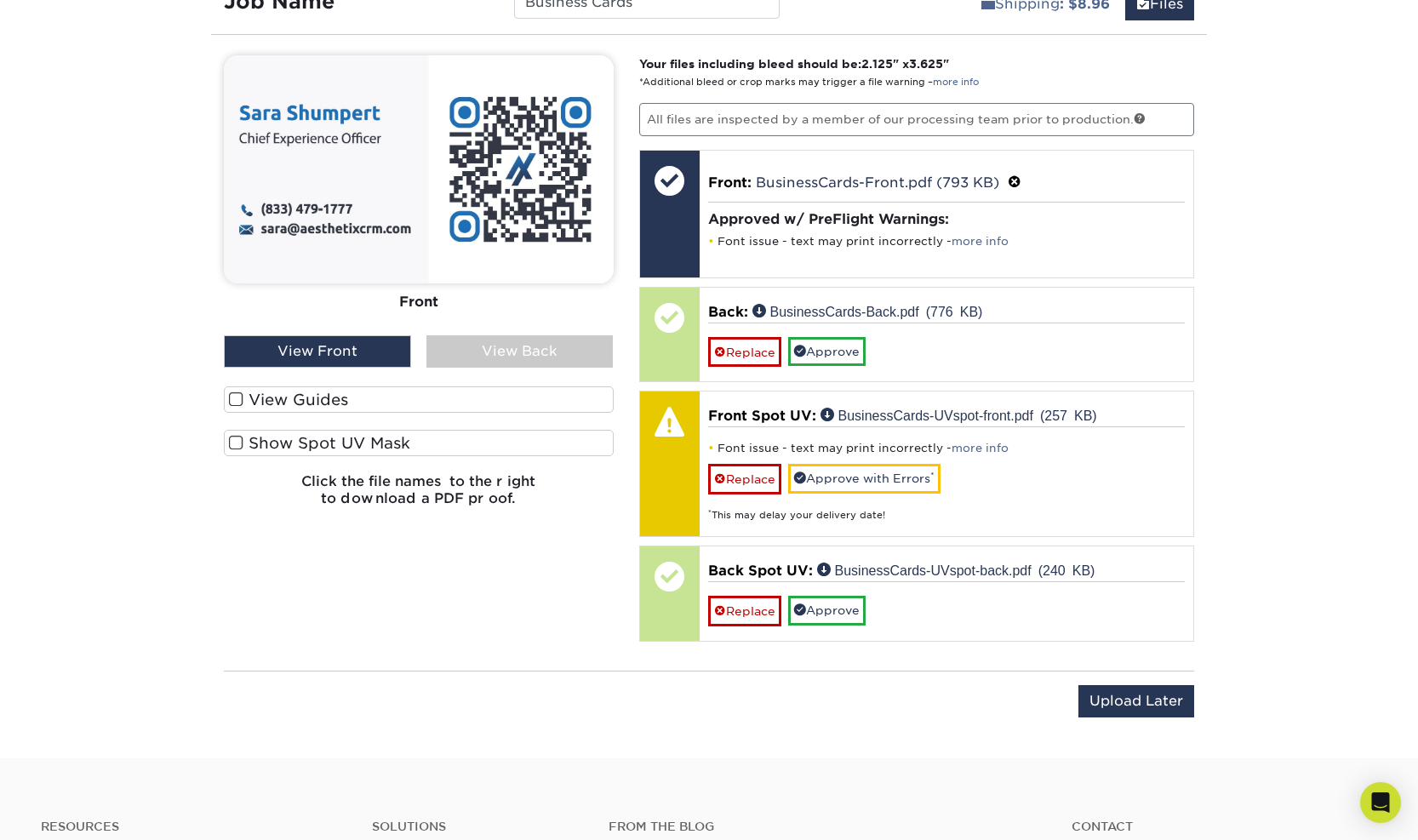
click at [235, 441] on span at bounding box center [236, 443] width 14 height 16
click at [0, 0] on input "Show Spot UV Mask" at bounding box center [0, 0] width 0 height 0
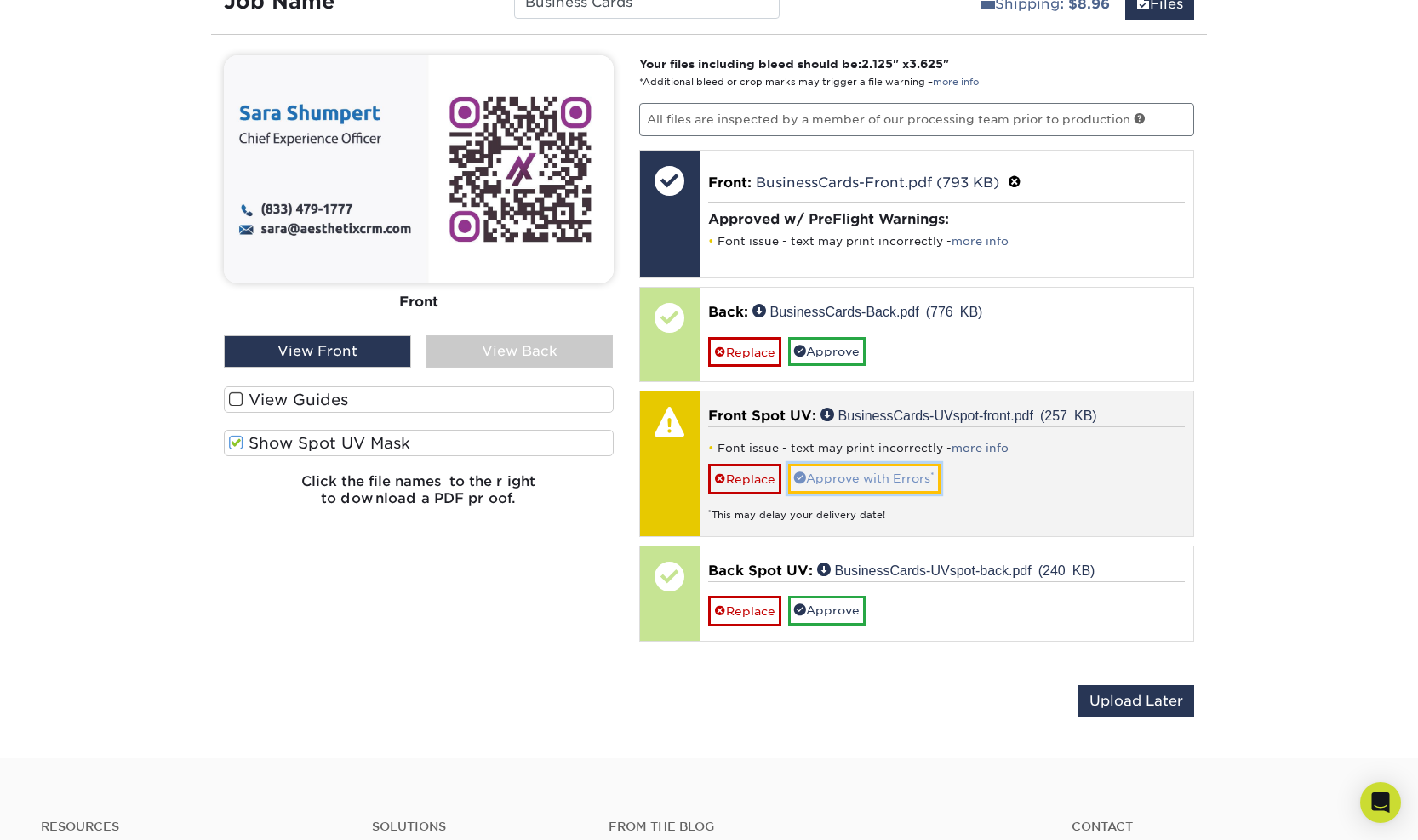
click at [892, 479] on link "Approve with Errors *" at bounding box center [864, 478] width 152 height 29
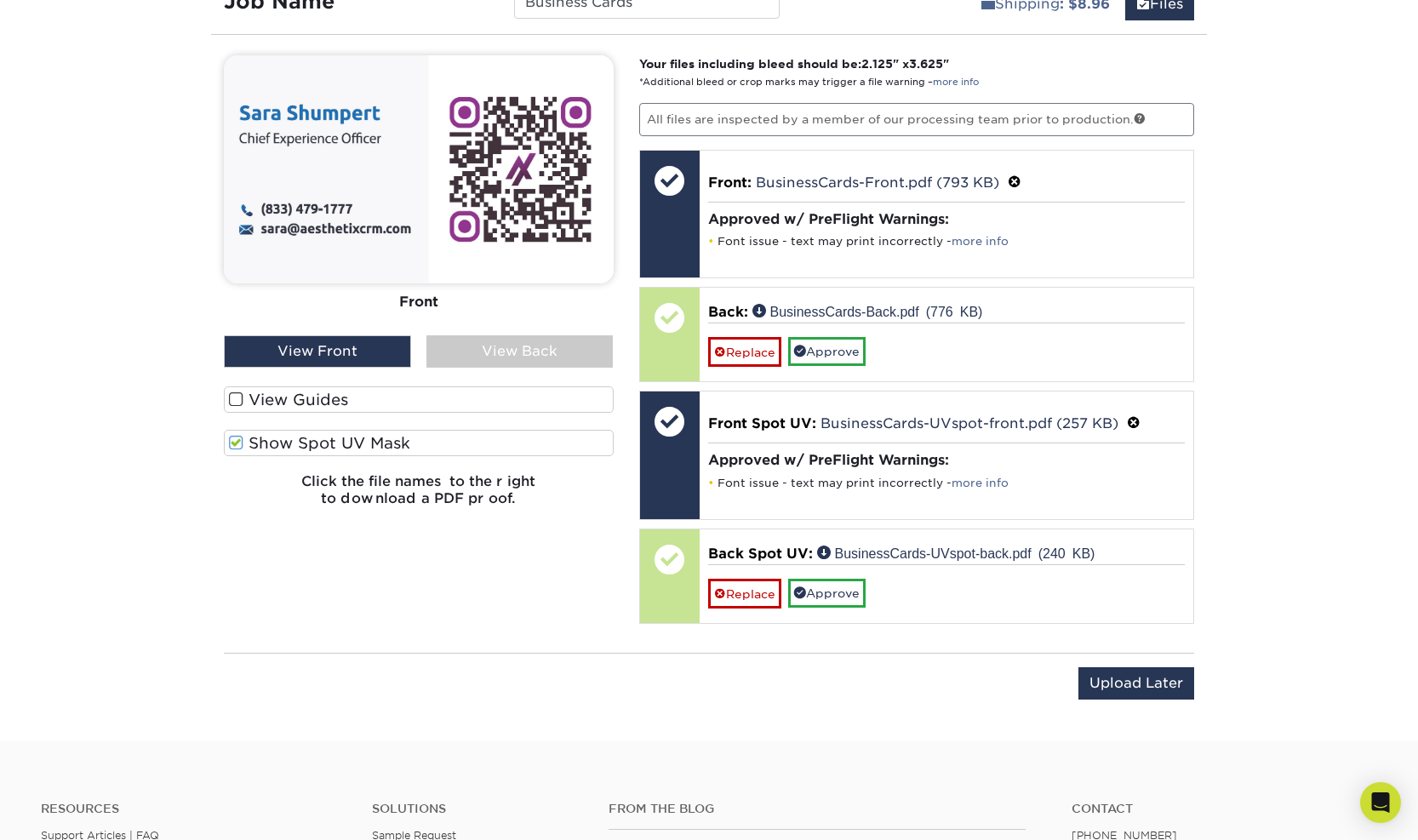
click at [359, 365] on div "View Front" at bounding box center [317, 351] width 187 height 32
click at [358, 354] on div "View Front" at bounding box center [317, 351] width 187 height 32
click at [520, 354] on div "View Back" at bounding box center [519, 351] width 187 height 32
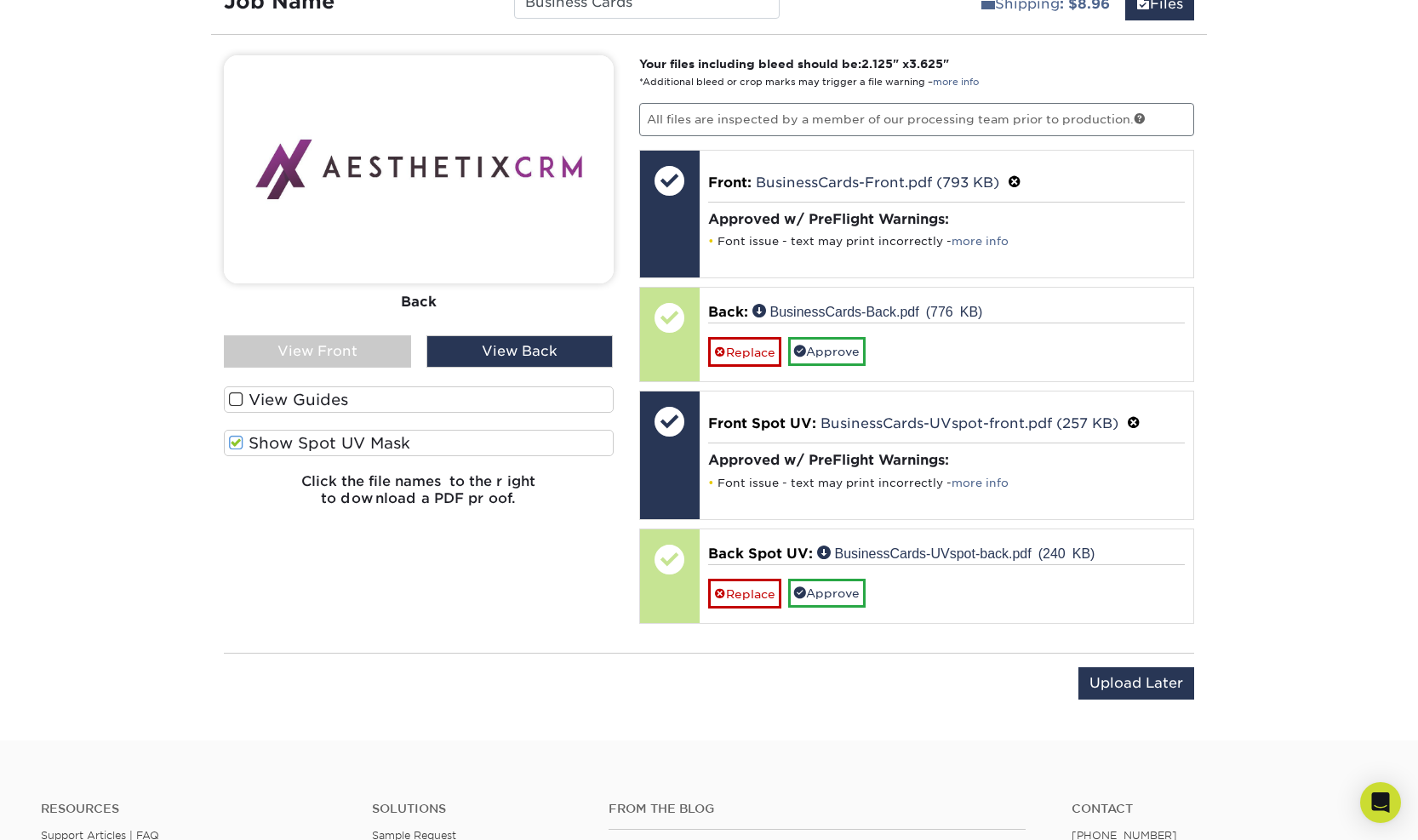
click at [335, 357] on div "View Front" at bounding box center [317, 351] width 187 height 32
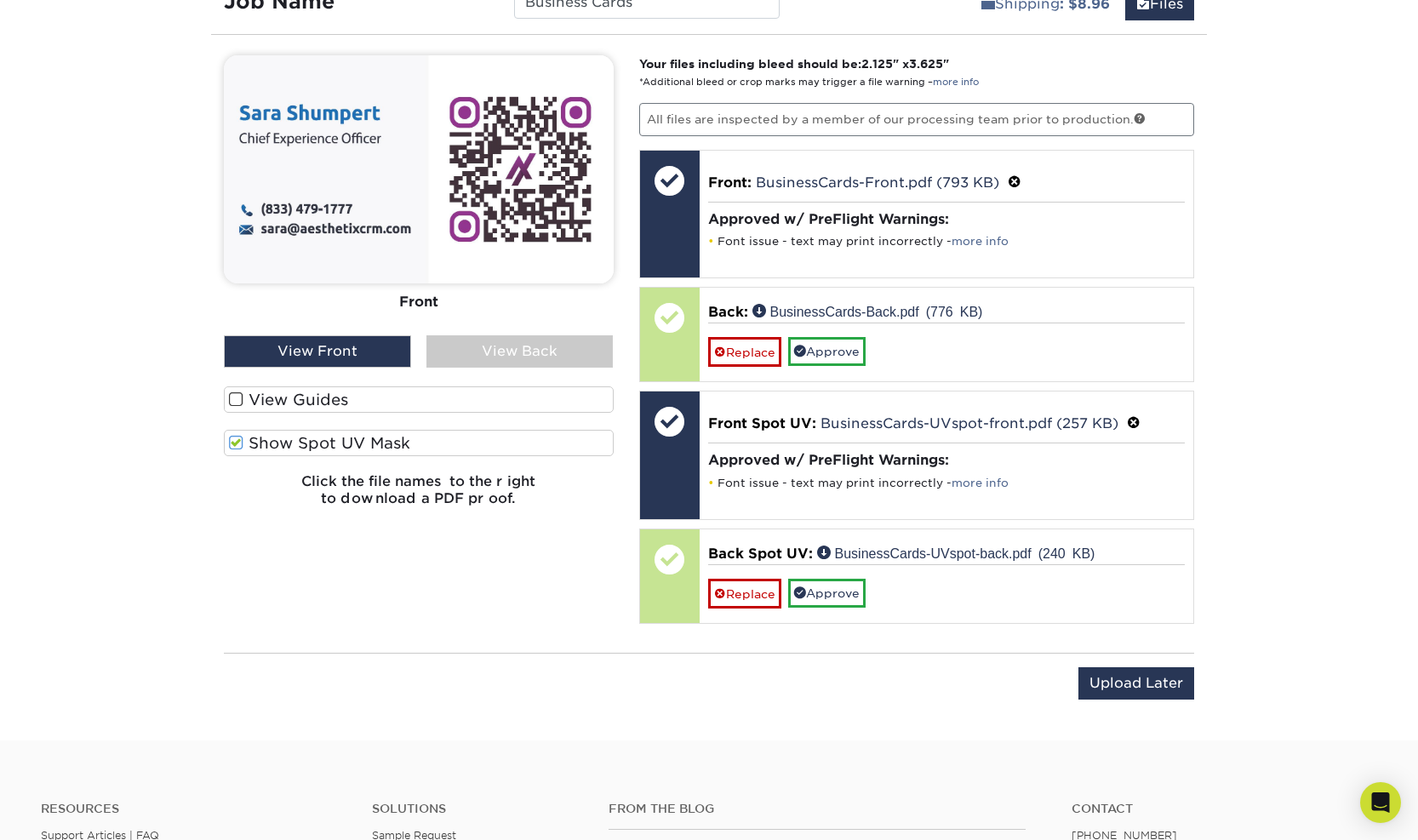
click at [235, 441] on span at bounding box center [236, 443] width 14 height 16
click at [0, 0] on input "Show Spot UV Mask" at bounding box center [0, 0] width 0 height 0
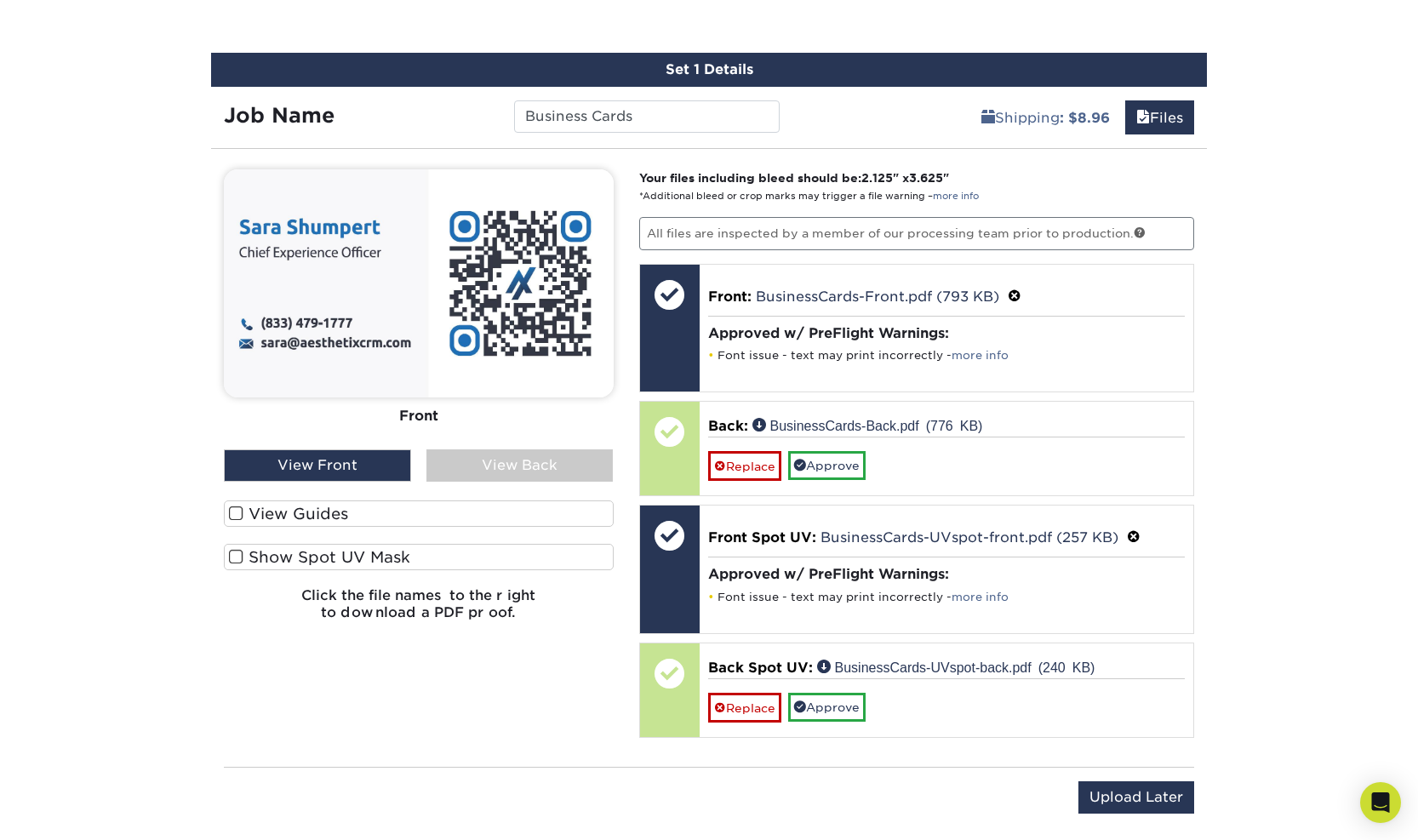
scroll to position [1187, 0]
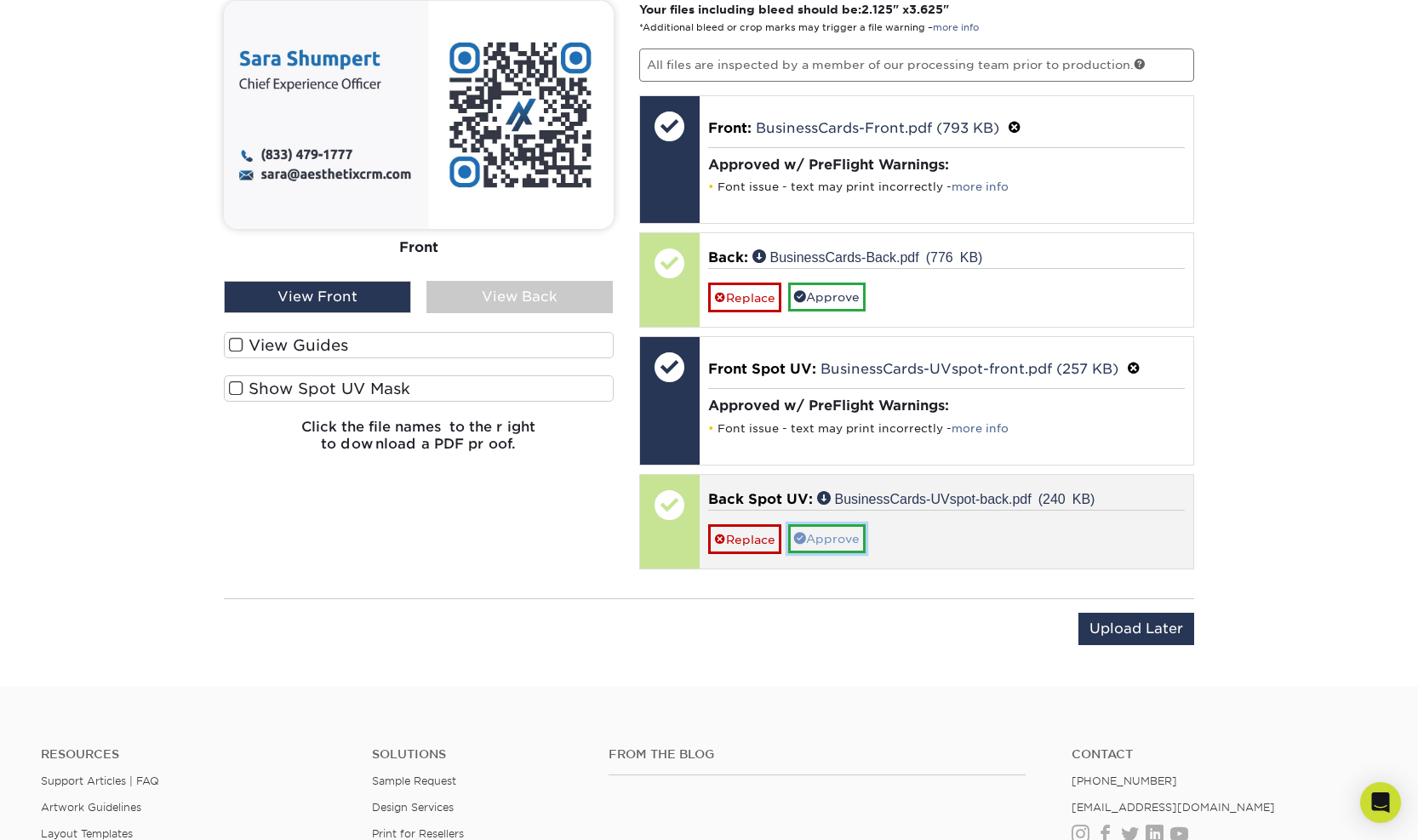
click at [832, 540] on link "Approve" at bounding box center [827, 538] width 77 height 29
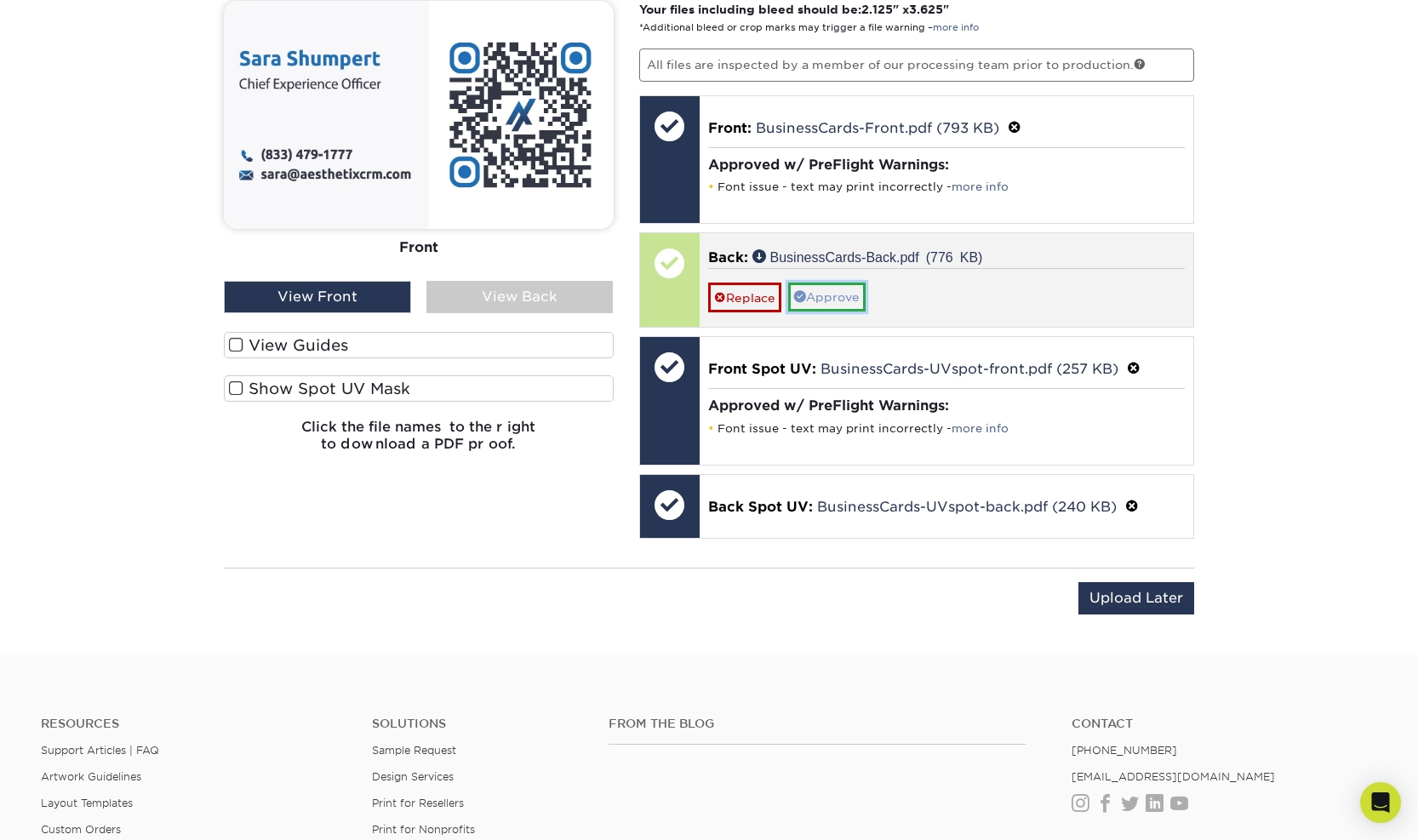
click at [855, 297] on link "Approve" at bounding box center [827, 296] width 77 height 29
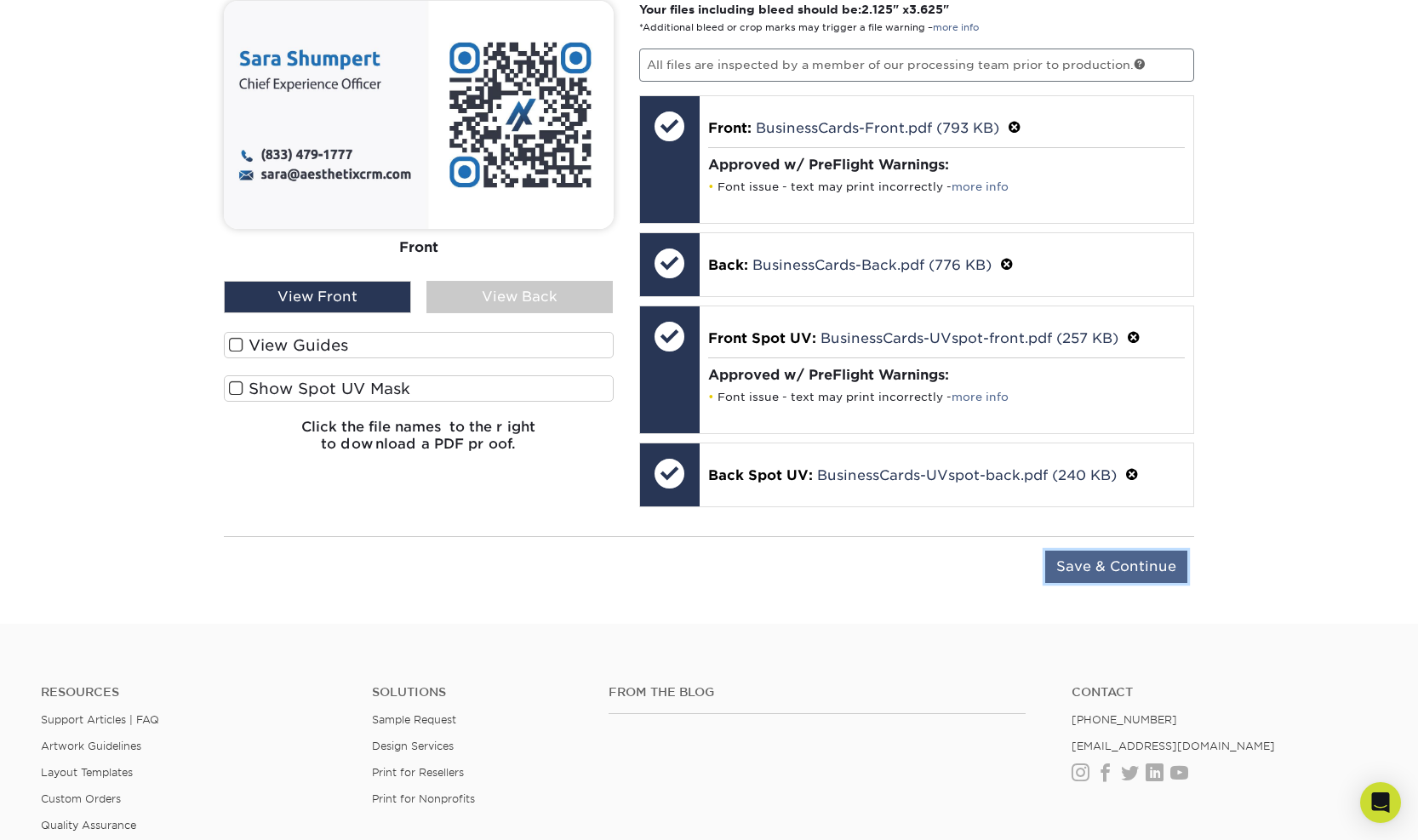
click at [1141, 560] on input "Save & Continue" at bounding box center [1116, 567] width 142 height 32
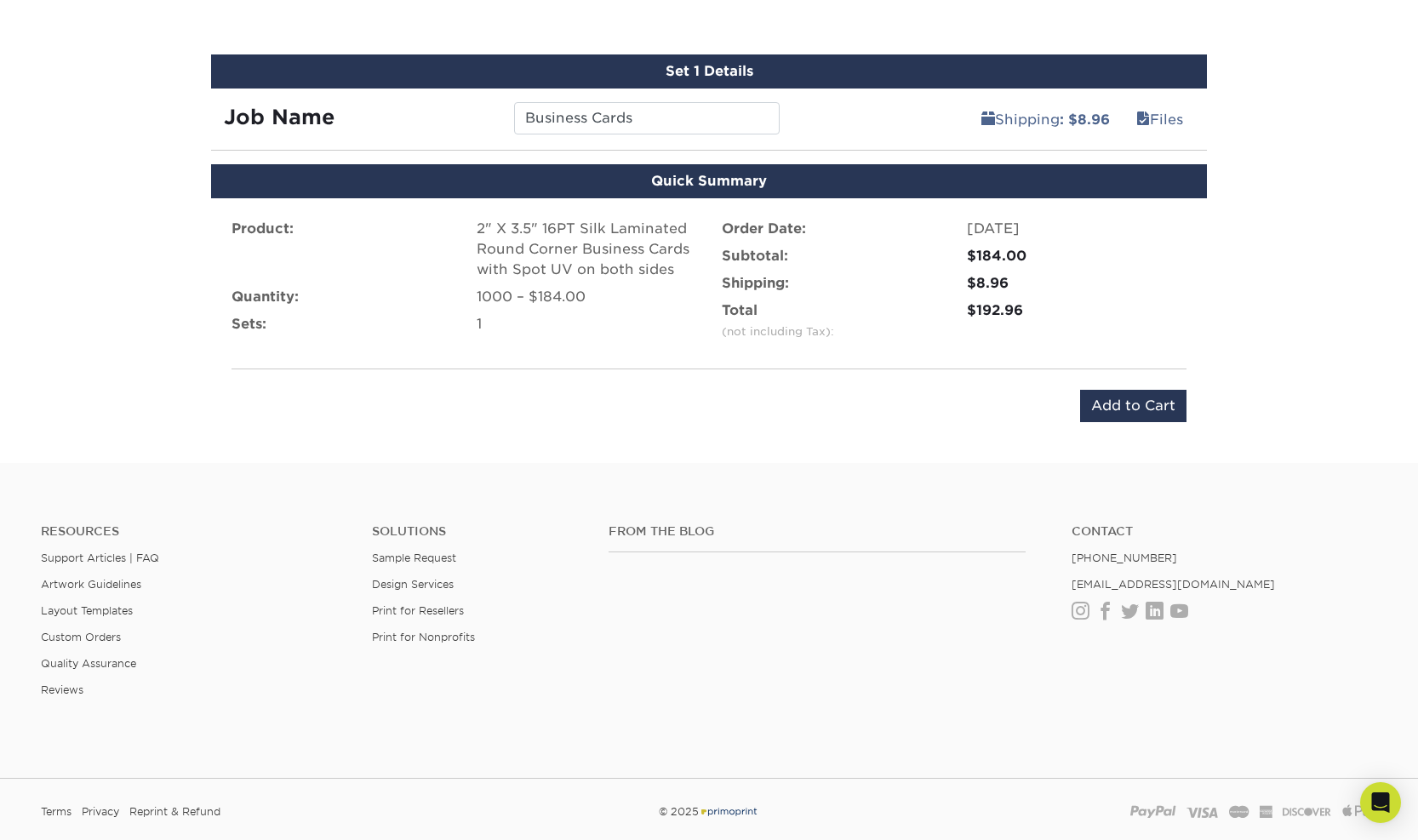
scroll to position [935, 0]
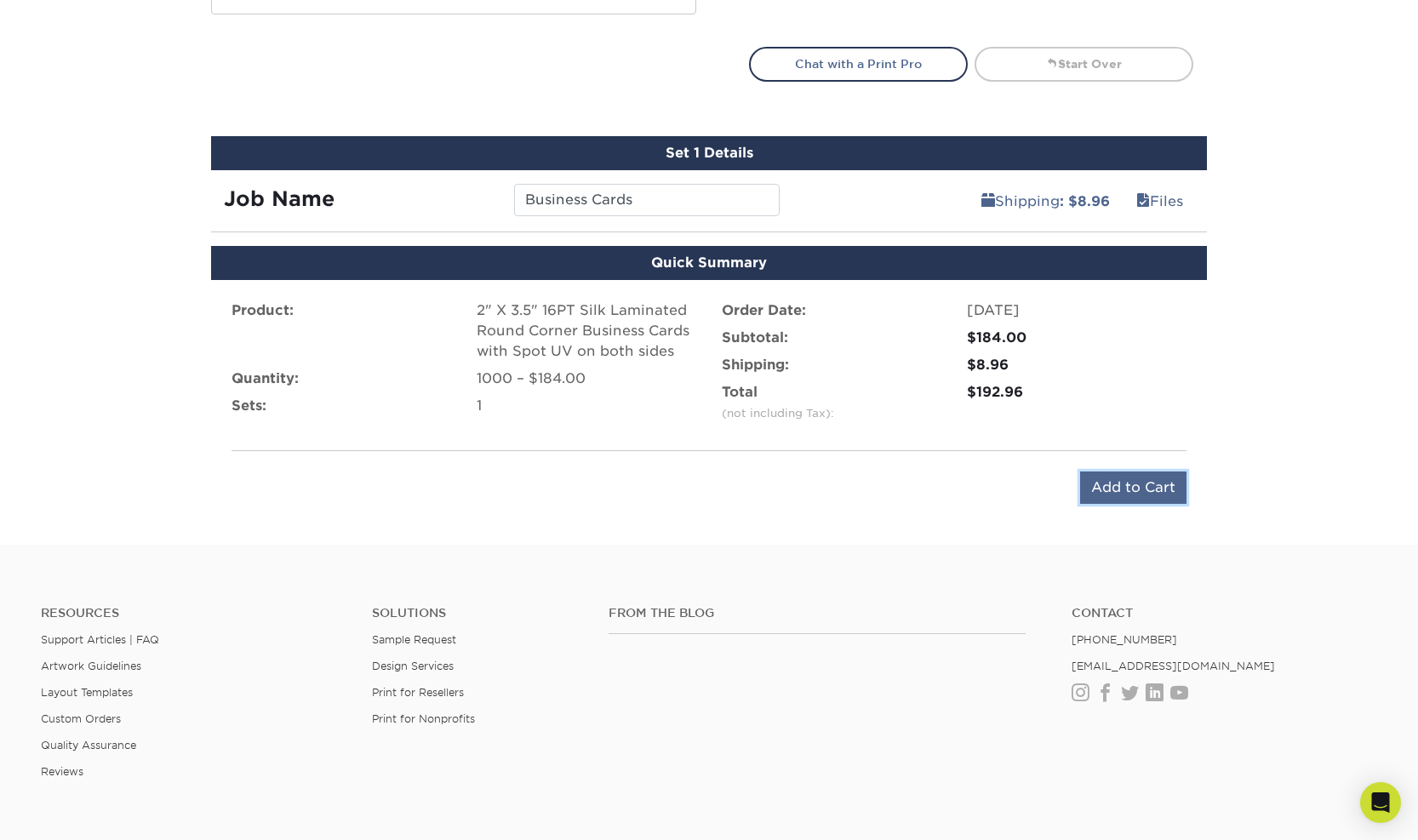
click at [1147, 489] on input "Add to Cart" at bounding box center [1133, 488] width 106 height 32
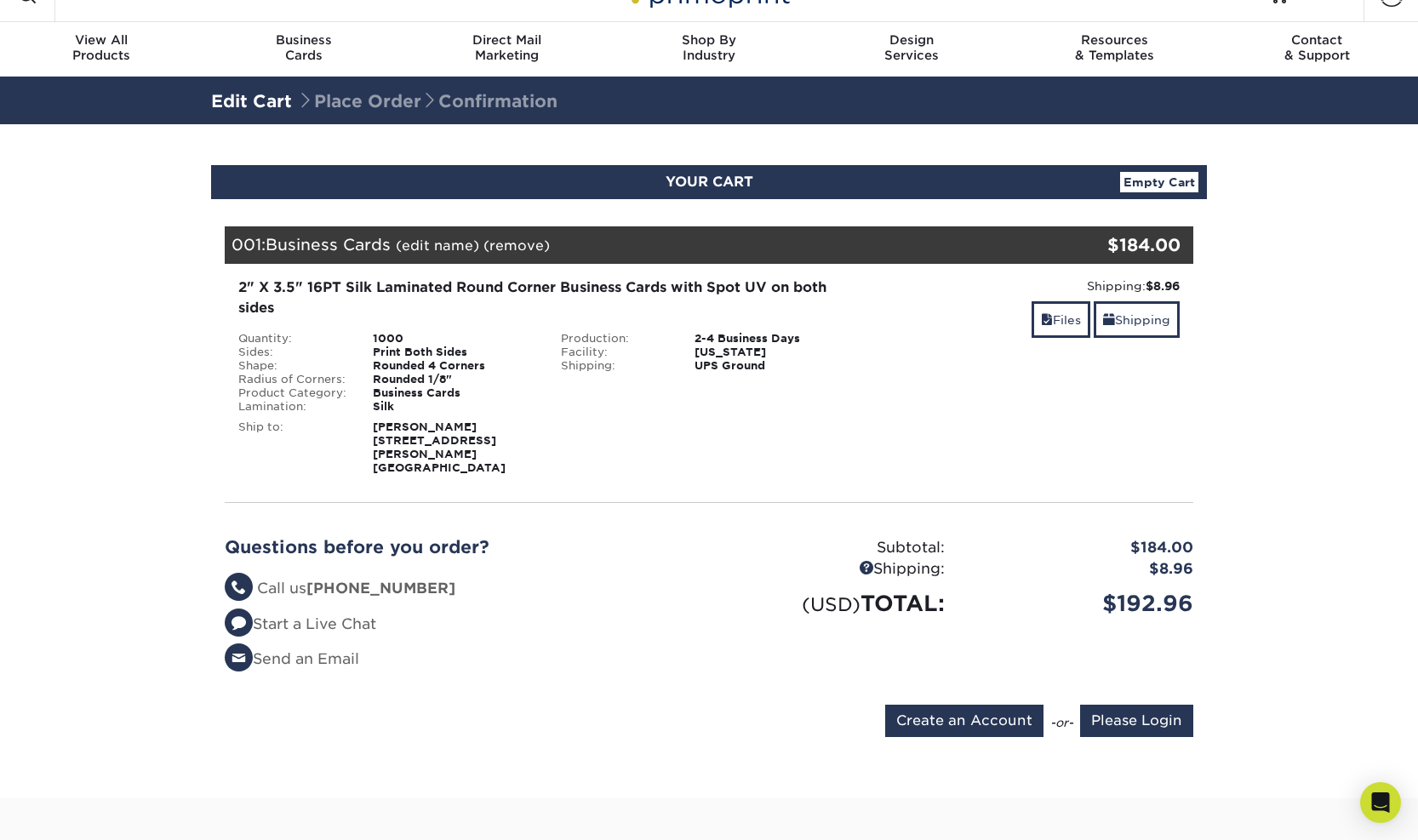
scroll to position [143, 0]
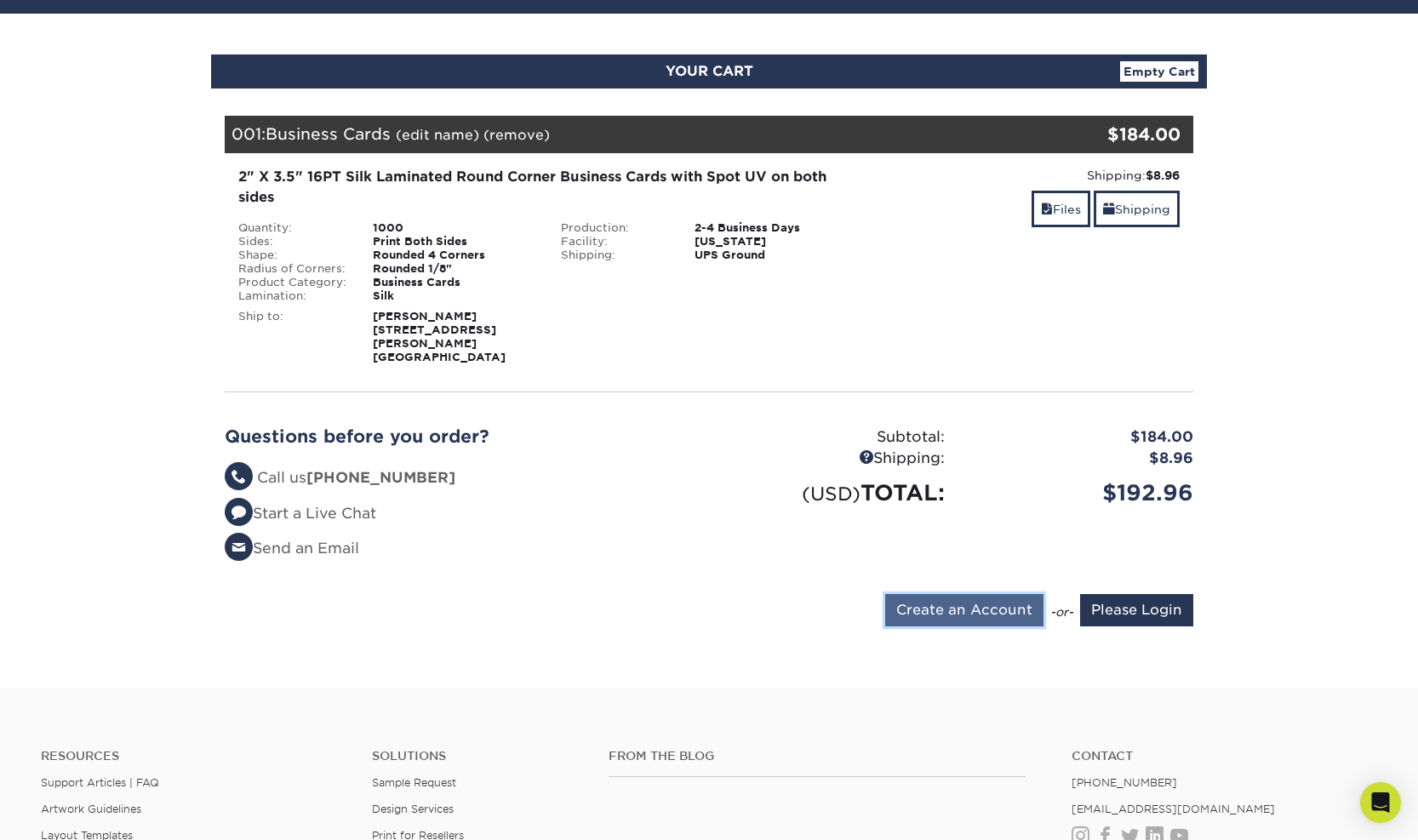
click at [971, 595] on input "Create an Account" at bounding box center [964, 610] width 158 height 32
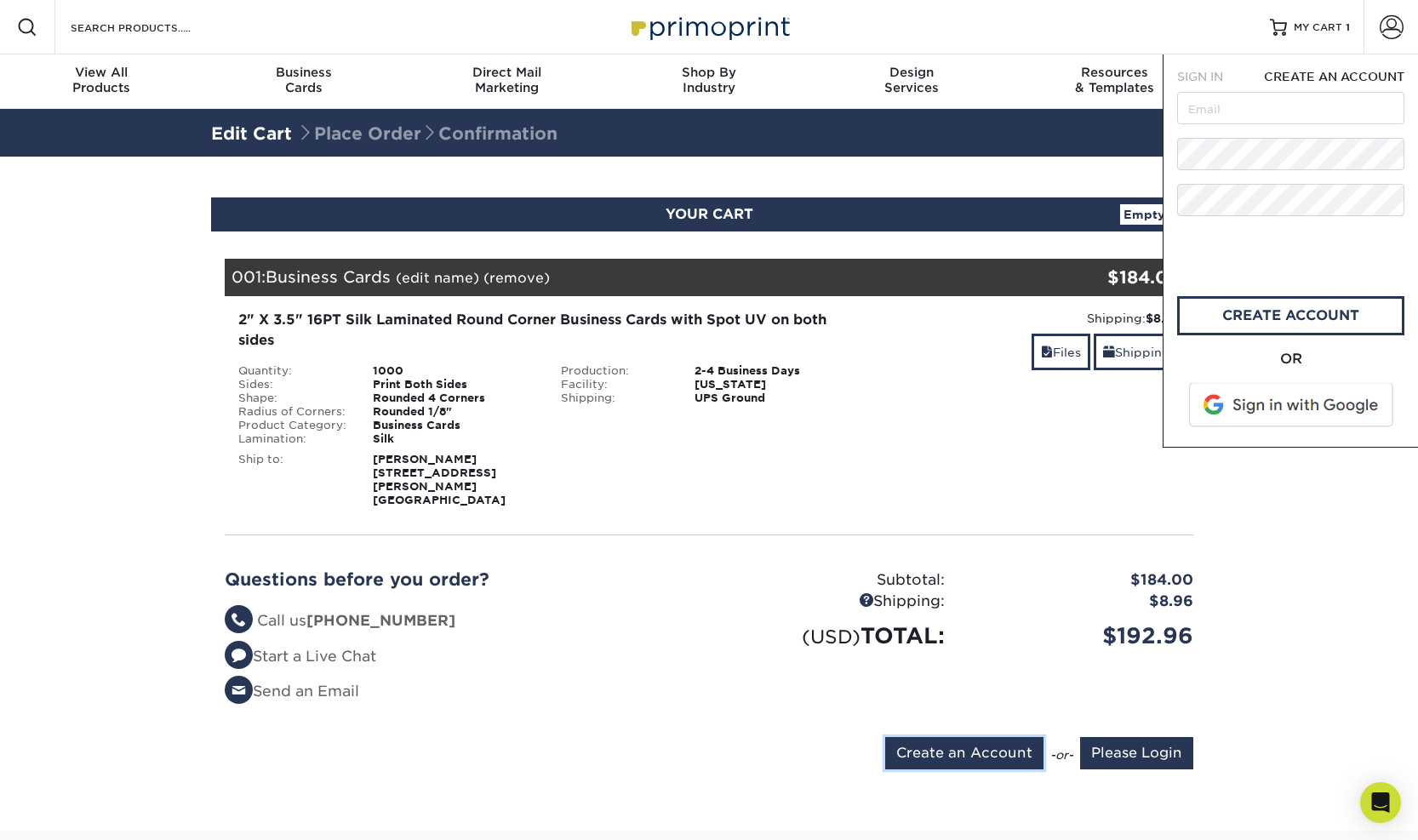
scroll to position [0, 0]
click at [1230, 113] on input "text" at bounding box center [1290, 108] width 227 height 32
type input "[PERSON_NAME][EMAIL_ADDRESS][DOMAIN_NAME]"
click at [1286, 314] on link "create account" at bounding box center [1290, 316] width 227 height 40
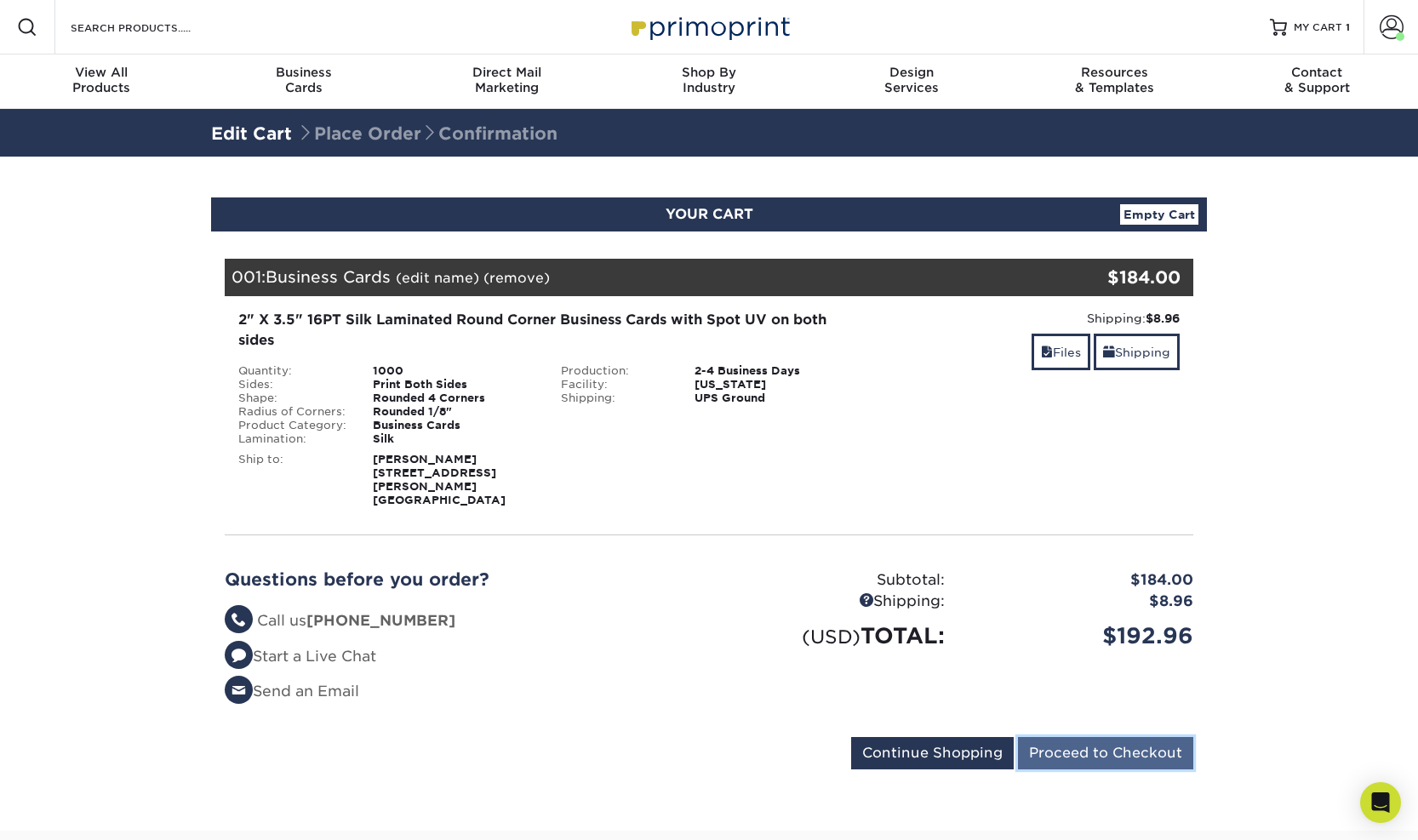
click at [1113, 742] on input "Proceed to Checkout" at bounding box center [1104, 753] width 175 height 32
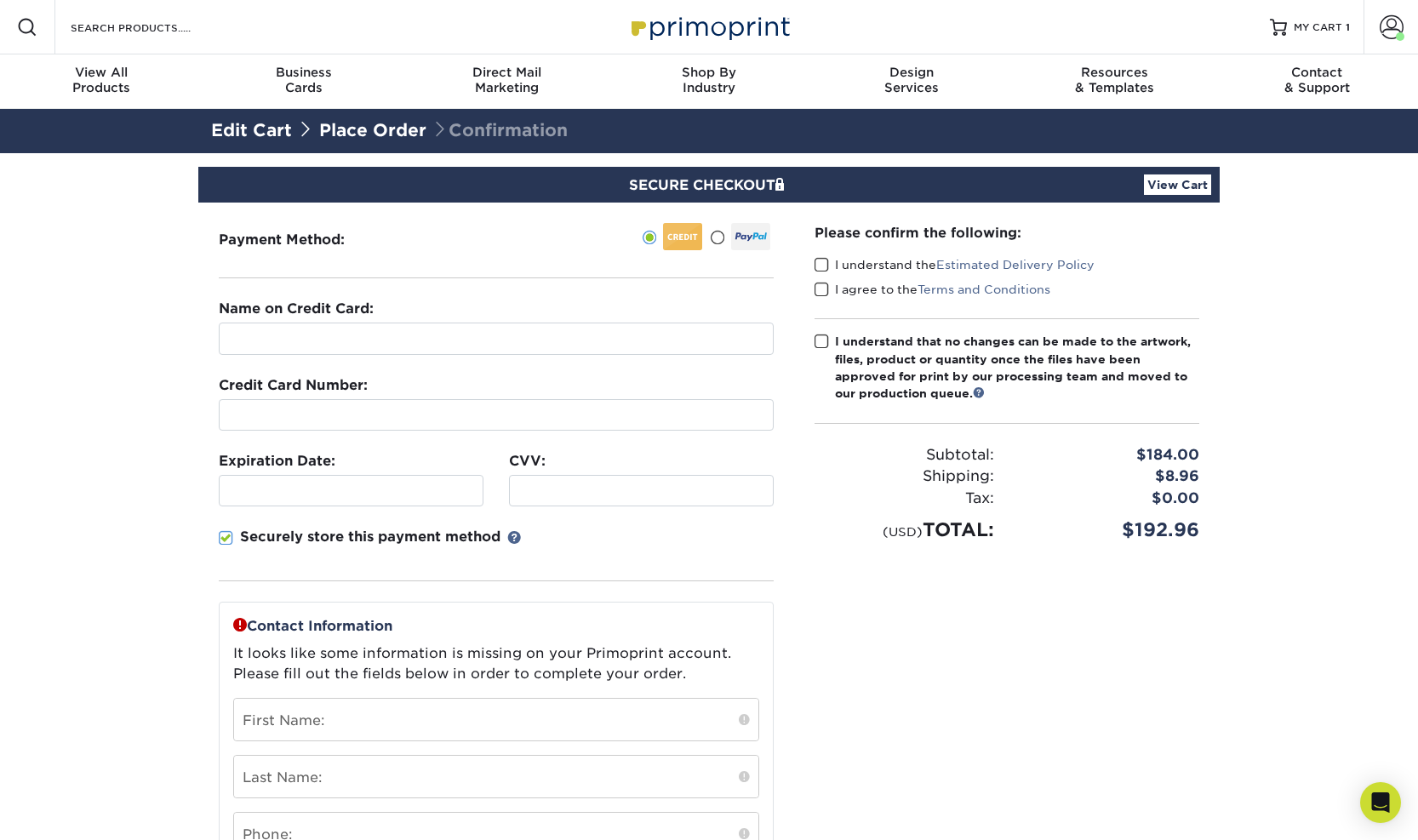
type input "William E Dunn"
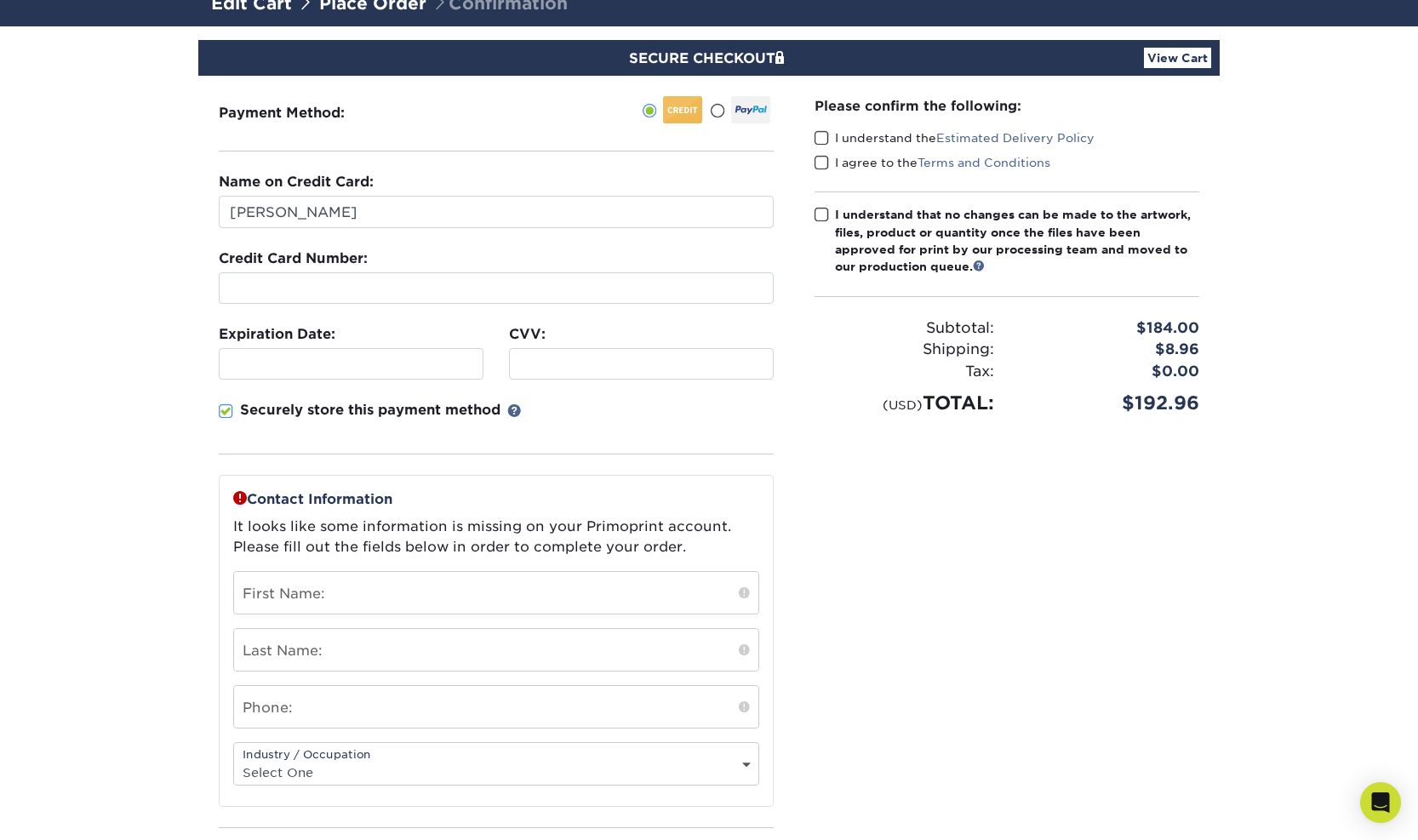
scroll to position [187, 0]
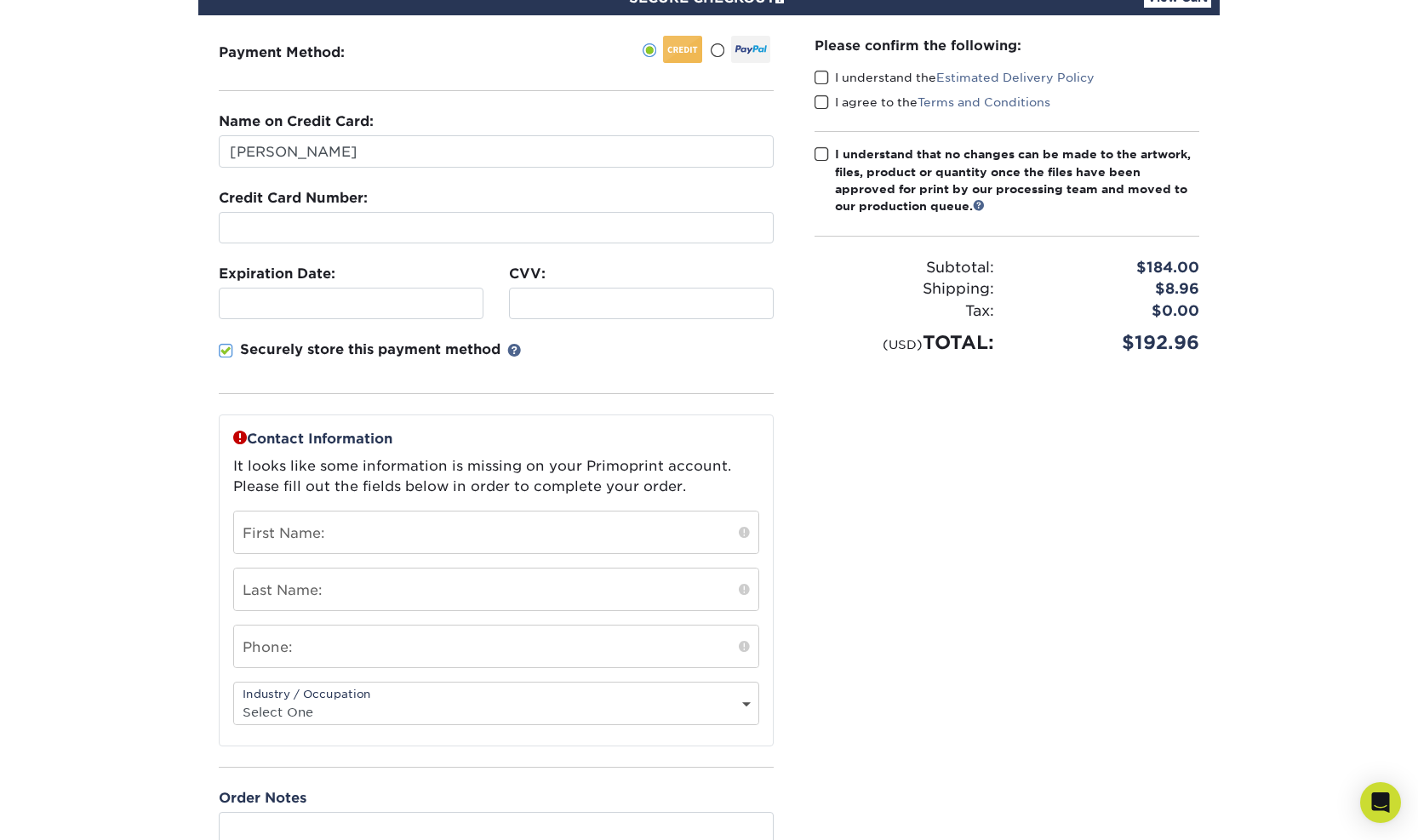
click at [223, 349] on span at bounding box center [226, 351] width 14 height 16
click at [0, 0] on input "Securely store this payment method" at bounding box center [0, 0] width 0 height 0
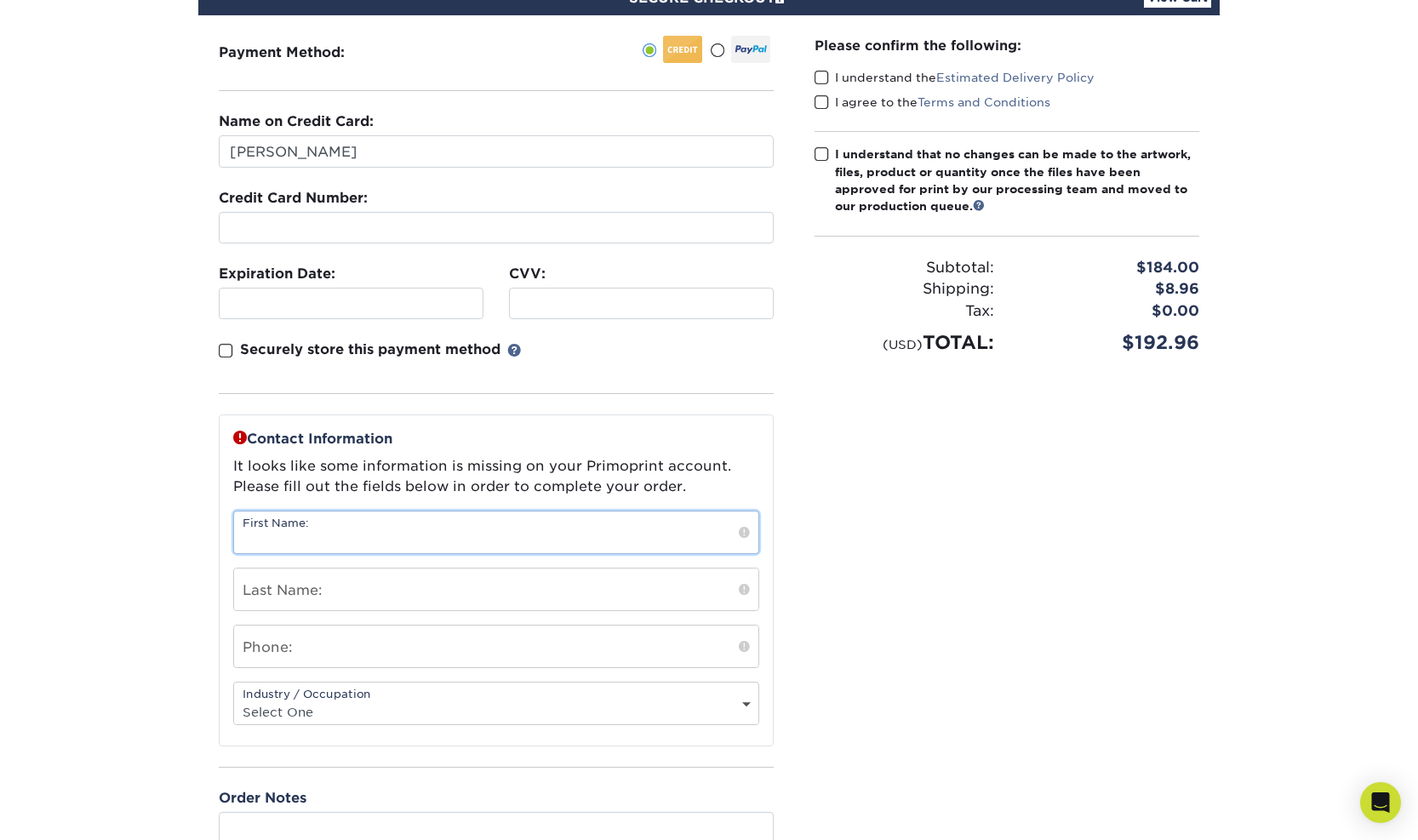
click at [275, 533] on input "text" at bounding box center [495, 532] width 524 height 41
type input "[PERSON_NAME]"
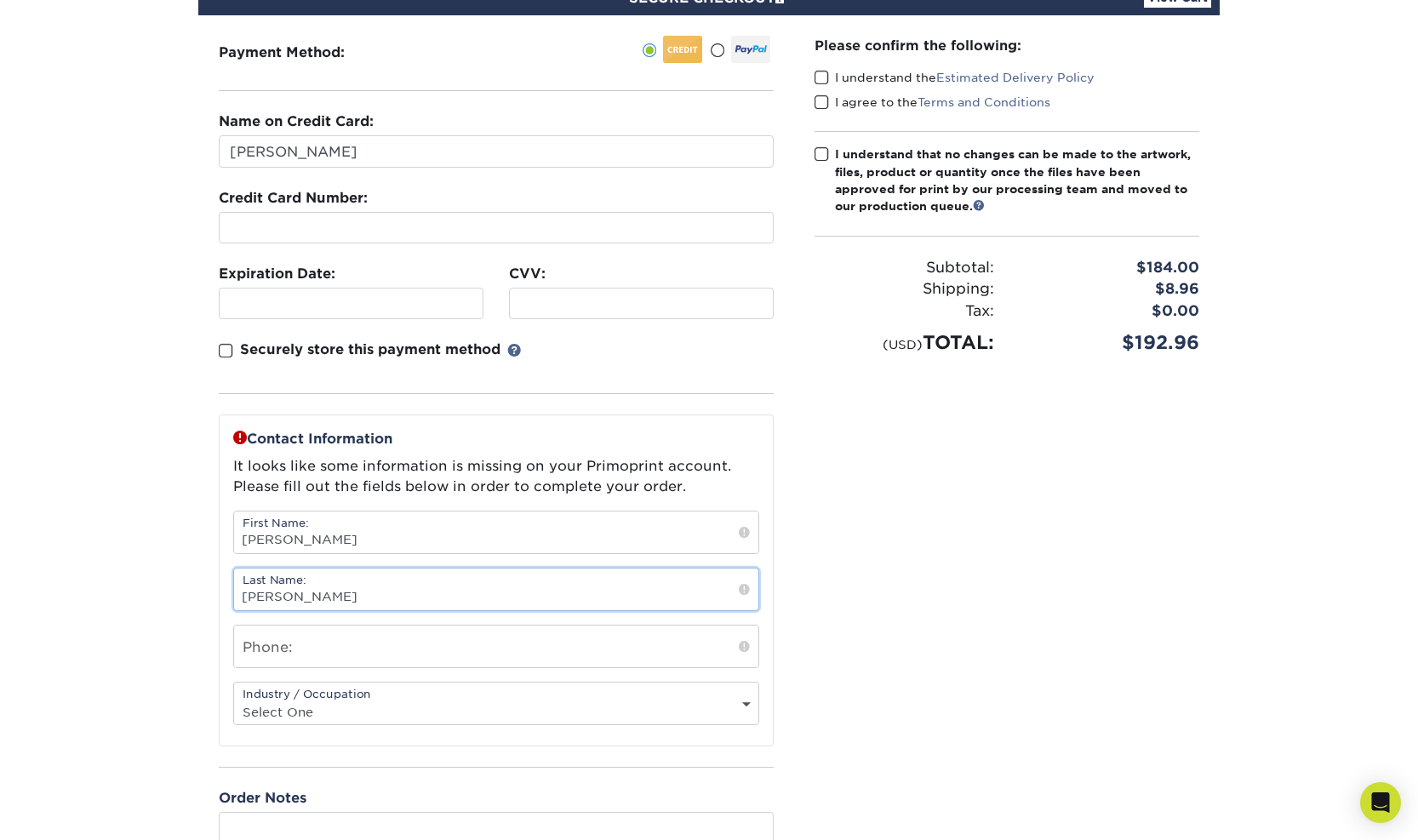
type input "[PERSON_NAME]"
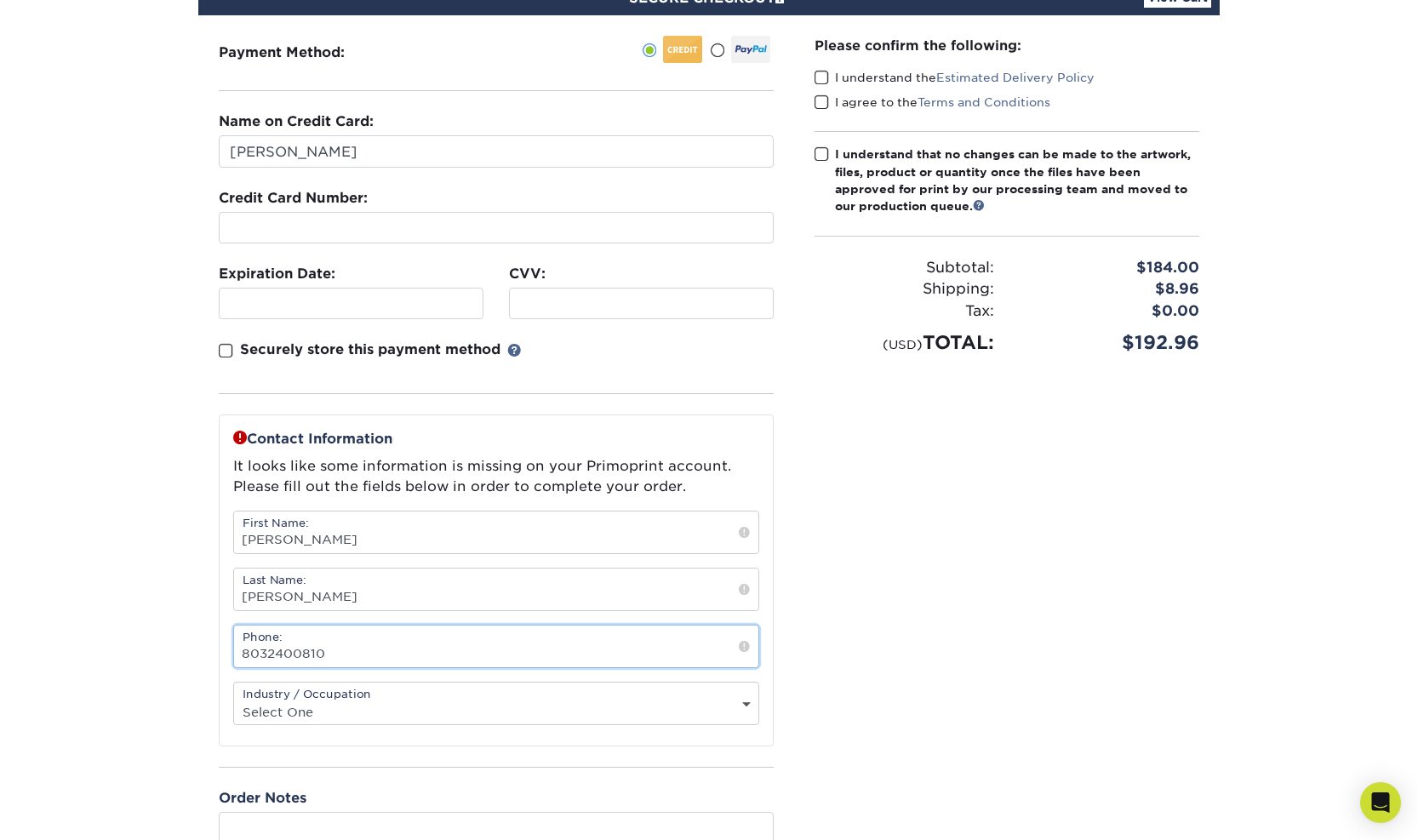
type input "8032400810"
click at [297, 711] on select "Select One Administrative Executive Human Resources Construction Education Ente…" at bounding box center [495, 711] width 524 height 24
select select "28"
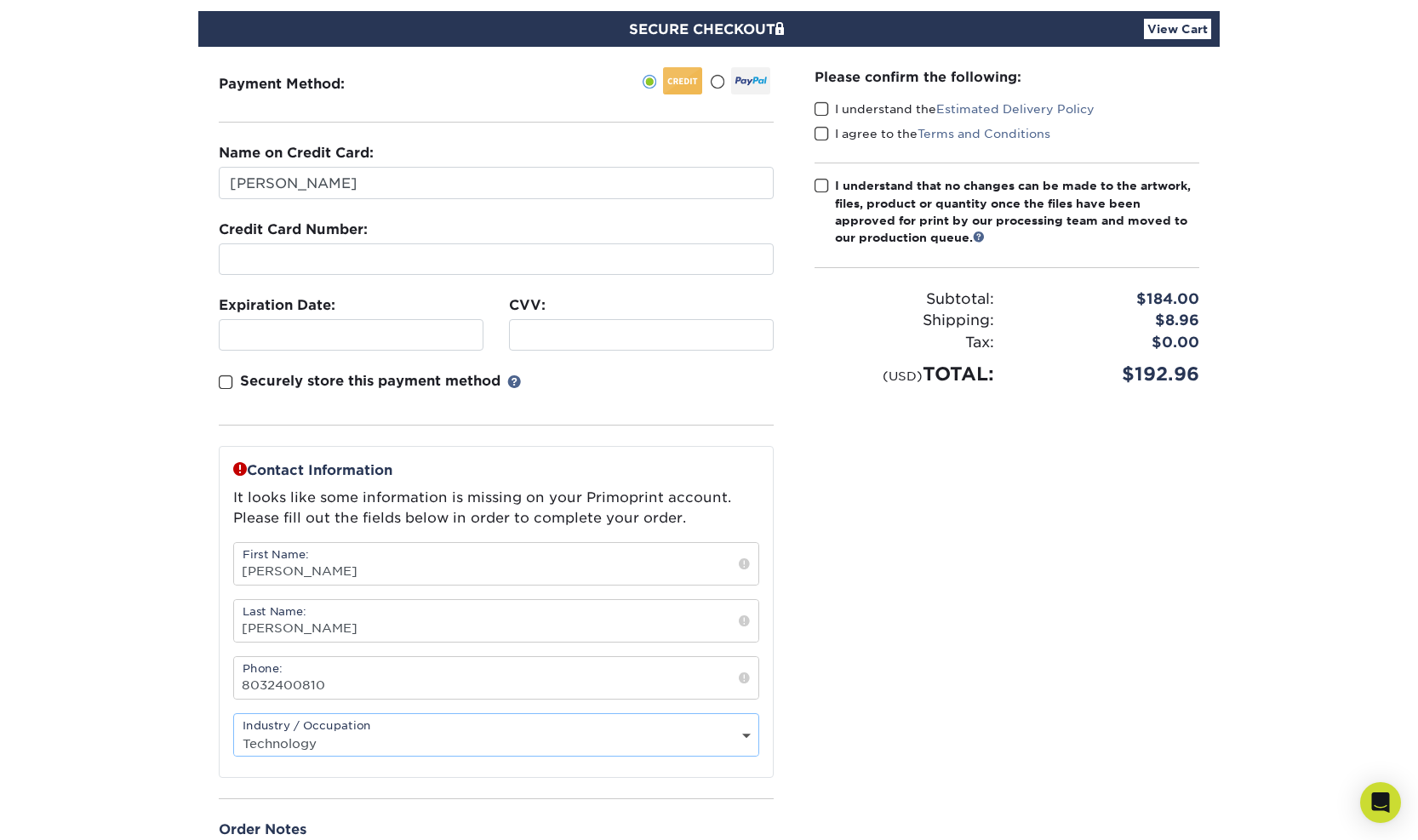
scroll to position [145, 0]
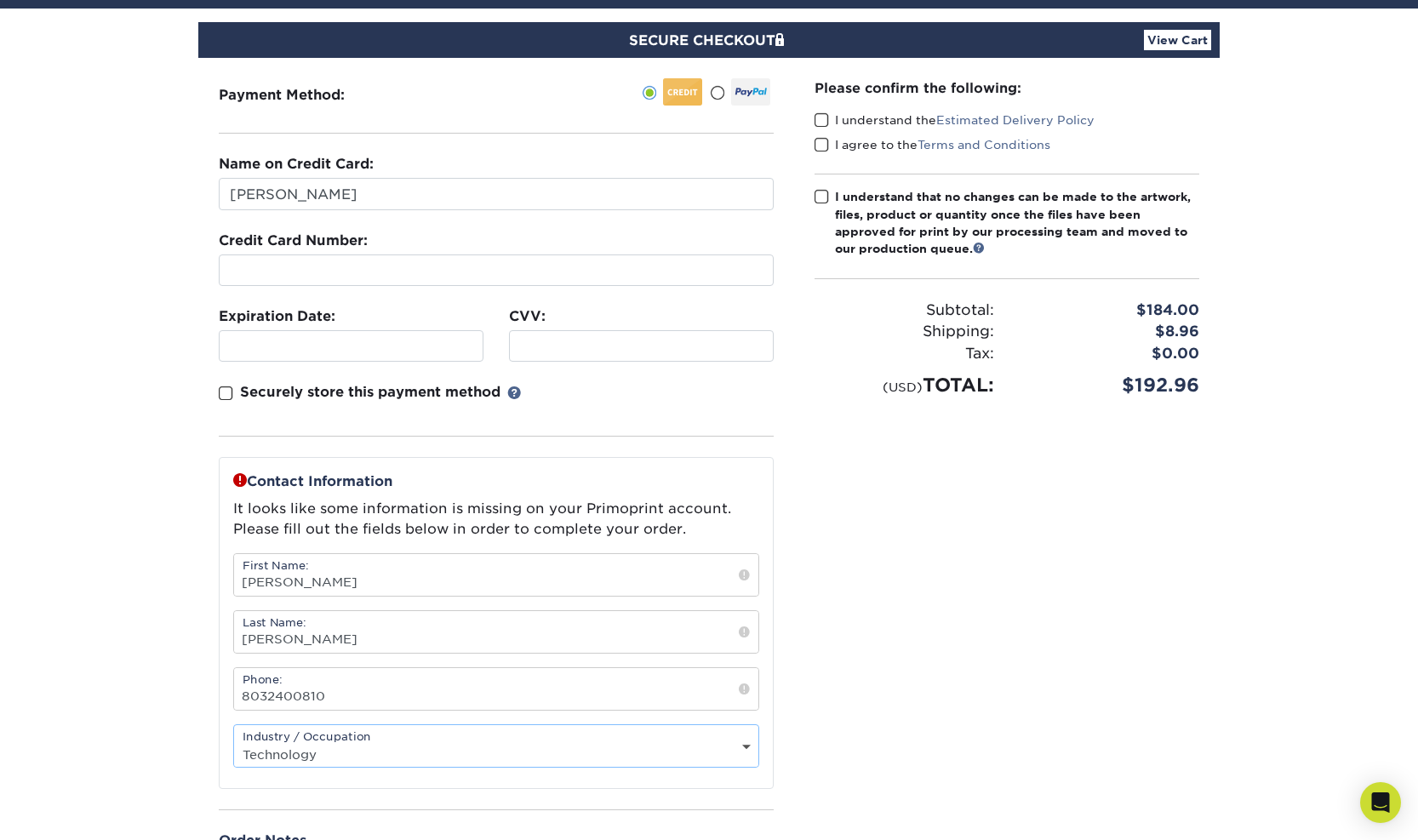
click at [823, 119] on span at bounding box center [821, 120] width 14 height 16
click at [0, 0] on input "I understand the Estimated Delivery Policy" at bounding box center [0, 0] width 0 height 0
click at [820, 143] on span at bounding box center [821, 145] width 14 height 16
click at [0, 0] on input "I agree to the Terms and Conditions" at bounding box center [0, 0] width 0 height 0
click at [819, 197] on span at bounding box center [821, 197] width 14 height 16
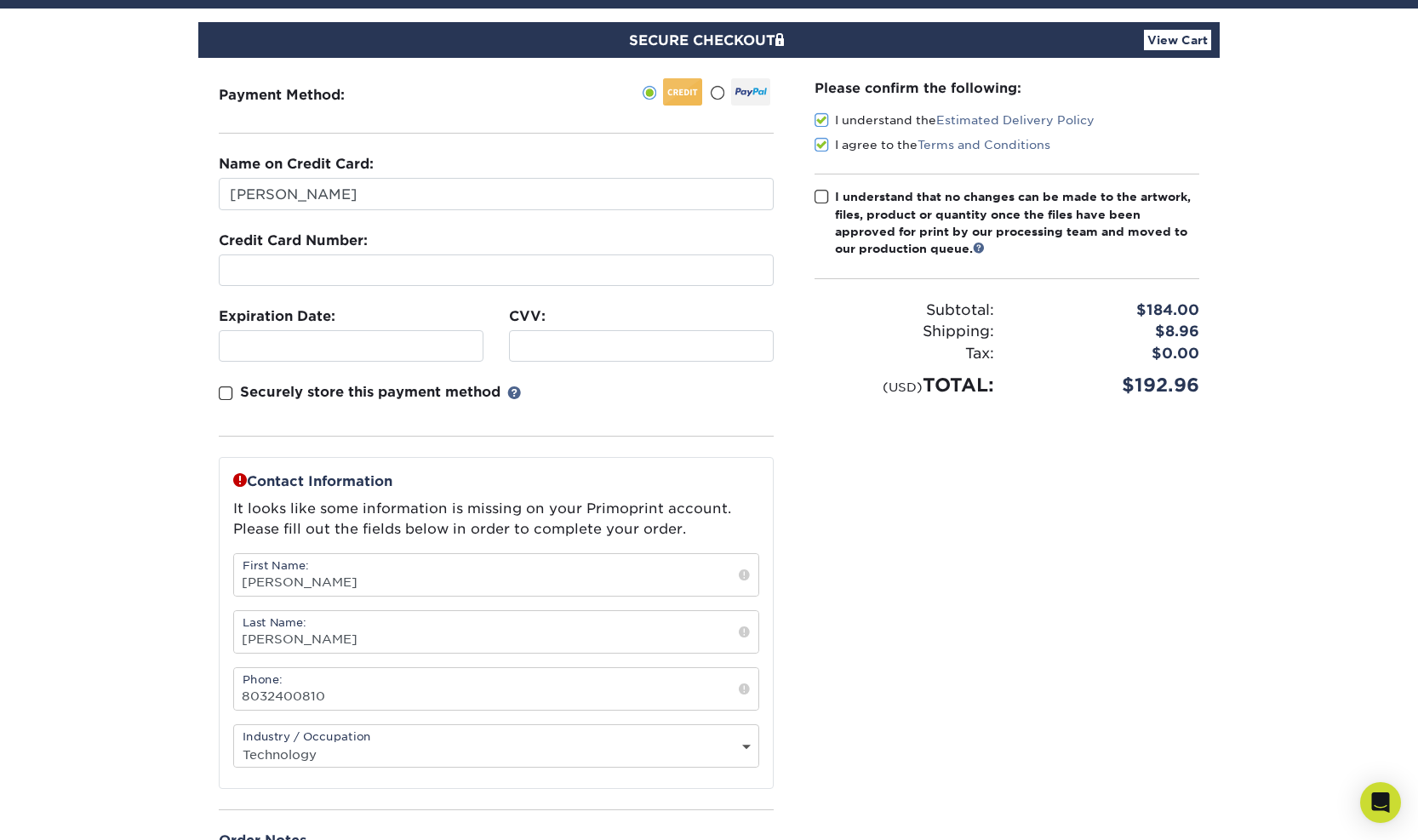
click at [0, 0] on input "I understand that no changes can be made to the artwork, files, product or quan…" at bounding box center [0, 0] width 0 height 0
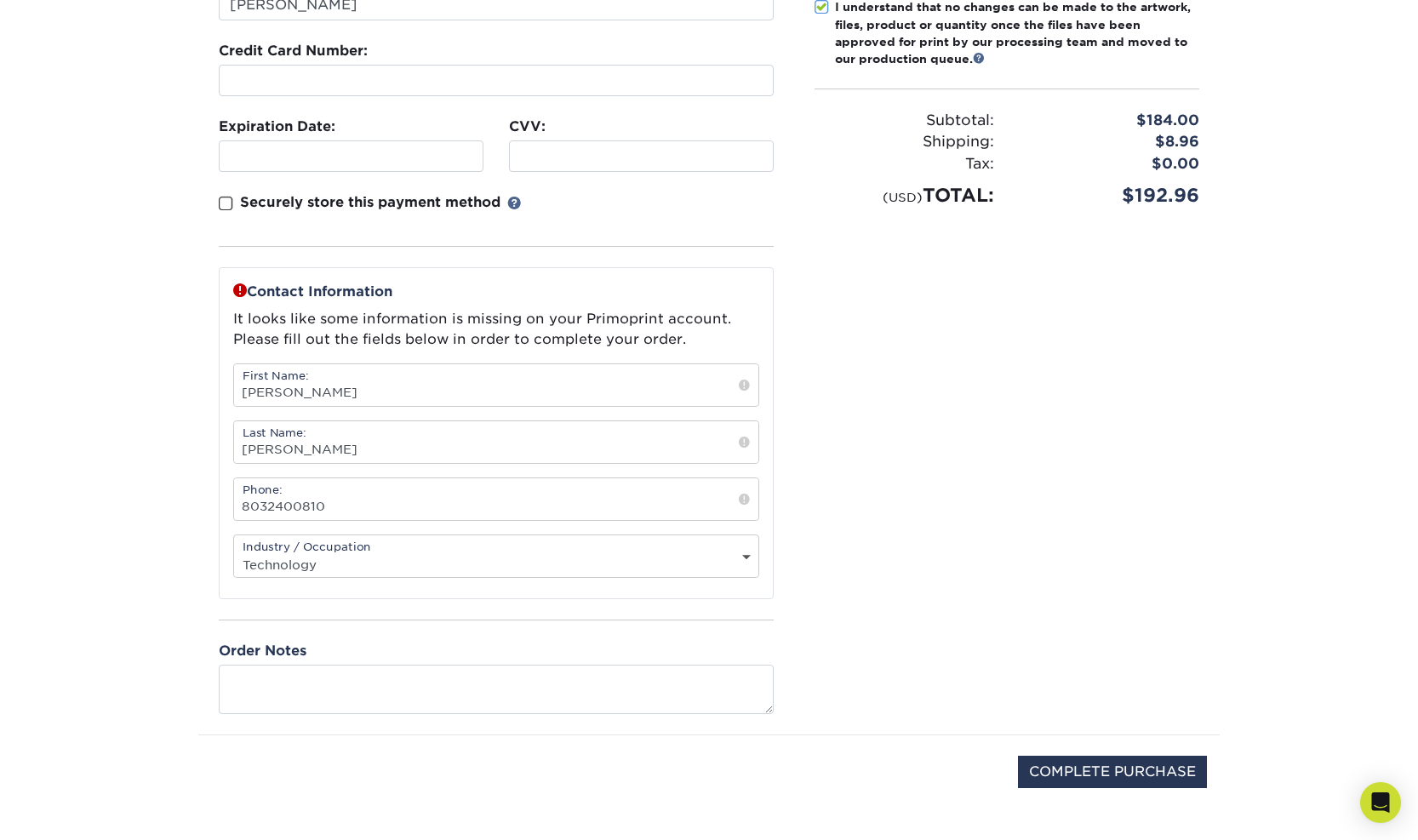
scroll to position [508, 0]
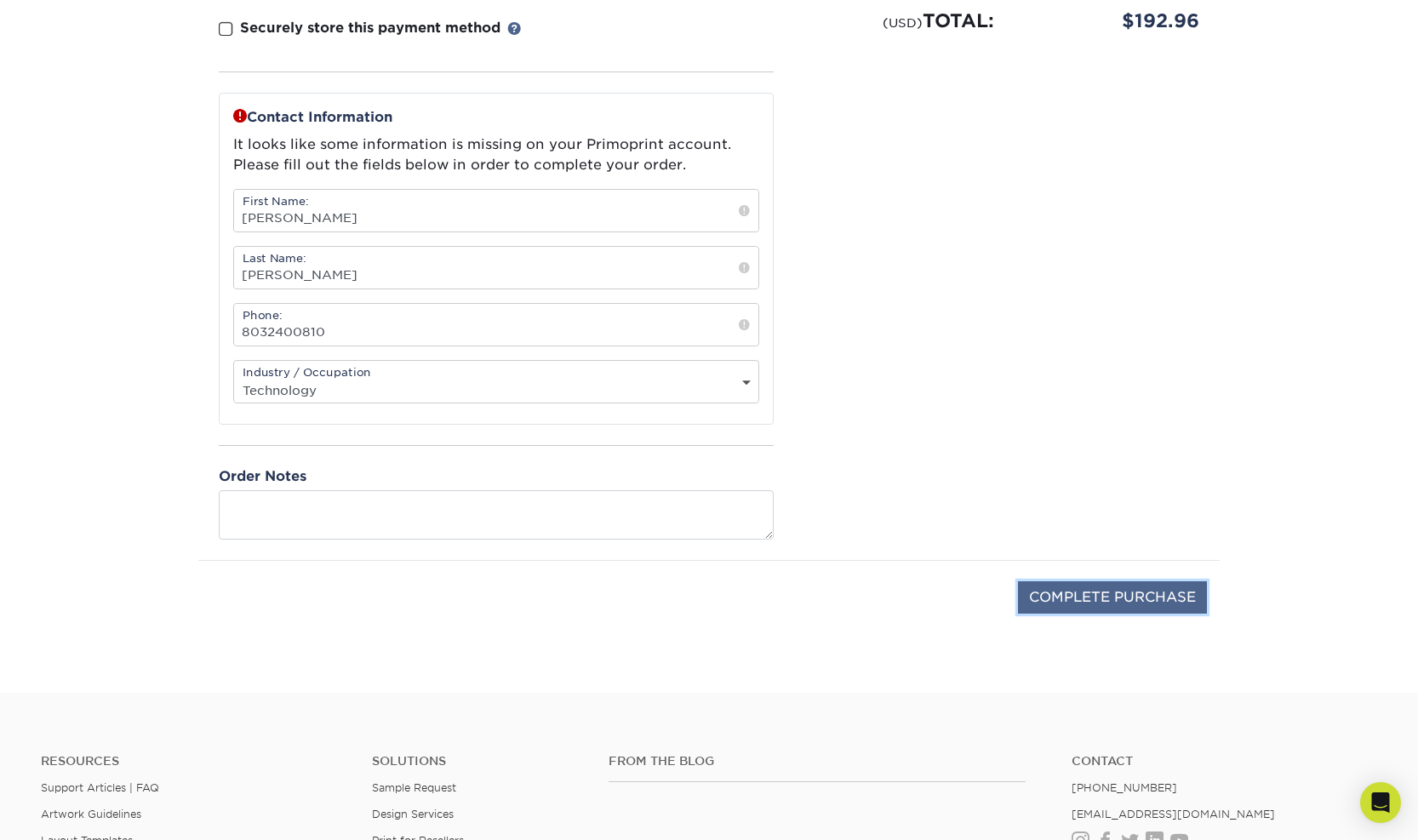
click at [1118, 588] on input "COMPLETE PURCHASE" at bounding box center [1112, 597] width 189 height 32
type input "PROCESSING, PLEASE WAIT..."
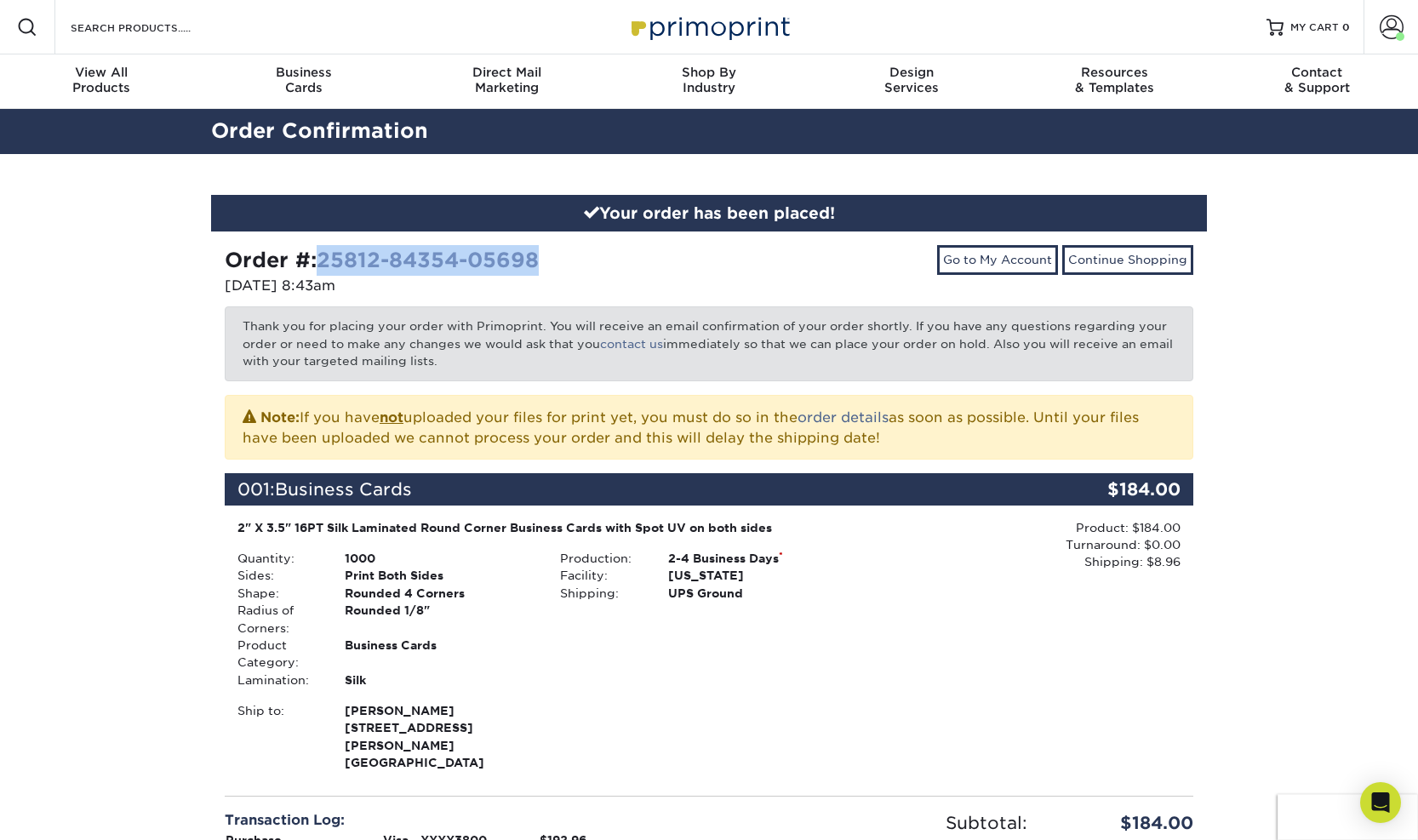
drag, startPoint x: 553, startPoint y: 261, endPoint x: 327, endPoint y: 259, distance: 226.0
click at [327, 259] on div "Order #: 25812-84354-05698" at bounding box center [460, 261] width 472 height 31
copy link "25812-84354-05698"
click at [641, 343] on link "contact us" at bounding box center [632, 343] width 63 height 13
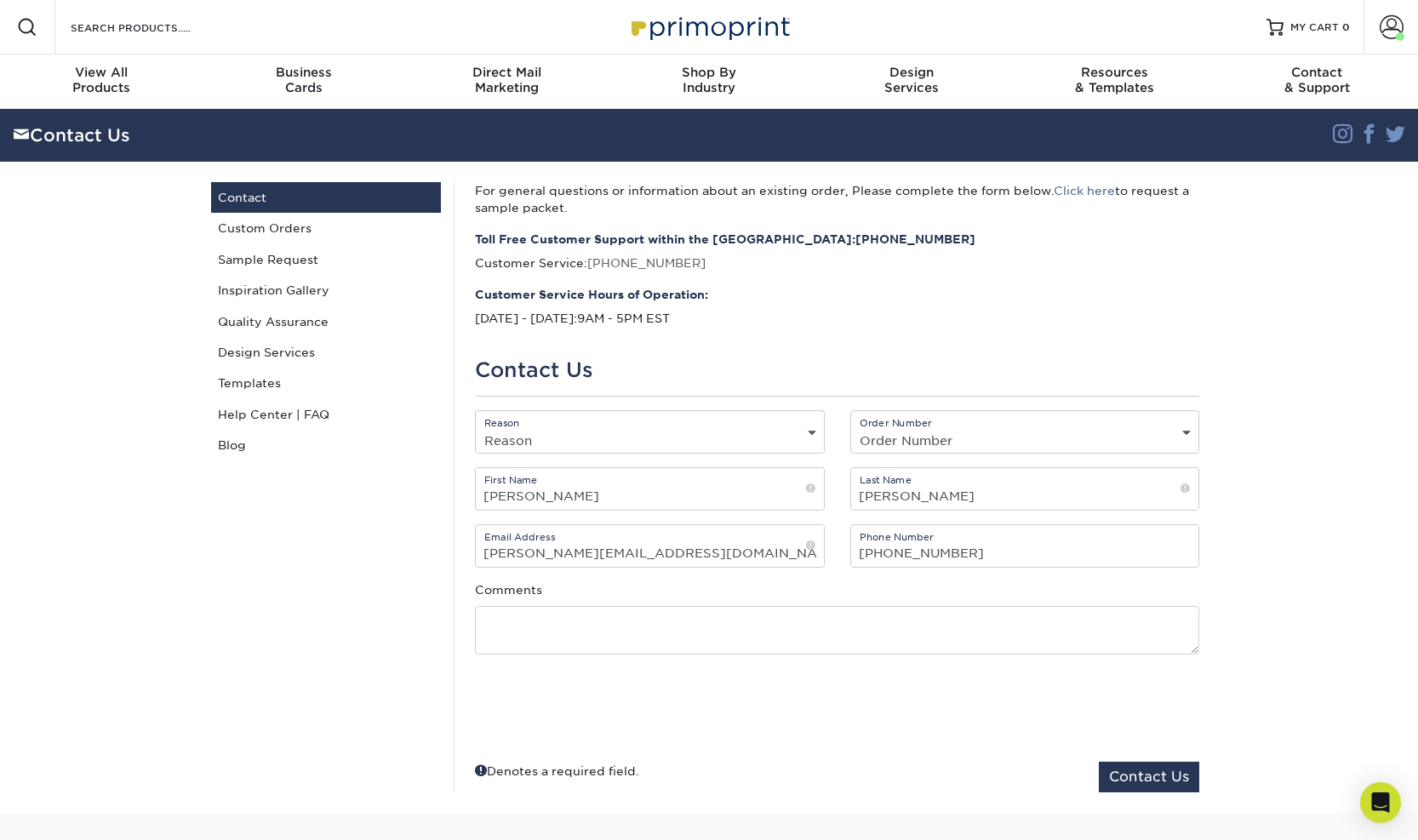
click at [609, 424] on div "Reason Reason General File Preparation Order Status Online Design Issue with yo…" at bounding box center [649, 431] width 350 height 43
click at [816, 434] on select "Reason General File Preparation Order Status Online Design Issue with your prin…" at bounding box center [649, 439] width 348 height 24
select select "File Preparation"
click at [1029, 429] on select "Order Number Not Available 25812-84354-05698" at bounding box center [1024, 439] width 348 height 24
select select "25812-84354-05698"
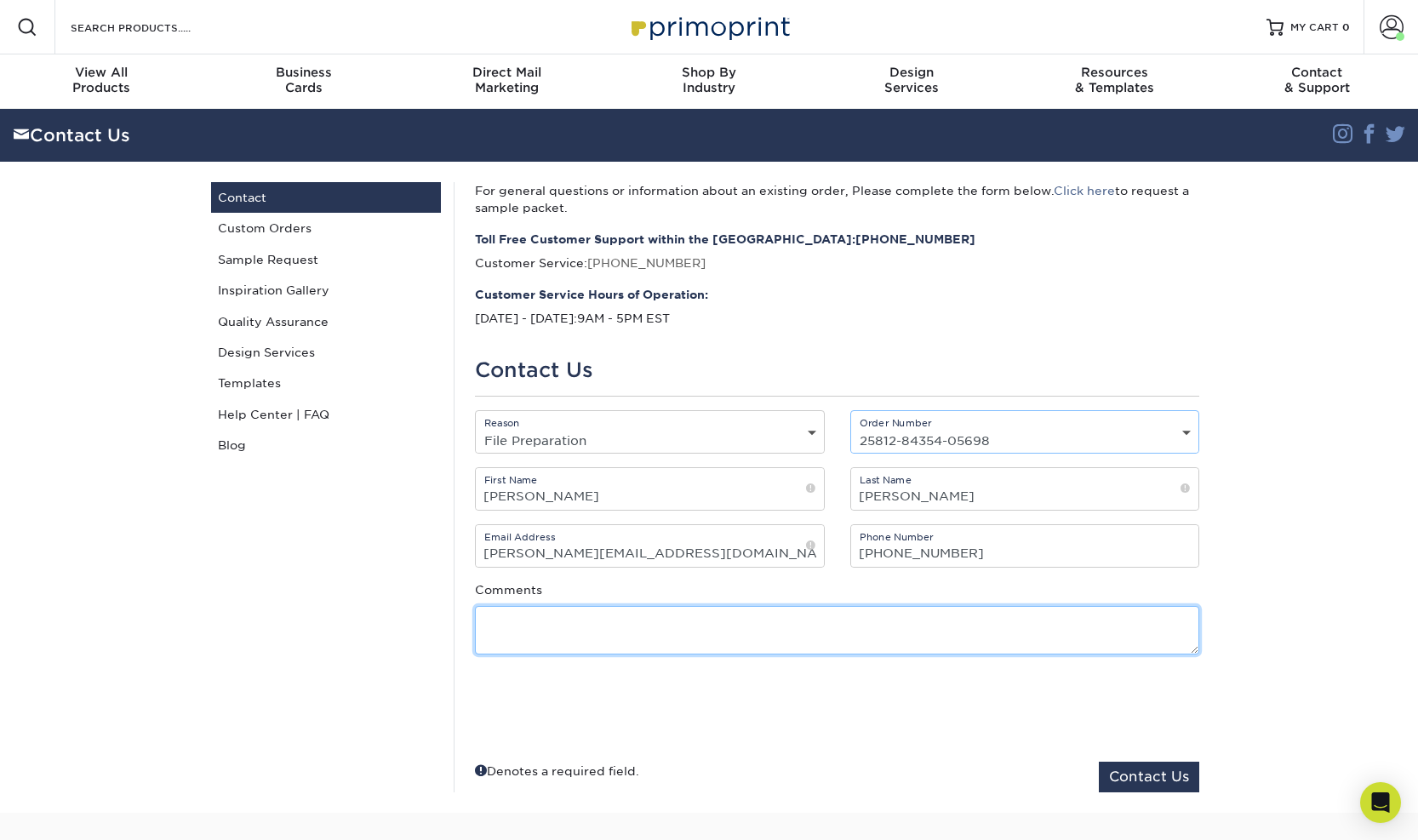
click at [616, 625] on textarea at bounding box center [837, 630] width 724 height 49
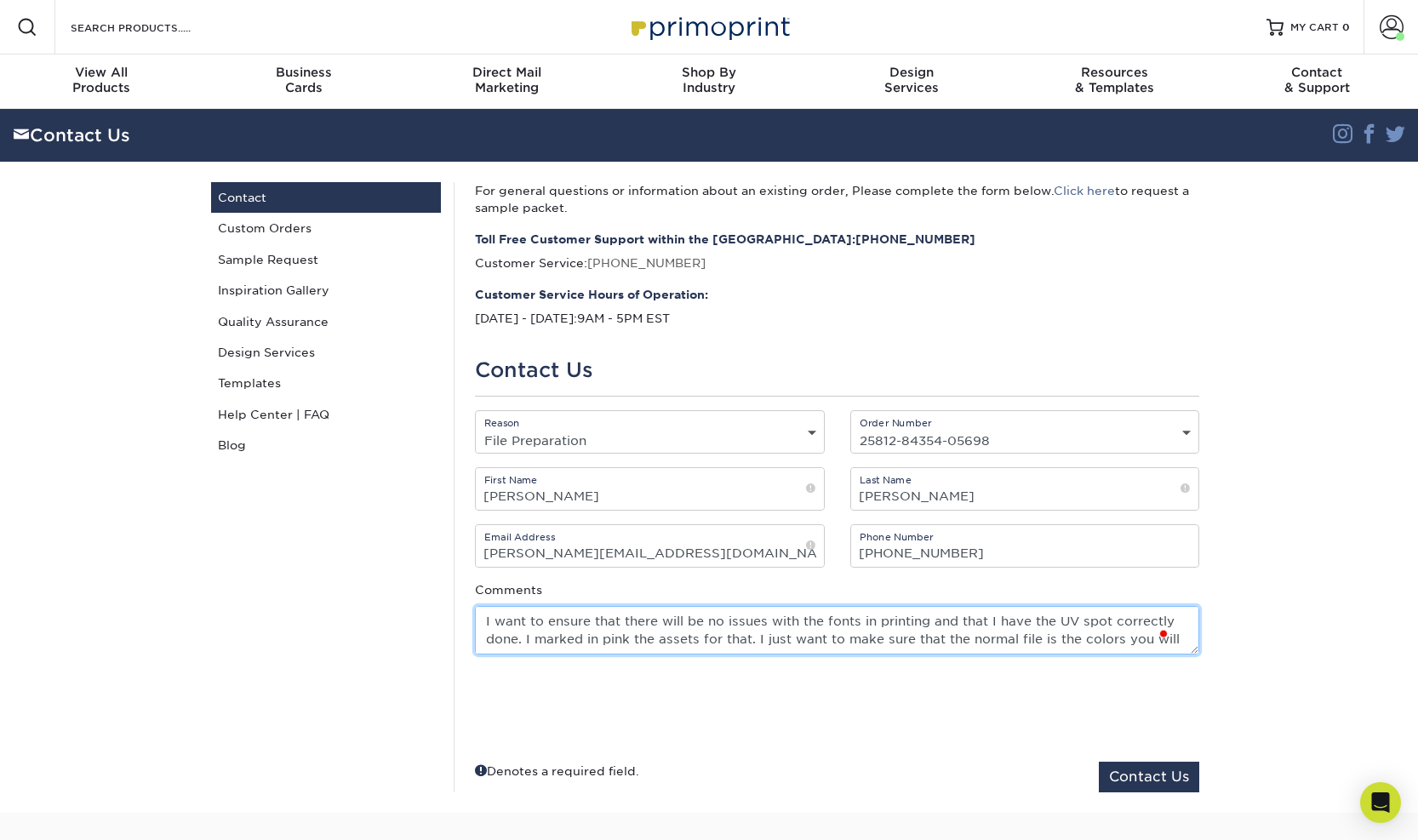
scroll to position [11, 0]
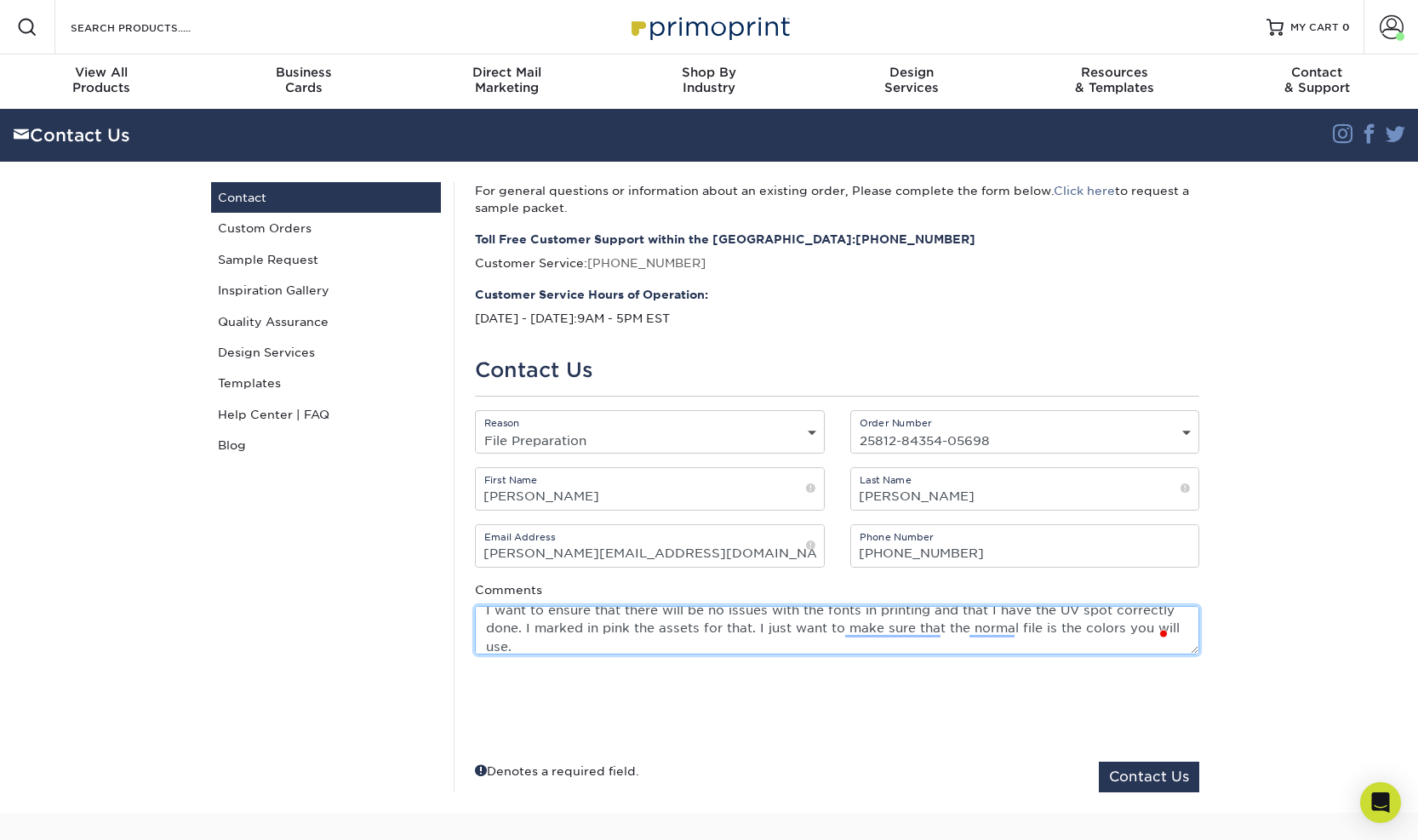
type textarea "I want to ensure that there will be no issues with the fonts in printing and th…"
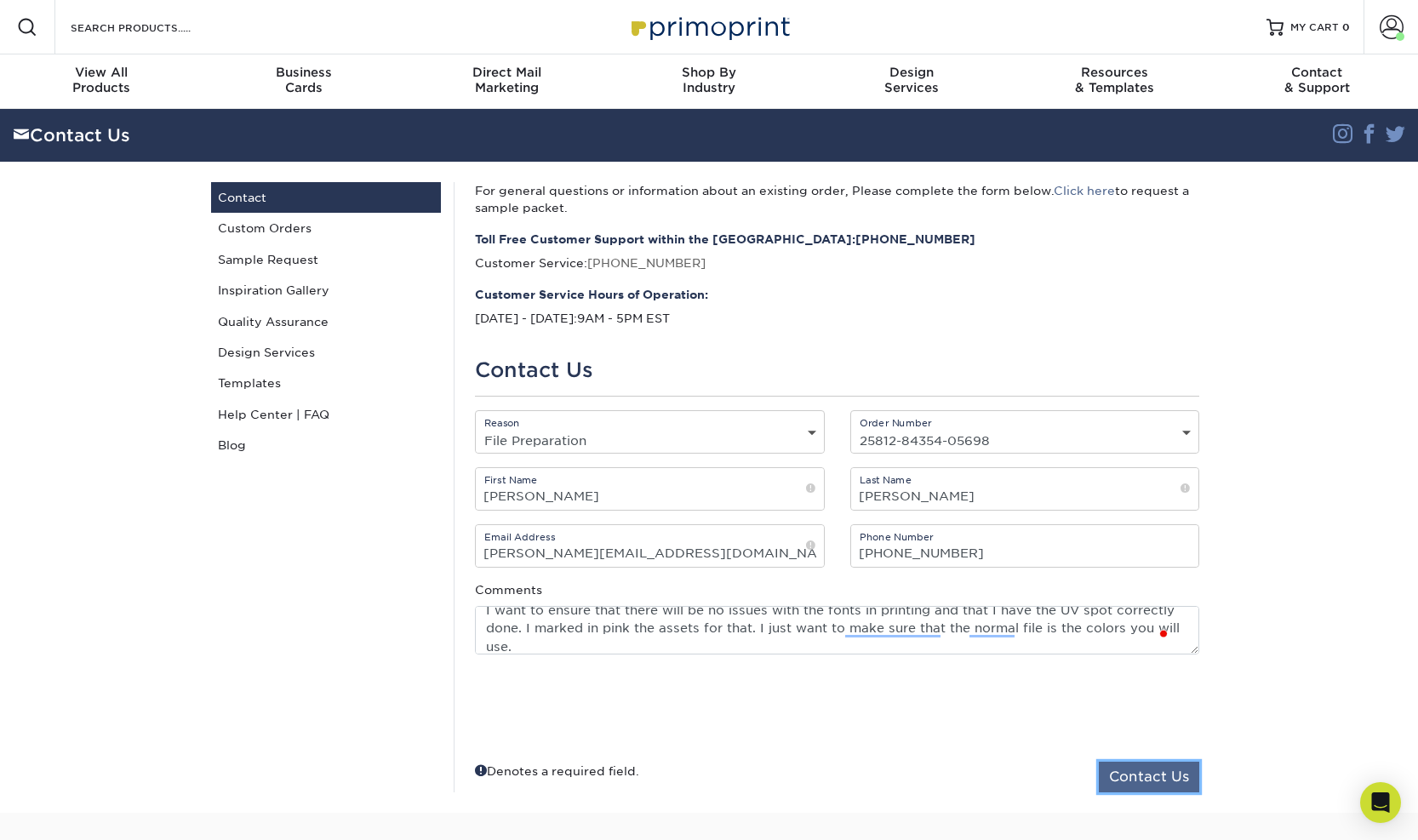
click at [1134, 779] on button "Contact Us" at bounding box center [1148, 776] width 101 height 31
